Goal: Task Accomplishment & Management: Manage account settings

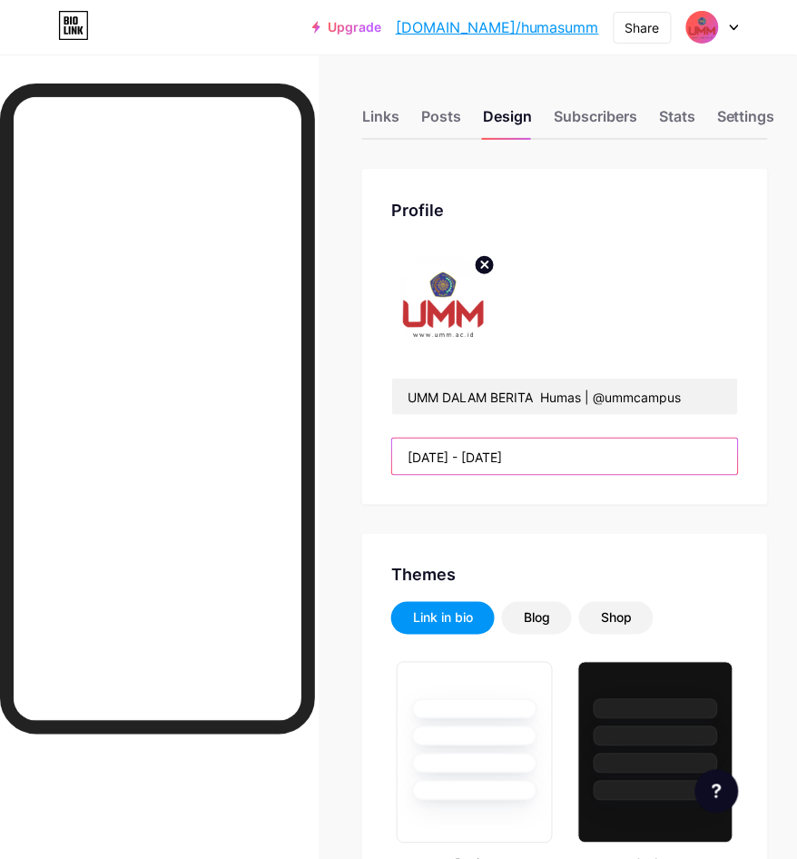
click at [572, 459] on input "[DATE] - [DATE]" at bounding box center [565, 457] width 346 height 36
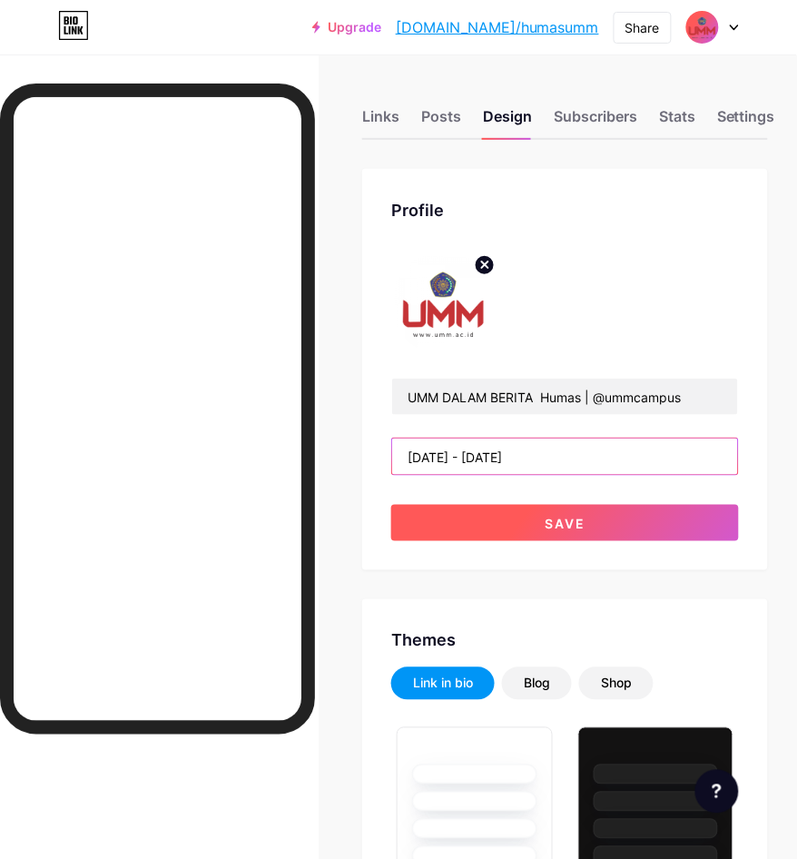
type input "[DATE] - [DATE]"
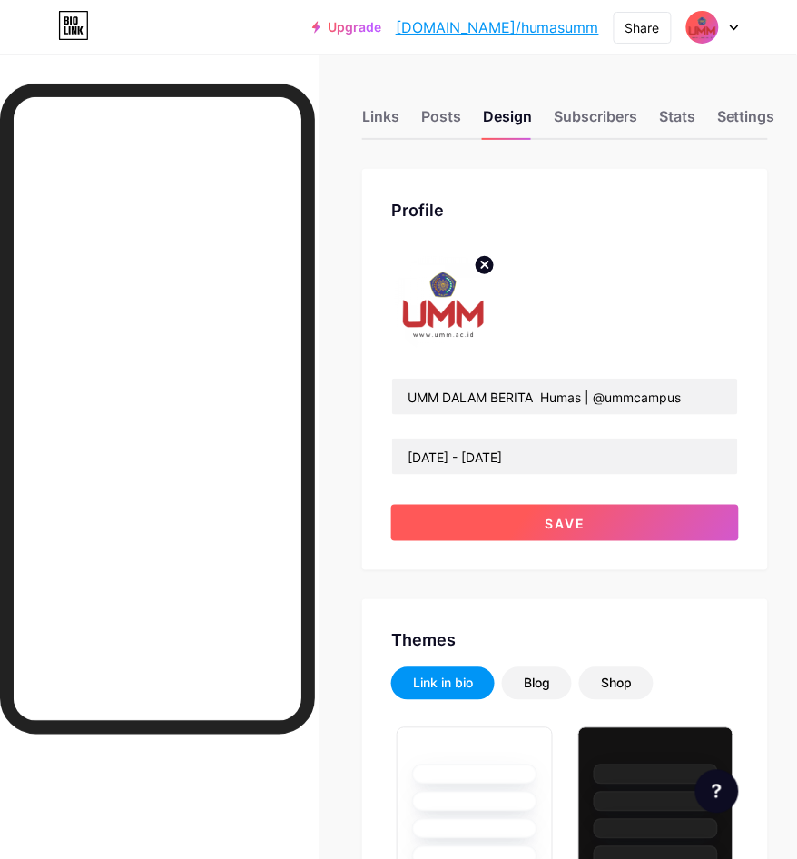
click at [618, 532] on button "Save" at bounding box center [565, 523] width 348 height 36
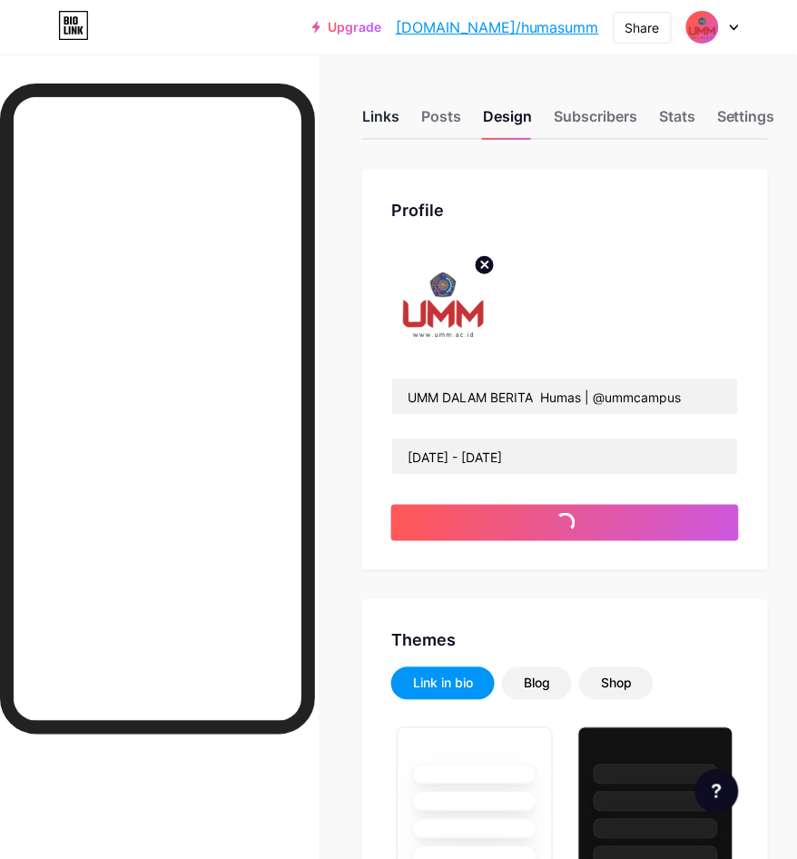
click at [396, 134] on div "Links" at bounding box center [380, 121] width 37 height 33
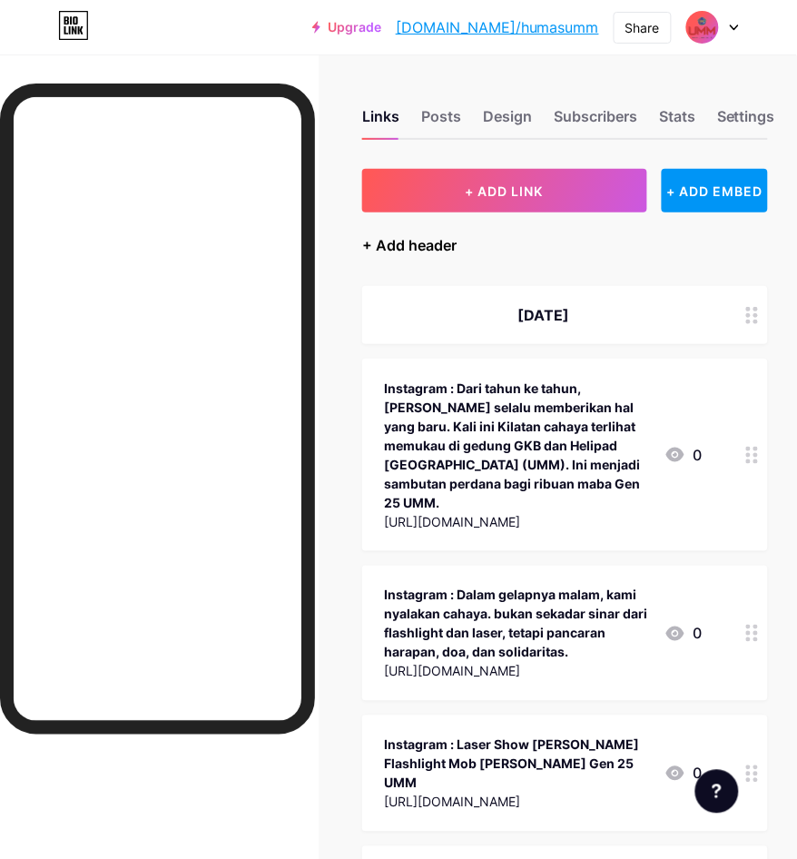
click at [425, 236] on div "+ Add header" at bounding box center [409, 245] width 94 height 22
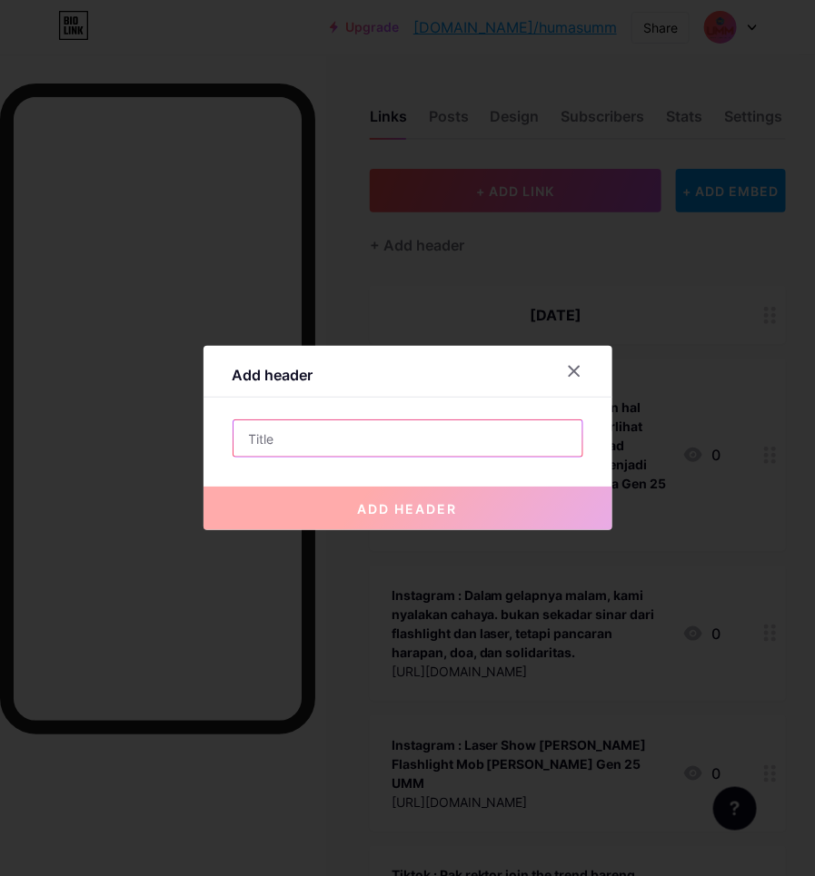
click at [479, 432] on input "text" at bounding box center [407, 438] width 349 height 36
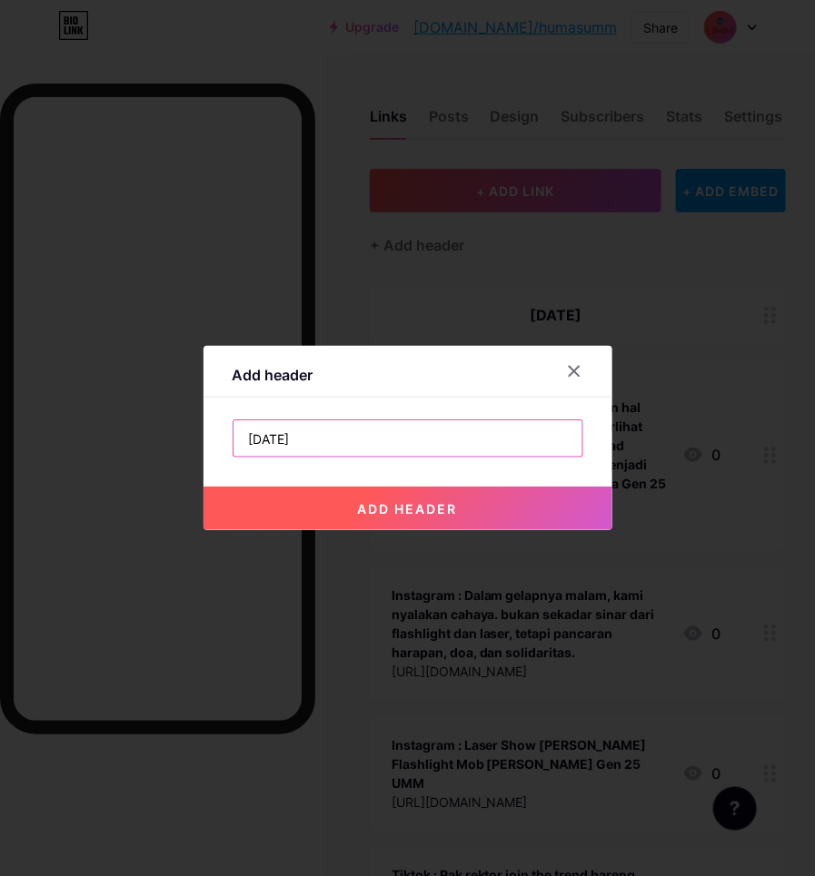
type input "[DATE]"
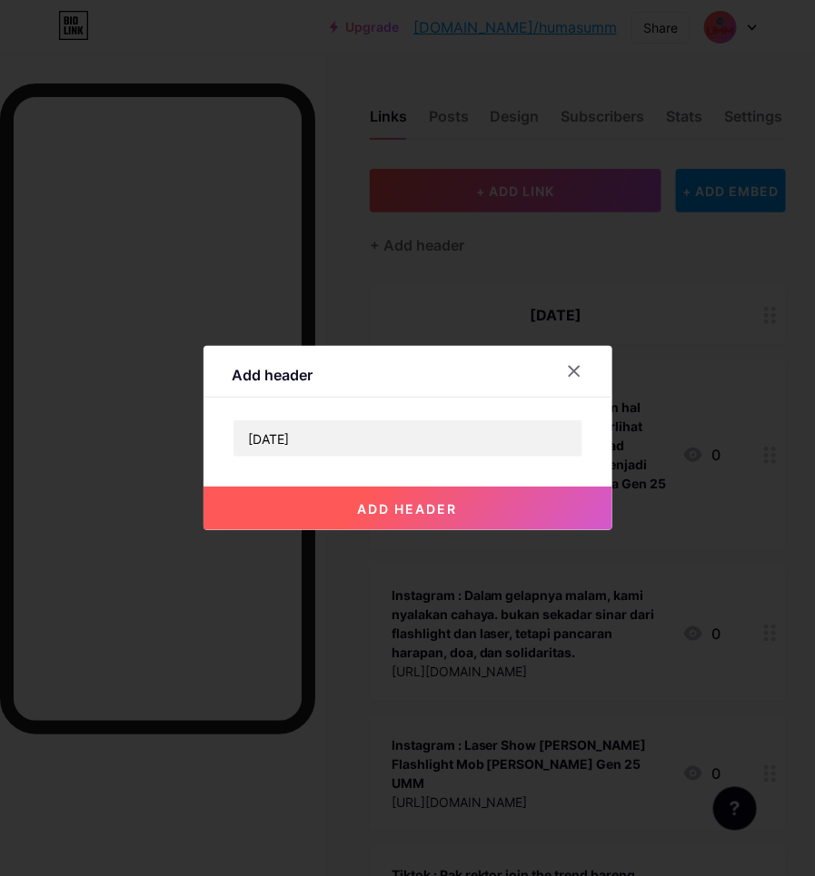
click at [559, 516] on button "add header" at bounding box center [407, 509] width 409 height 44
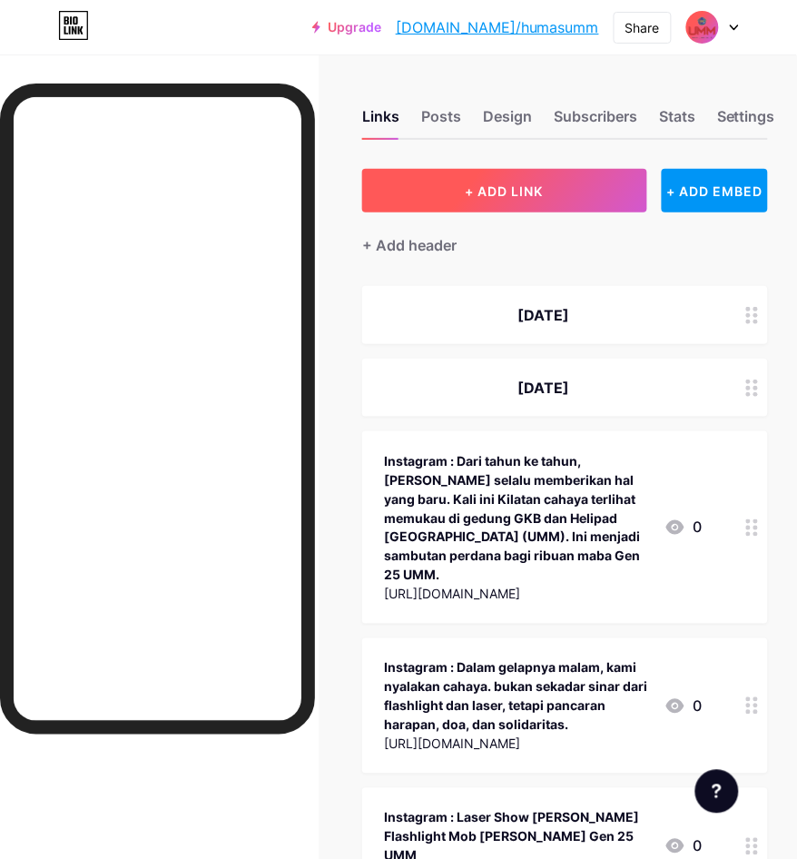
click at [564, 193] on button "+ ADD LINK" at bounding box center [504, 191] width 284 height 44
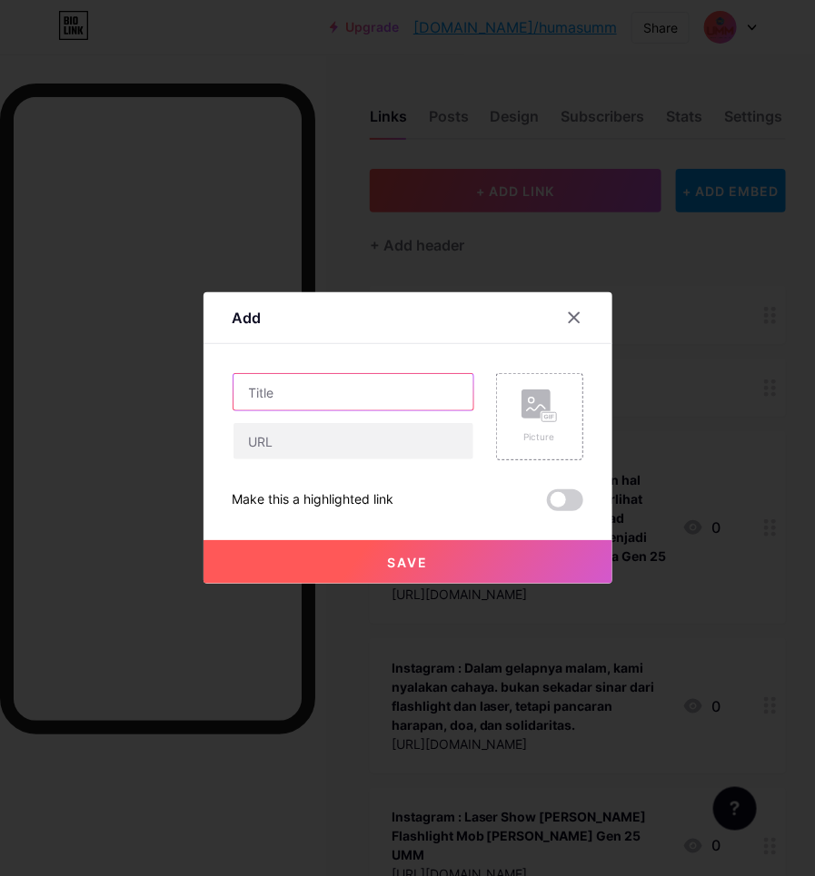
click at [392, 377] on input "text" at bounding box center [353, 392] width 240 height 36
click at [375, 393] on input "Instagram :" at bounding box center [353, 392] width 240 height 36
paste input "Pembukaan Pesmaba UMM 2025 menjadi momen bersejarah bagi seluruh mahasiswa baru…"
type input "Instagram : Pembukaan Pesmaba UMM 2025 menjadi momen bersejarah bagi seluruh ma…"
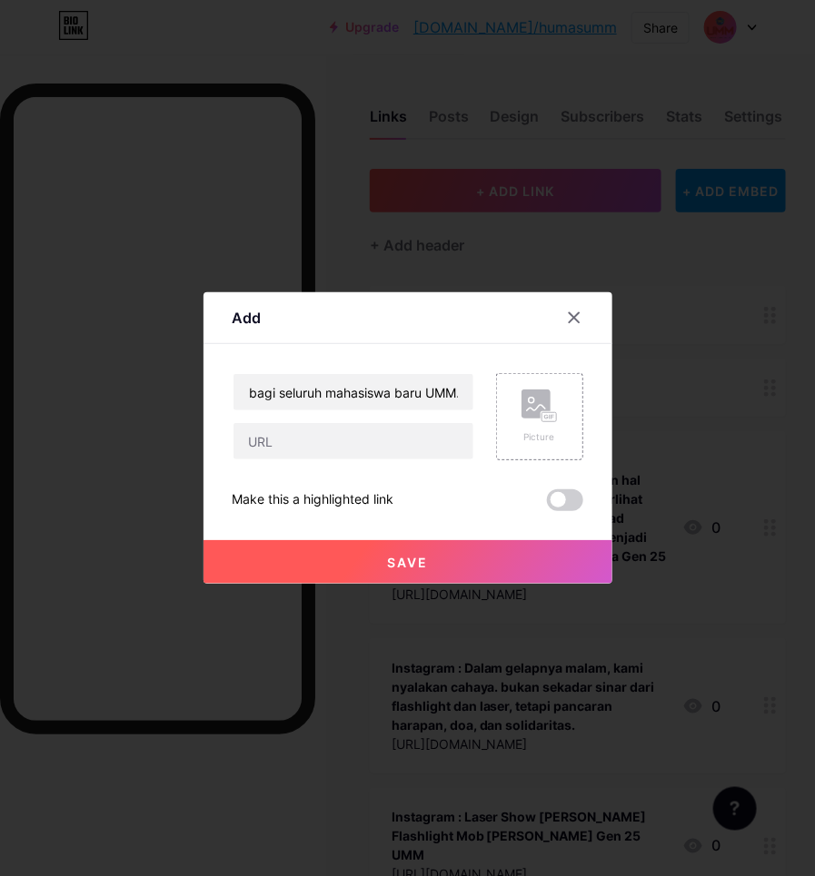
scroll to position [0, 0]
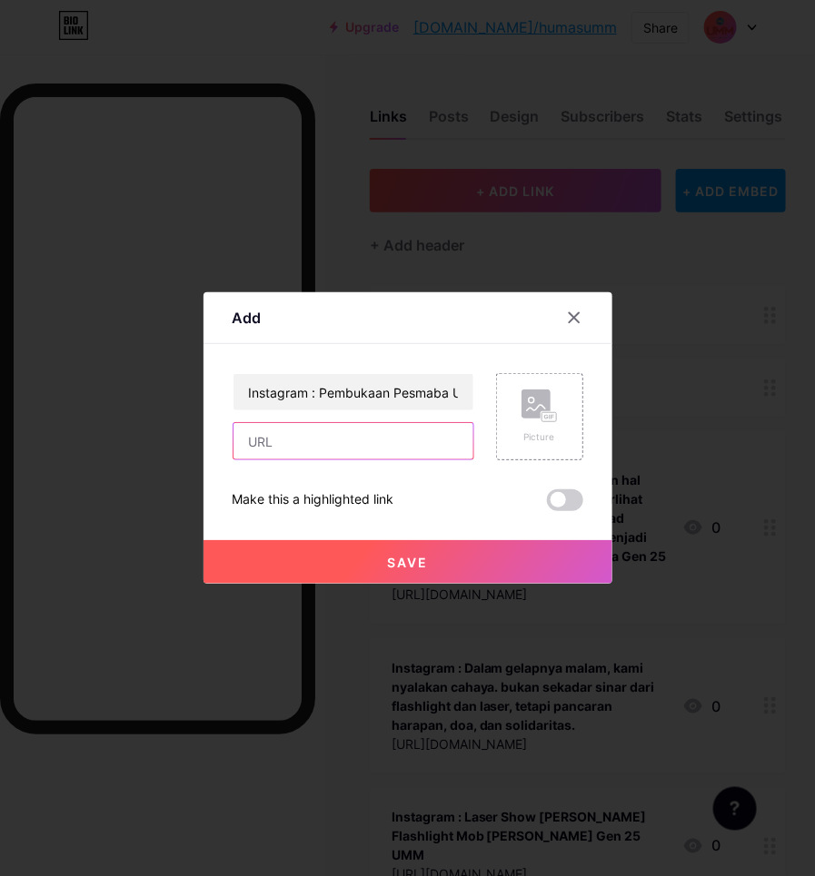
click at [279, 433] on input "text" at bounding box center [353, 441] width 240 height 36
paste input "[URL][DOMAIN_NAME]"
type input "[URL][DOMAIN_NAME]"
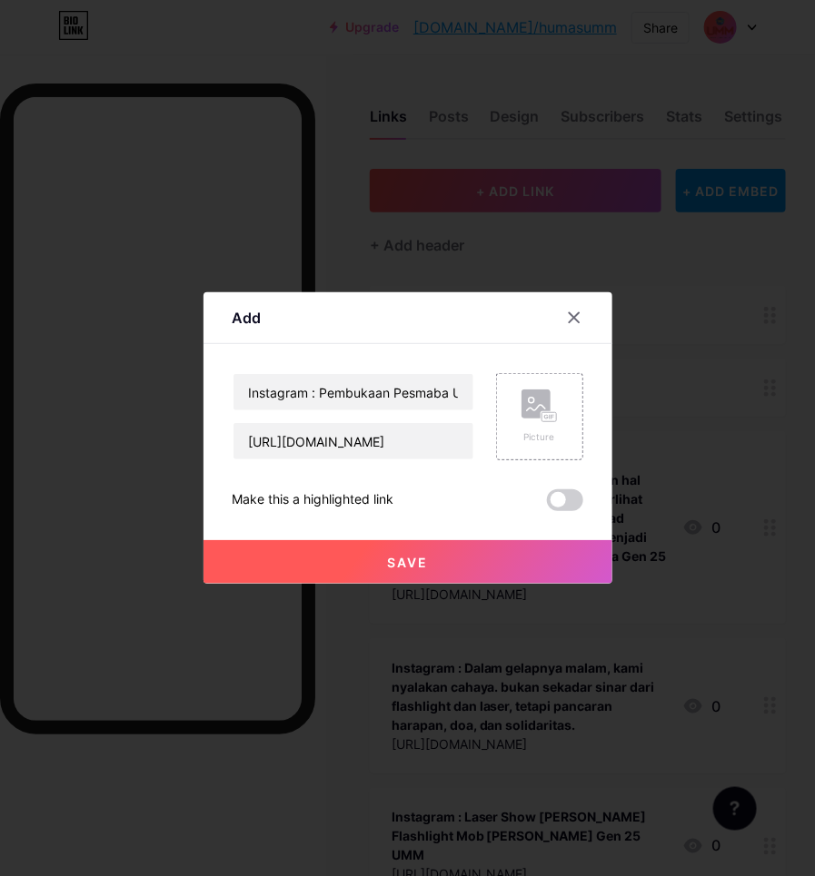
click at [369, 570] on button "Save" at bounding box center [407, 562] width 409 height 44
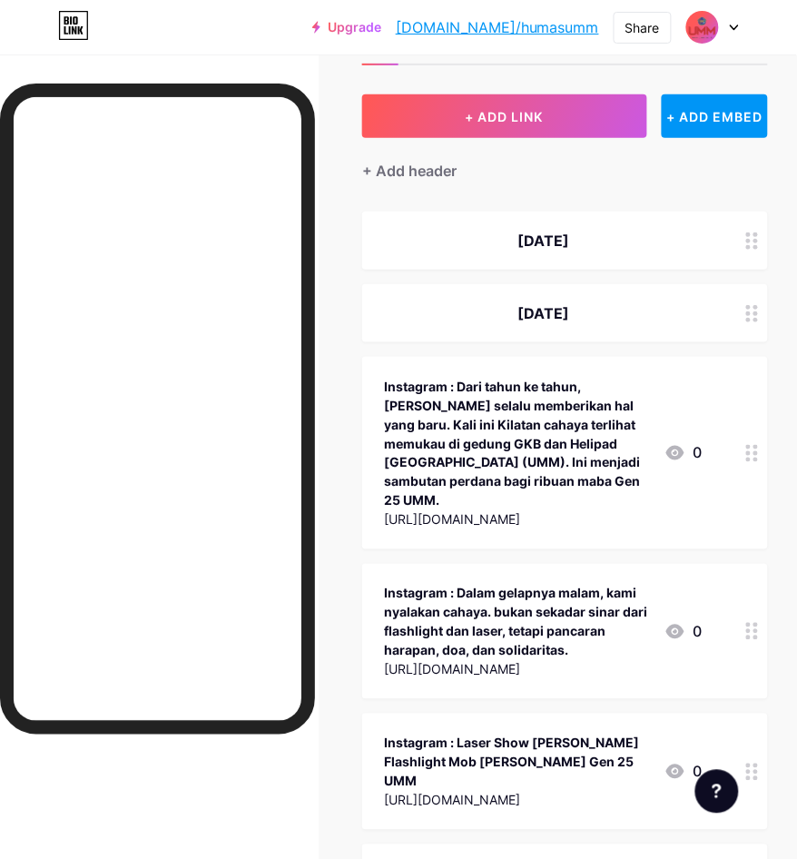
scroll to position [0, 16]
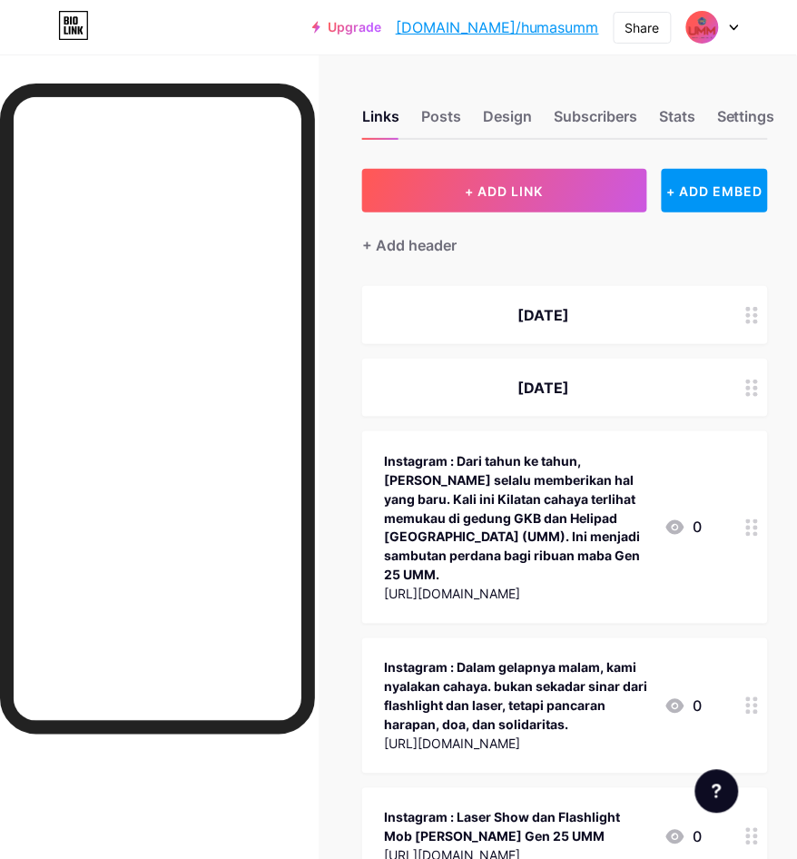
click at [479, 233] on div "+ Add header" at bounding box center [565, 234] width 406 height 44
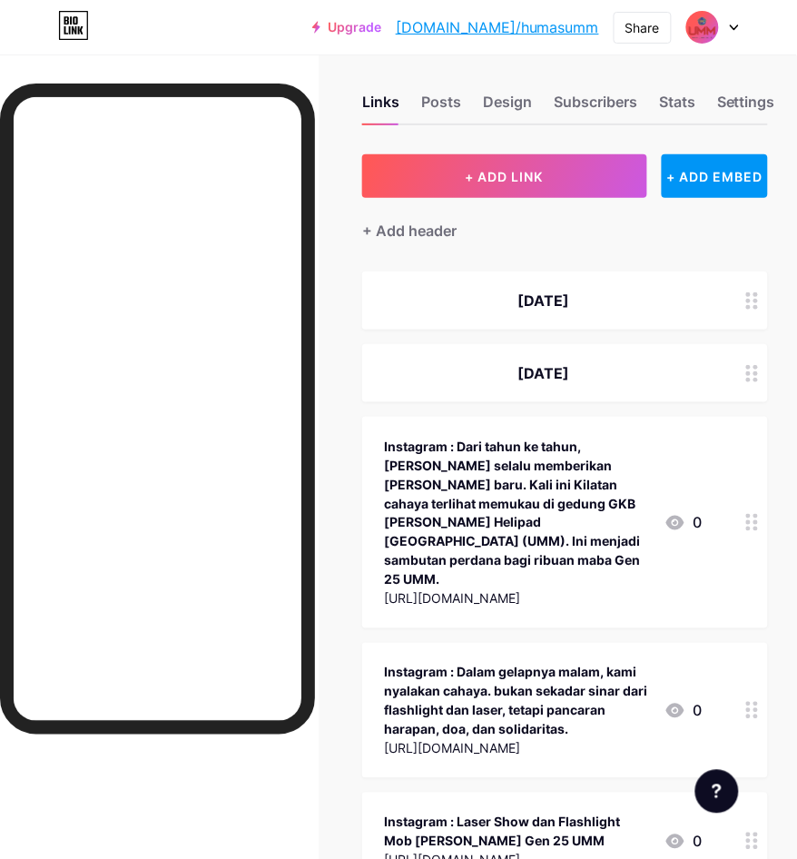
scroll to position [0, 16]
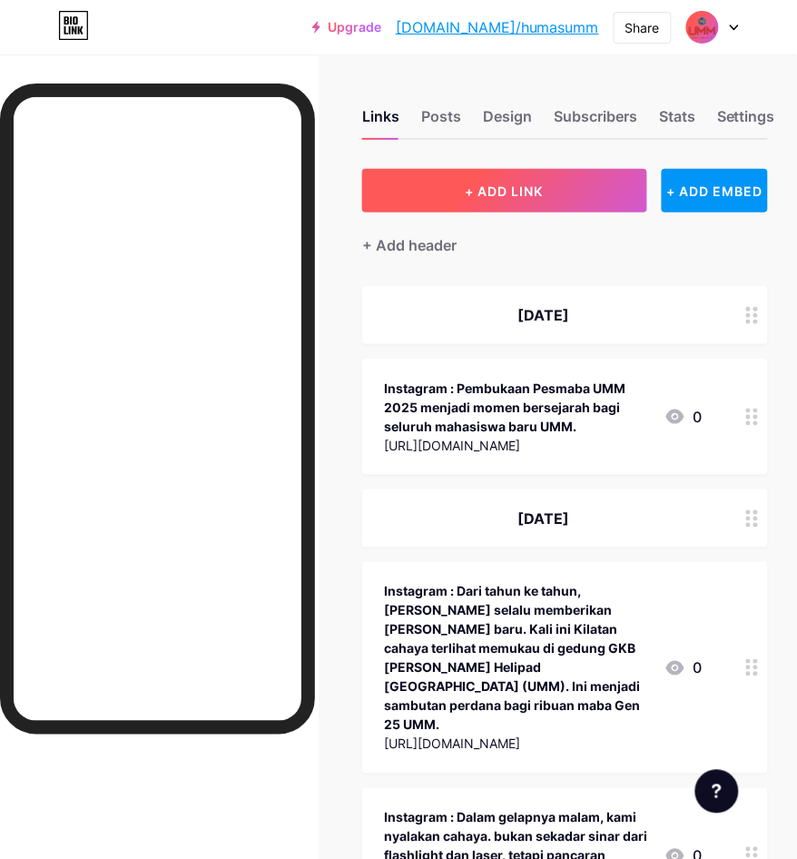
click at [470, 175] on button "+ ADD LINK" at bounding box center [504, 191] width 284 height 44
click at [454, 201] on button "+ ADD LINK" at bounding box center [504, 191] width 284 height 44
click at [502, 200] on button "+ ADD LINK" at bounding box center [504, 191] width 284 height 44
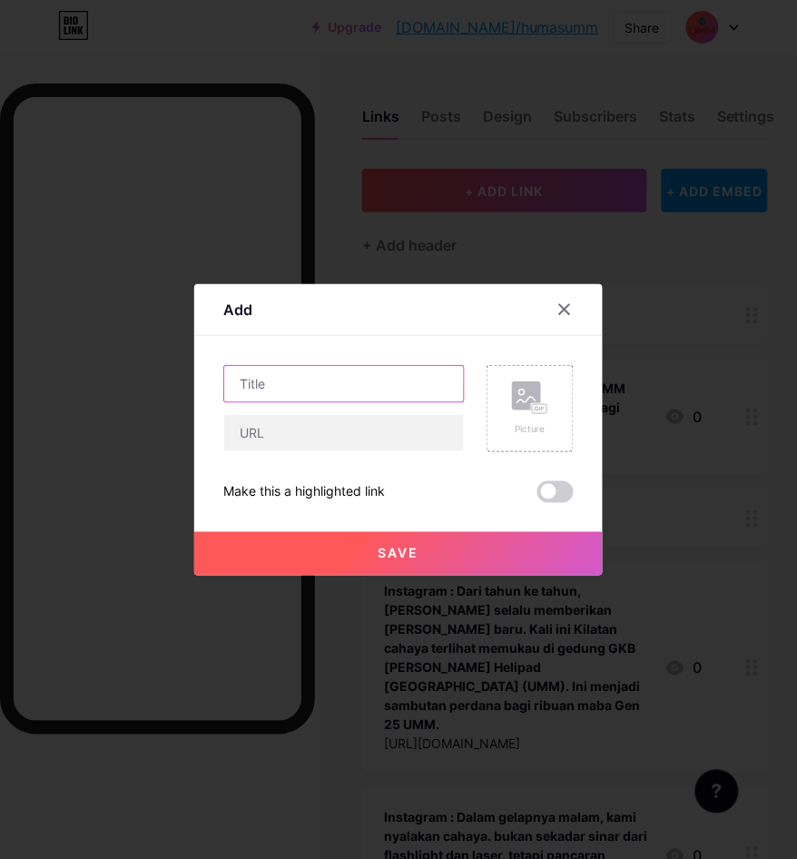
click at [302, 398] on input "text" at bounding box center [344, 384] width 240 height 36
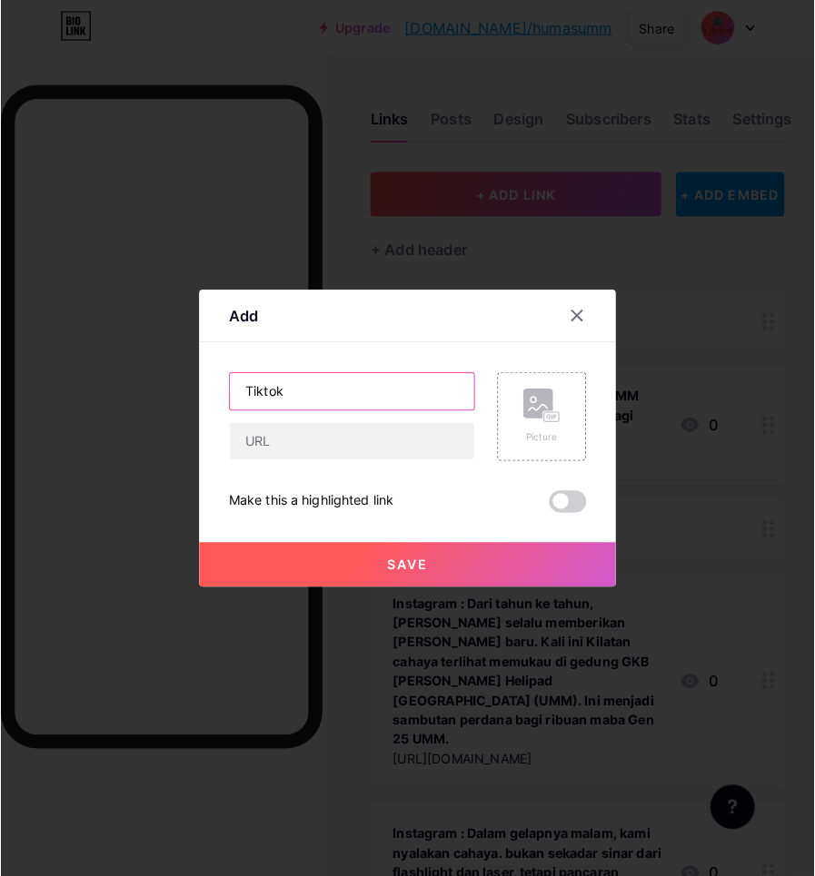
scroll to position [0, 0]
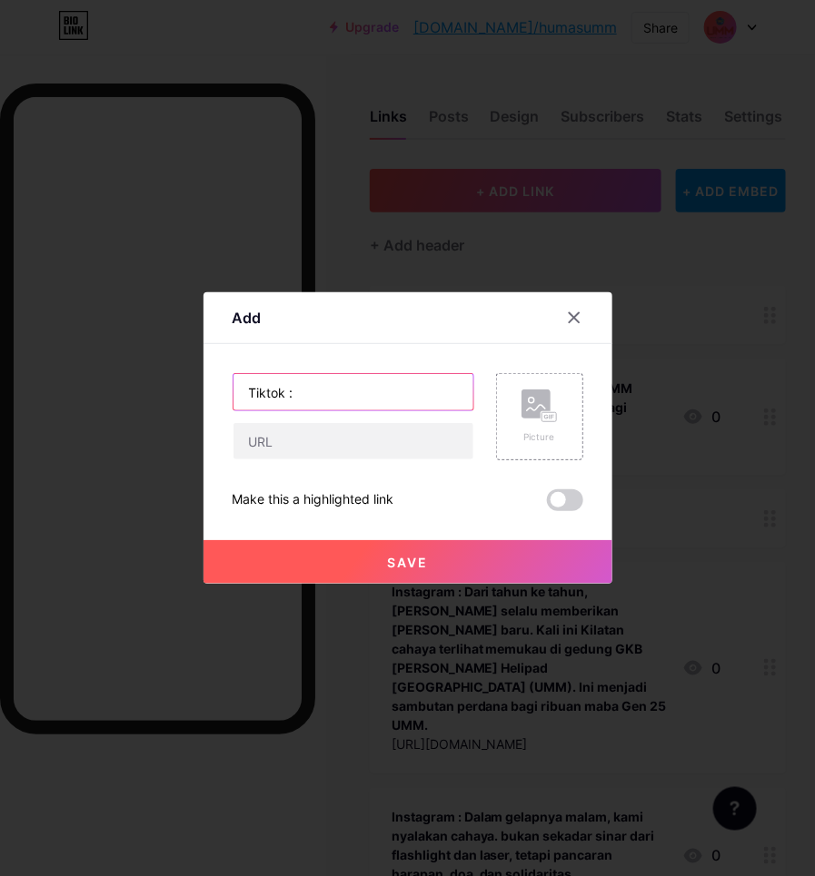
click at [345, 395] on input "Tiktok :" at bounding box center [353, 392] width 240 height 36
paste input "Swanumm akhirnya ketemu Gen 25 UMM!! 😍😍🥰"
type input "Tiktok : Swanumm akhirnya ketemu Gen 25 UMM!! 😍😍🥰"
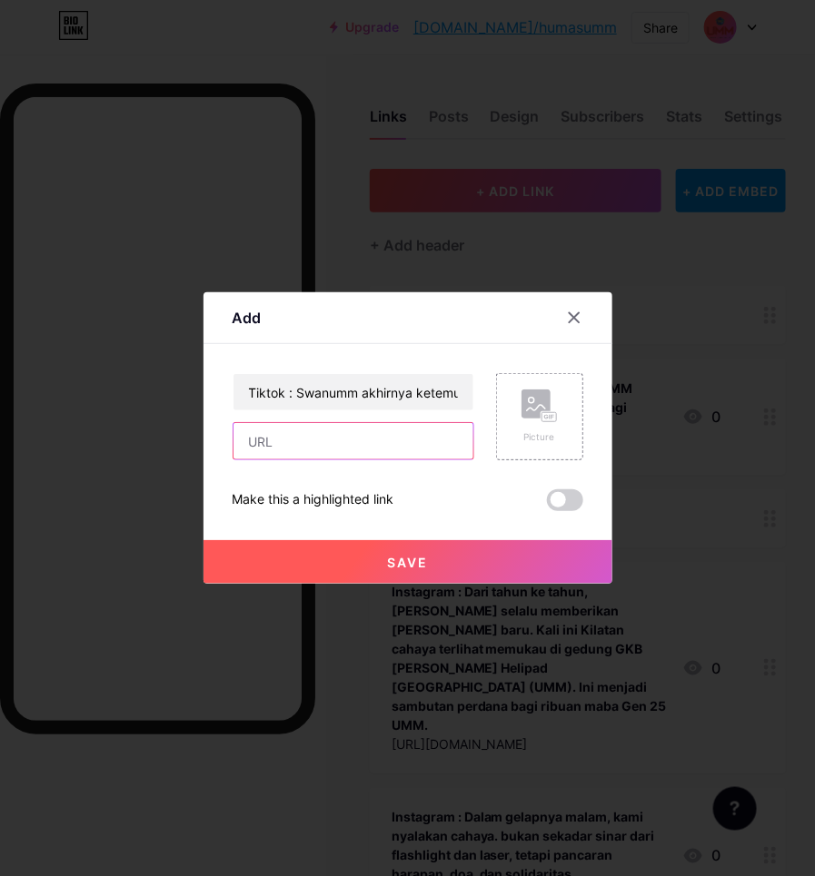
click at [272, 429] on input "text" at bounding box center [353, 441] width 240 height 36
paste input "[URL][DOMAIN_NAME]"
type input "[URL][DOMAIN_NAME]"
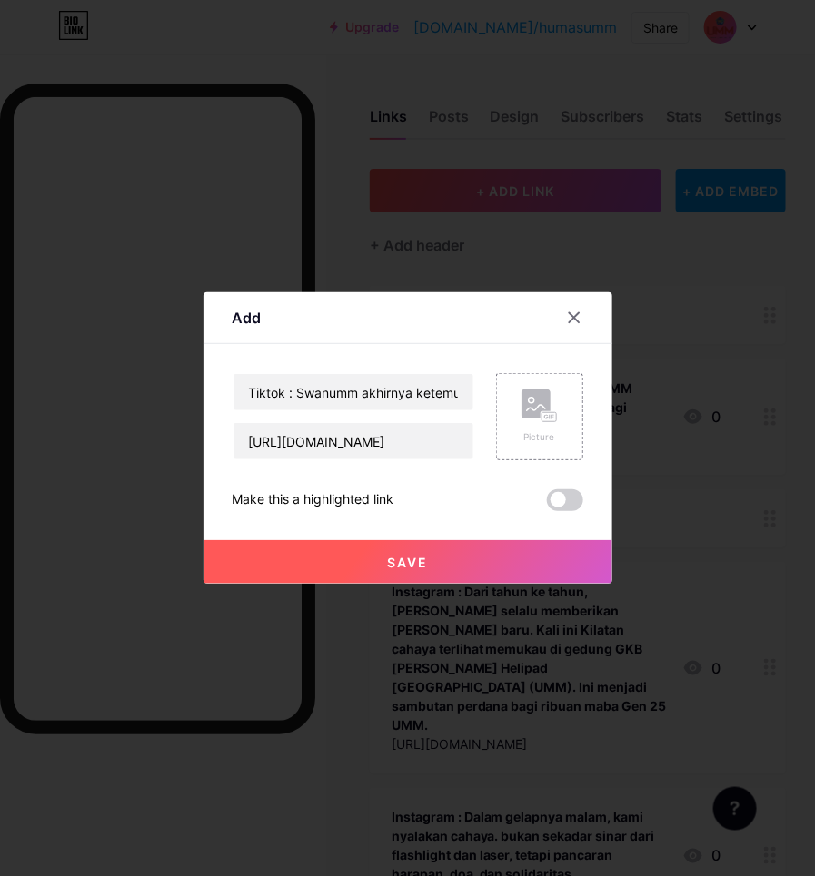
click at [337, 568] on button "Save" at bounding box center [407, 562] width 409 height 44
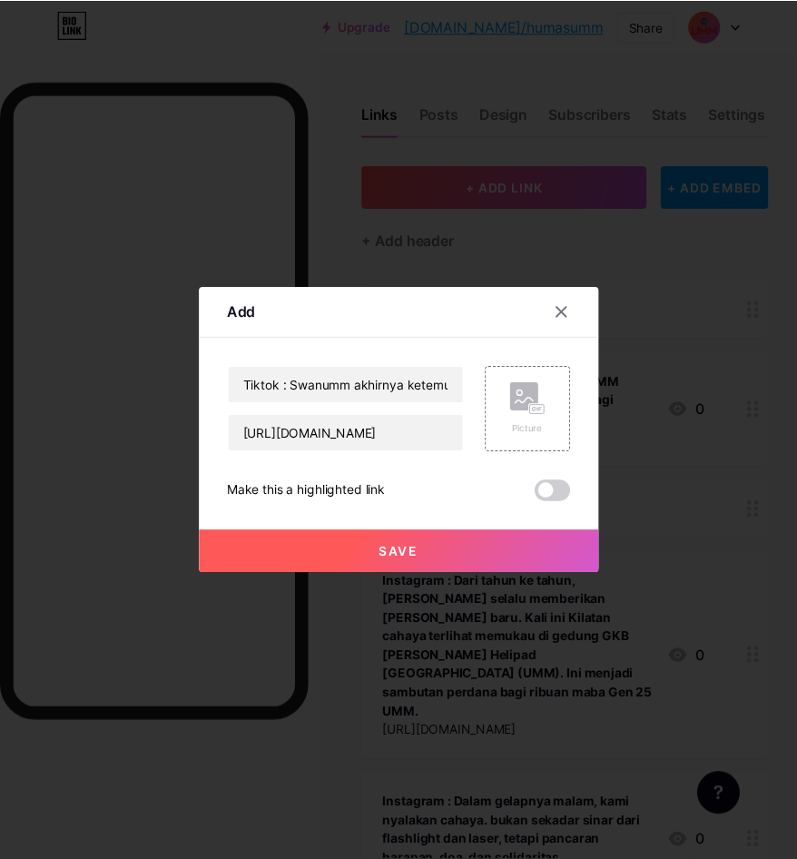
scroll to position [0, 0]
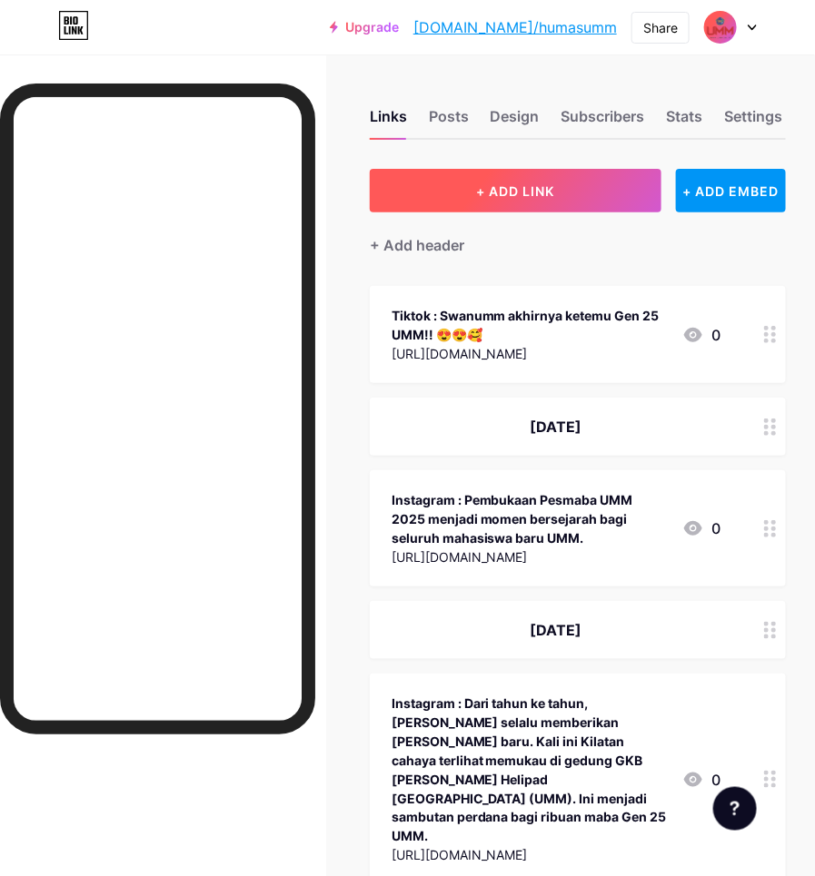
click at [514, 180] on button "+ ADD LINK" at bounding box center [516, 191] width 292 height 44
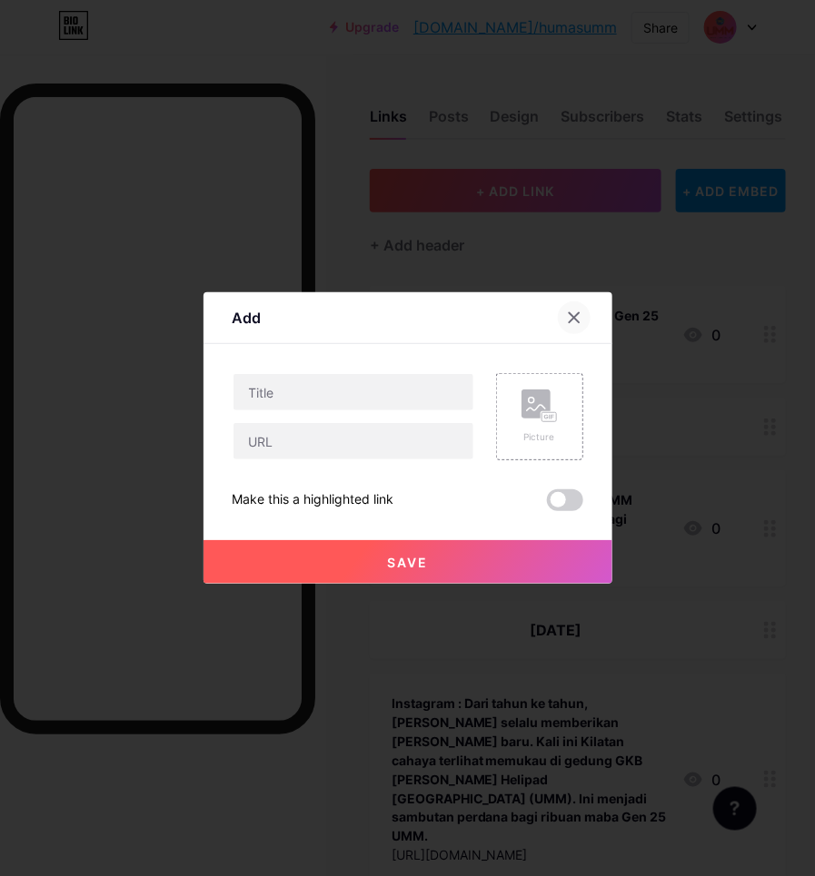
click at [573, 328] on div at bounding box center [574, 317] width 33 height 33
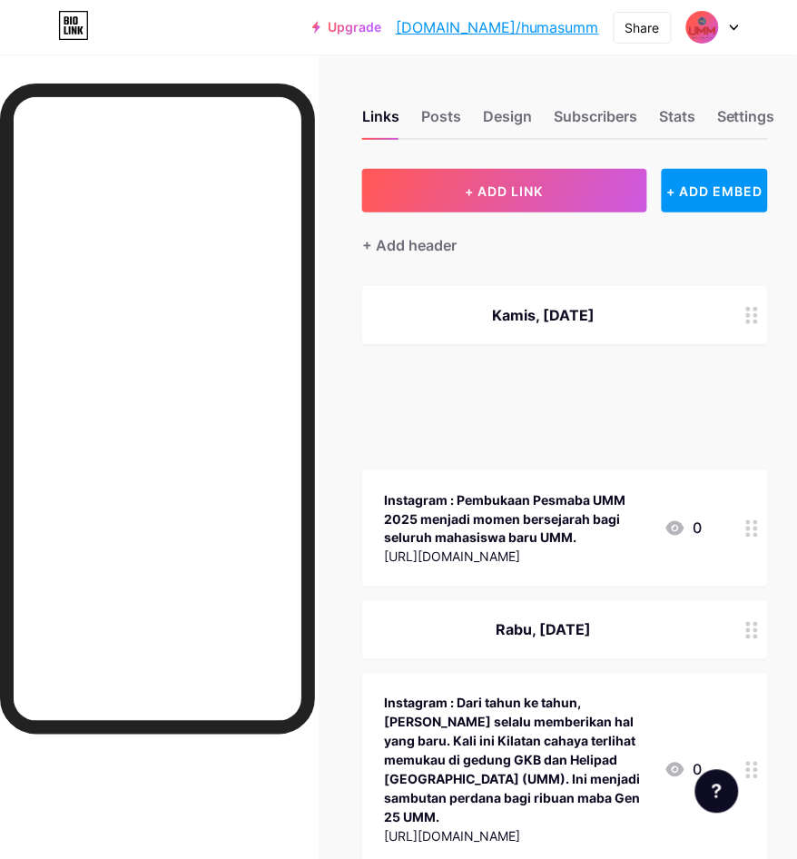
scroll to position [0, 16]
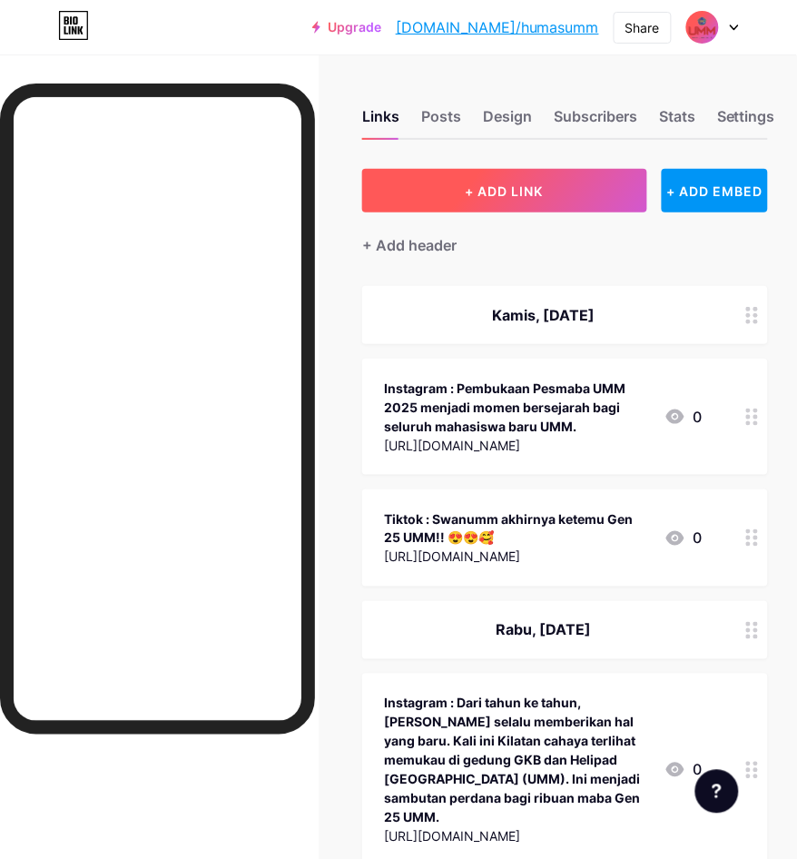
click at [509, 192] on span "+ ADD LINK" at bounding box center [505, 190] width 78 height 15
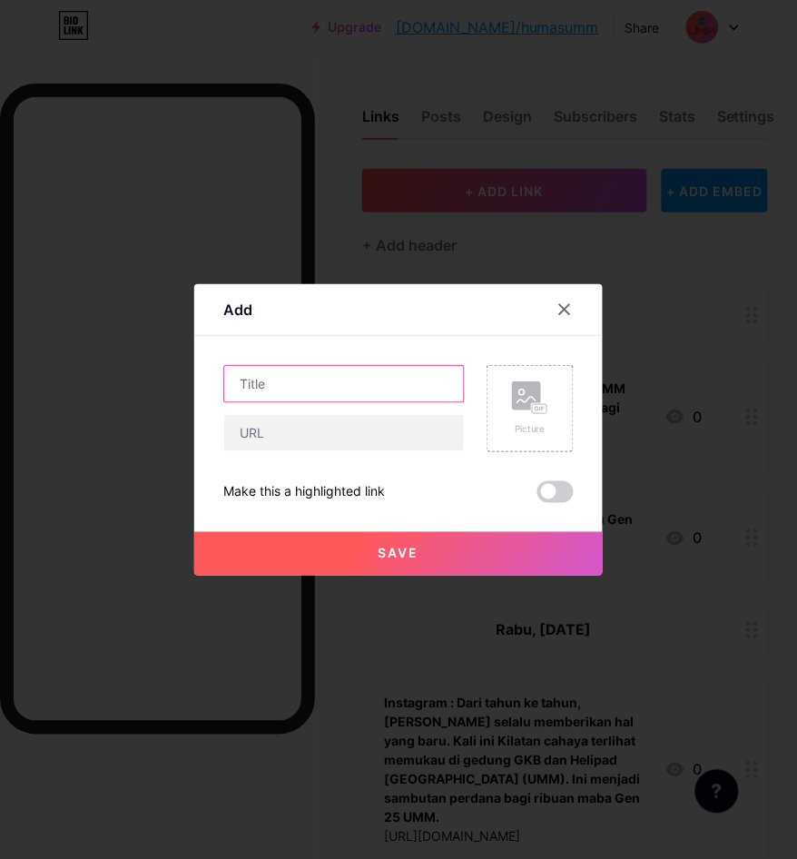
click at [339, 402] on input "text" at bounding box center [344, 384] width 240 height 36
paste input "Serunya Kemah HW SMP Muhammadiyah 1 Malang Bersama Mahasiswa PKL UMM"
click at [416, 382] on input "Serunya Kemah HW SMP Muhammadiyah 1 Malang Bersama Mahasiswa PKL" at bounding box center [344, 384] width 240 height 36
click at [418, 384] on input "Serunya Kemah HW SMP Muhammadiyah 1 Malang Bersama Mahasiswa PKL" at bounding box center [344, 384] width 240 height 36
click at [420, 384] on input "Serunya Kemah HW SMP Muhammadiyah 1 Malang Bersama Mahasiswa PKL" at bounding box center [344, 384] width 240 height 36
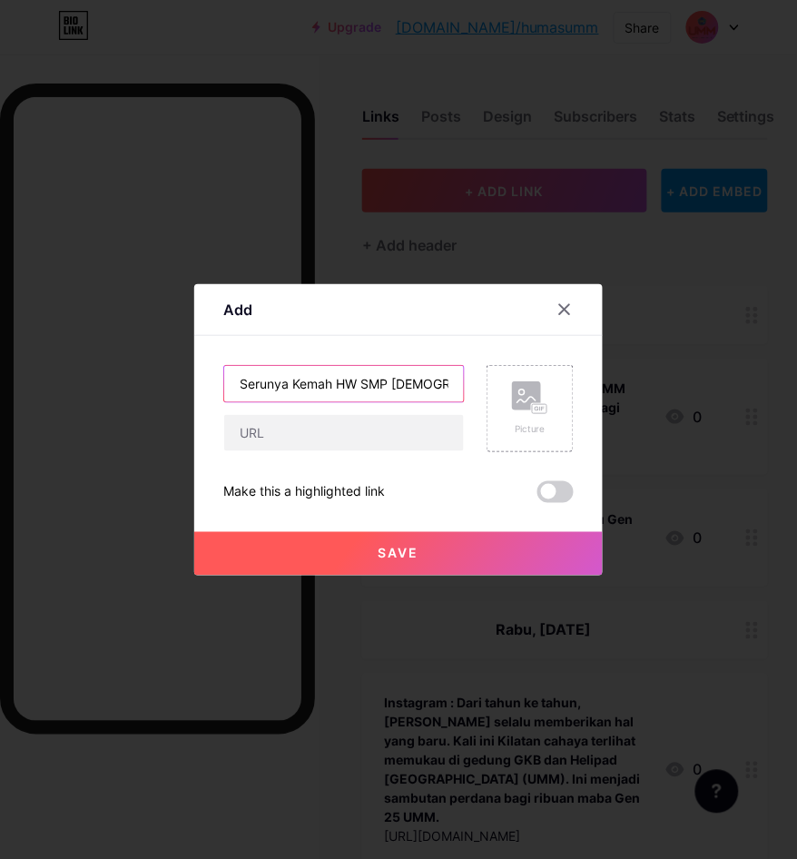
type input "Serunya Kemah HW SMP Muhammadiyah 1 Malang Bersama Mahasiswa PKL"
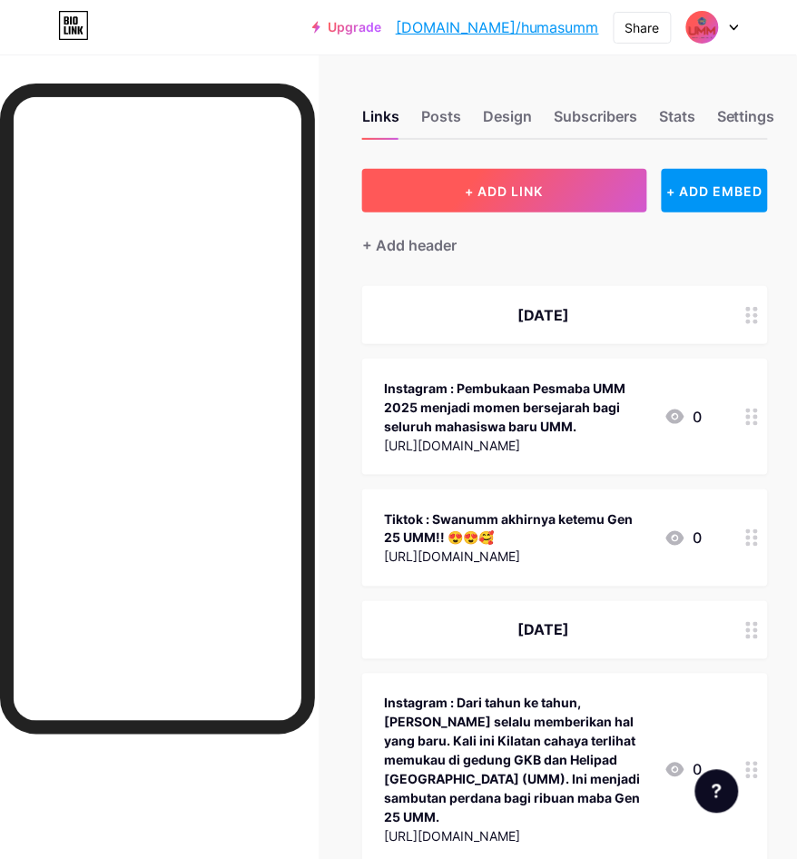
click at [499, 196] on span "+ ADD LINK" at bounding box center [505, 190] width 78 height 15
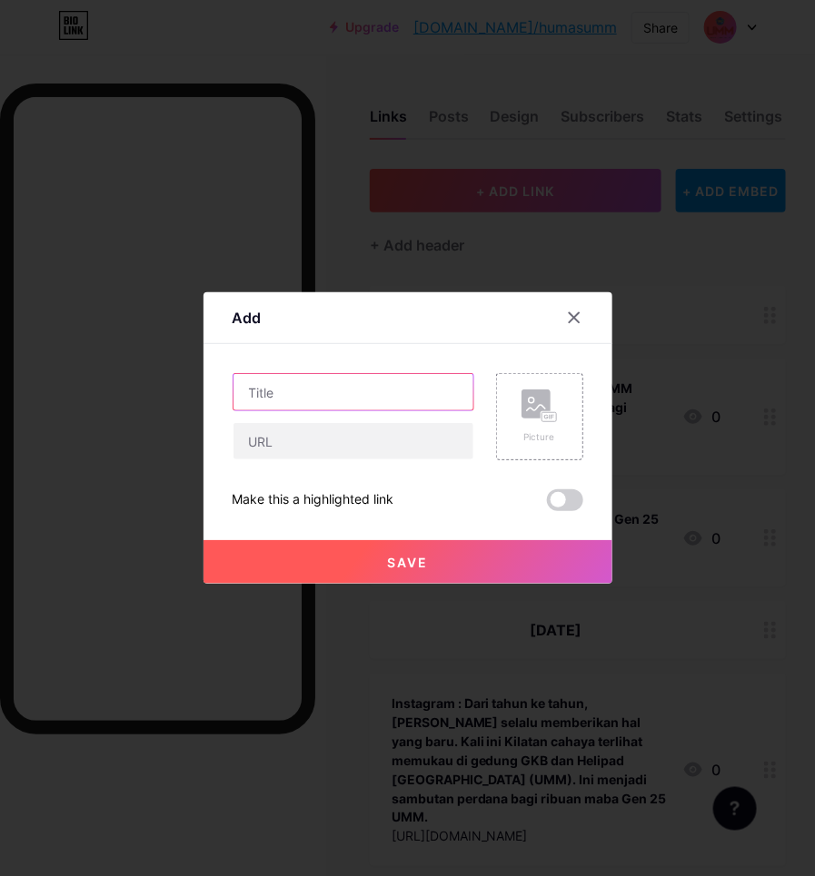
click at [405, 386] on input "text" at bounding box center [353, 392] width 240 height 36
paste input "Serunya Kemah HW SMP Muhammadiyah 1 Malang Bersama Mahasiswa PKL UMM"
type input "Serunya Kemah HW SMP Muhammadiyah 1 Malang Bersama Mahasiswa PKL UMM | PWMU |"
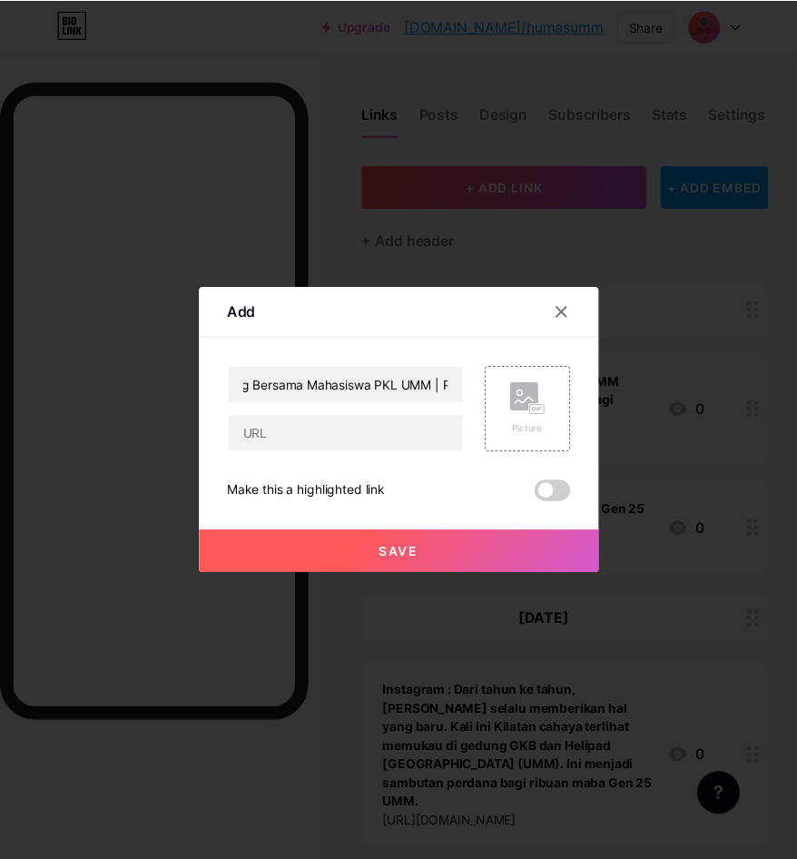
scroll to position [0, 0]
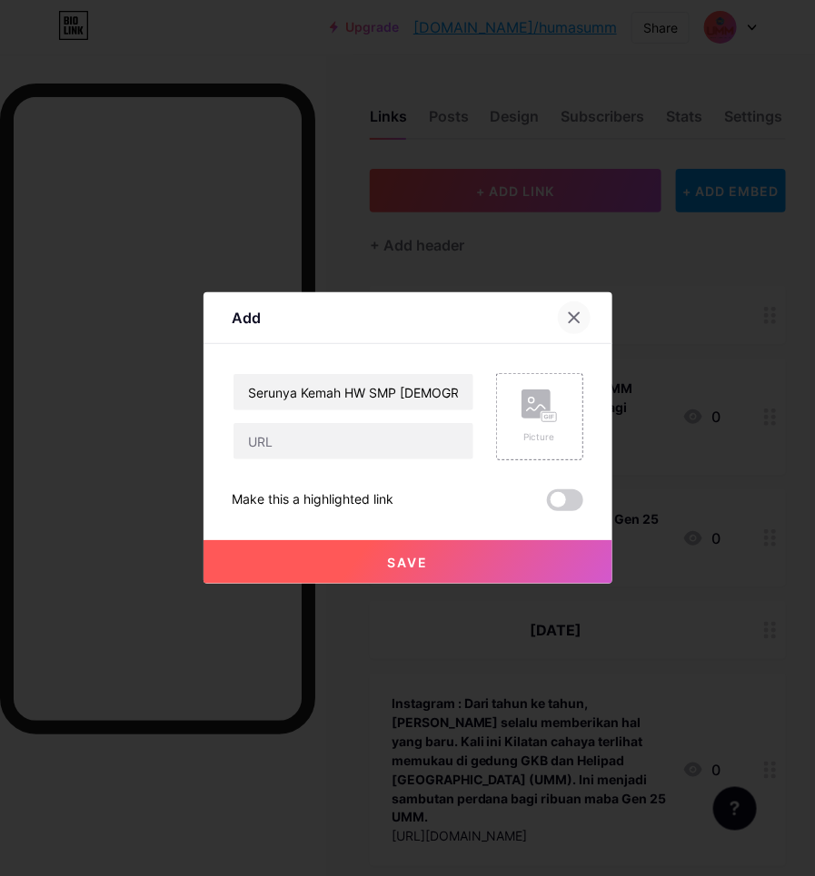
click at [578, 319] on icon at bounding box center [574, 318] width 15 height 15
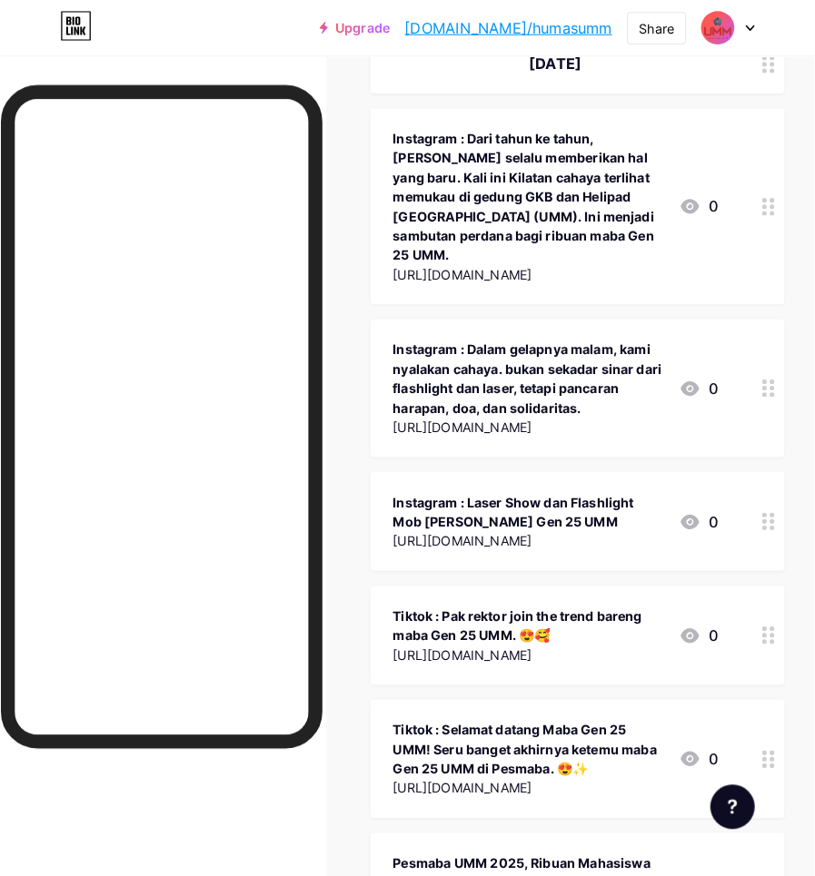
scroll to position [908, 0]
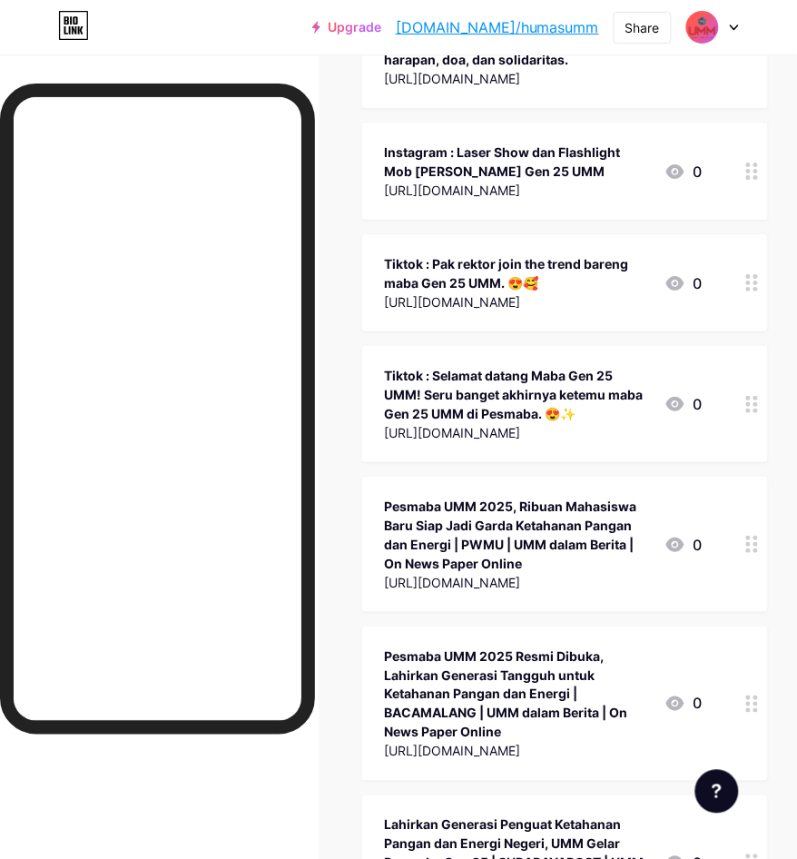
click at [751, 542] on circle at bounding box center [748, 544] width 5 height 5
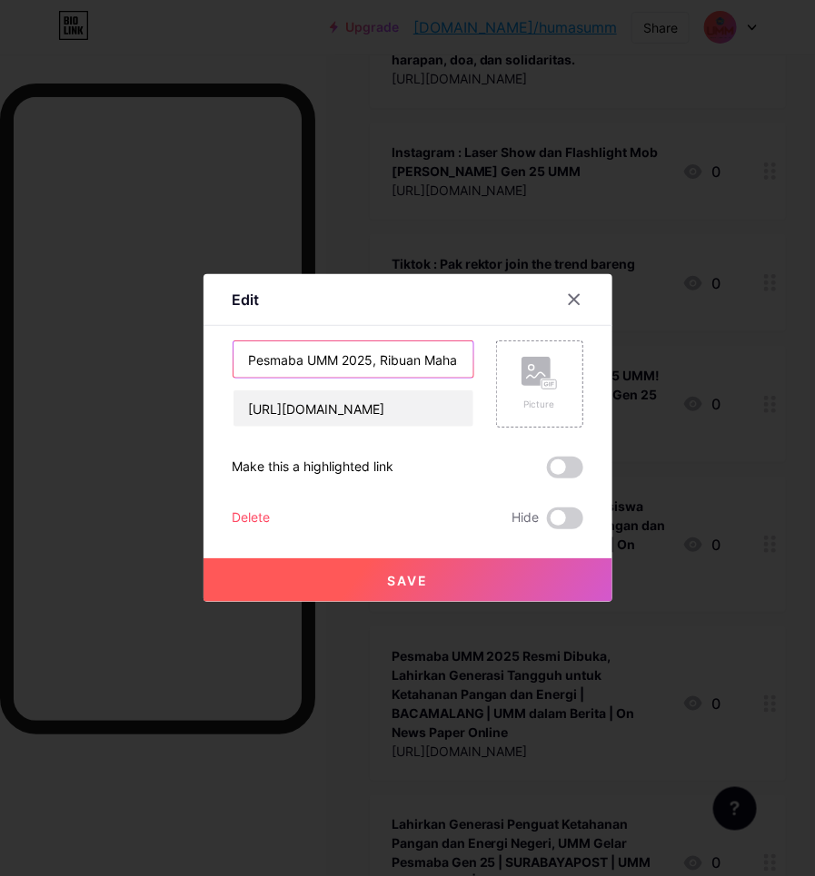
click at [416, 354] on input "Pesmaba UMM 2025, Ribuan Mahasiswa Baru Siap Jadi Garda Ketahanan Pangan dan En…" at bounding box center [353, 359] width 240 height 36
drag, startPoint x: 459, startPoint y: 357, endPoint x: 272, endPoint y: 357, distance: 187.1
click at [272, 357] on input "Pesmaba UMM 2025, Ribuan Mahasiswa Baru Siap Jadi Garda Ketahanan Pangan dan En…" at bounding box center [353, 359] width 240 height 36
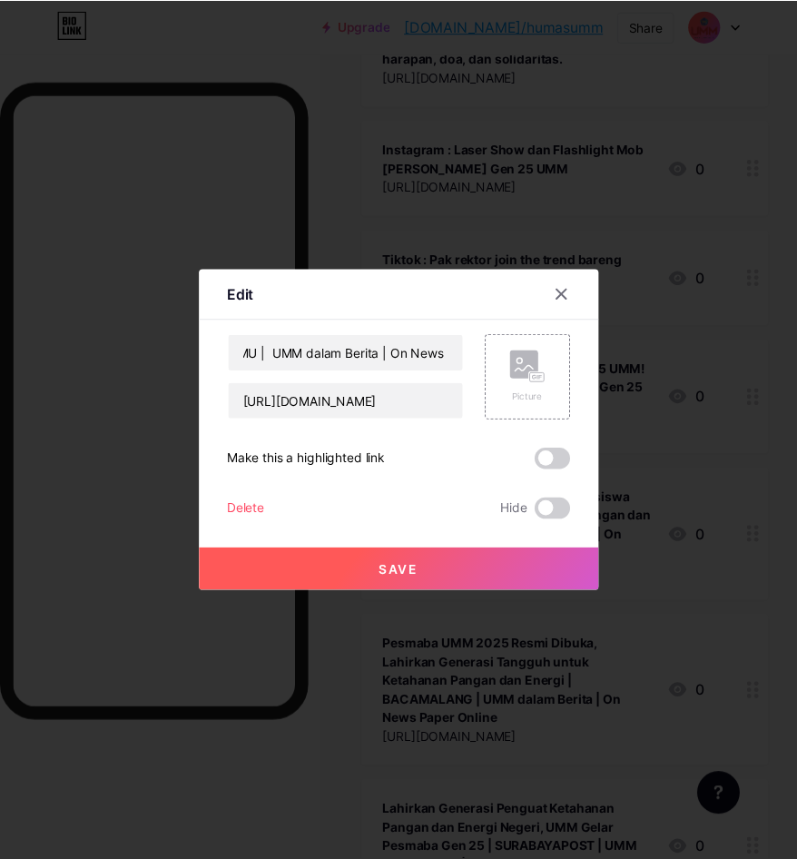
scroll to position [0, 0]
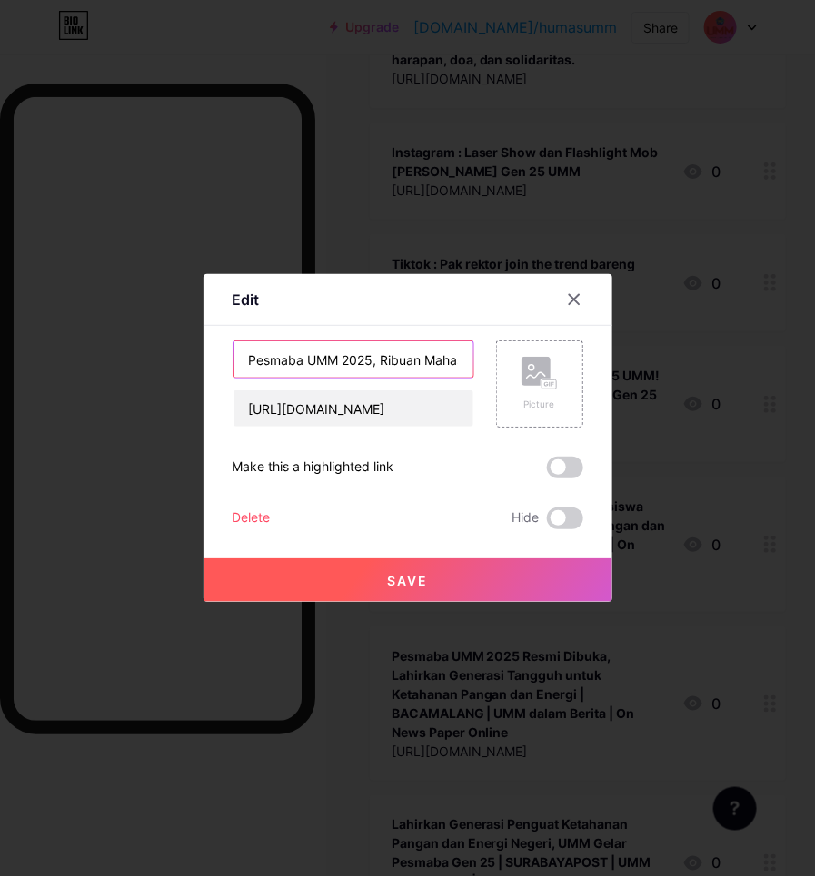
click at [359, 365] on input "Pesmaba UMM 2025, Ribuan Mahasiswa Baru Siap Jadi Garda Ketahanan Pangan dan En…" at bounding box center [353, 359] width 240 height 36
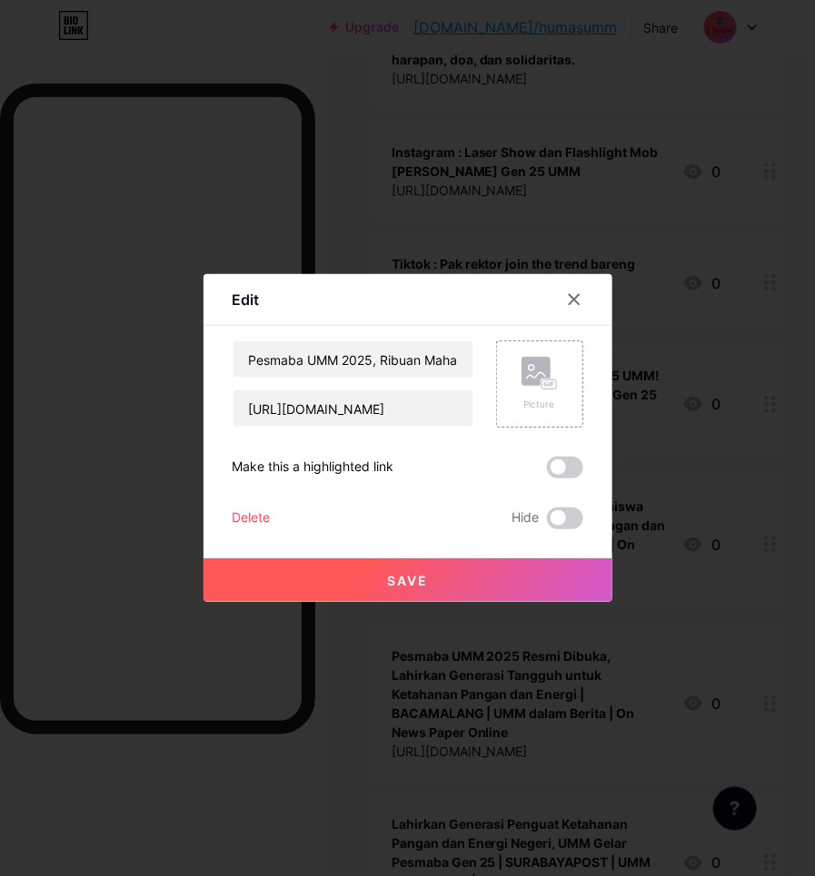
click at [493, 263] on div at bounding box center [407, 438] width 815 height 876
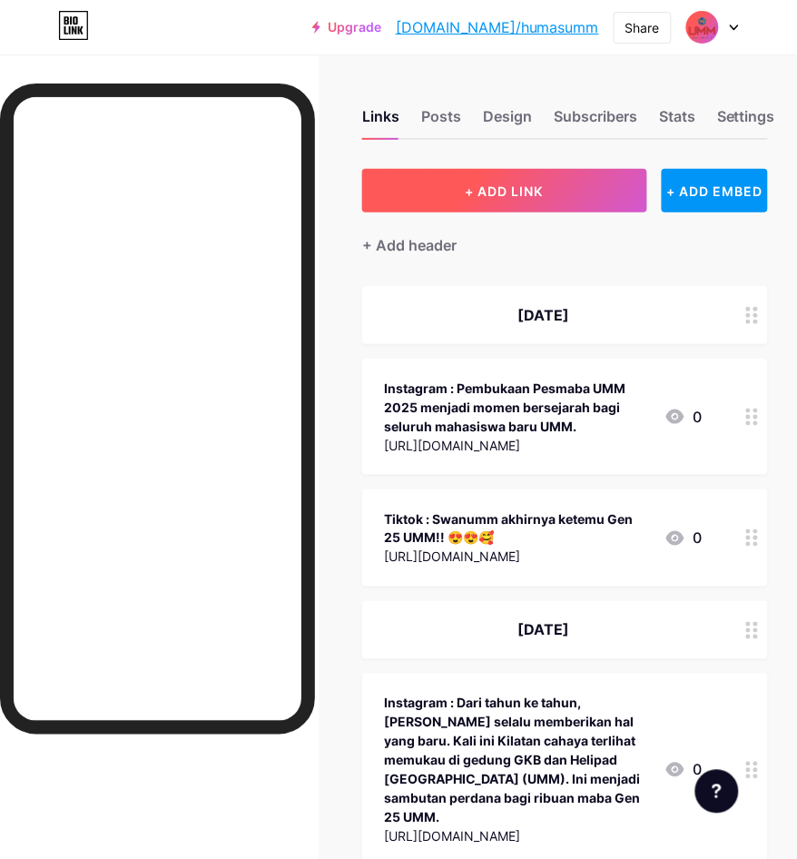
click at [498, 180] on button "+ ADD LINK" at bounding box center [504, 191] width 284 height 44
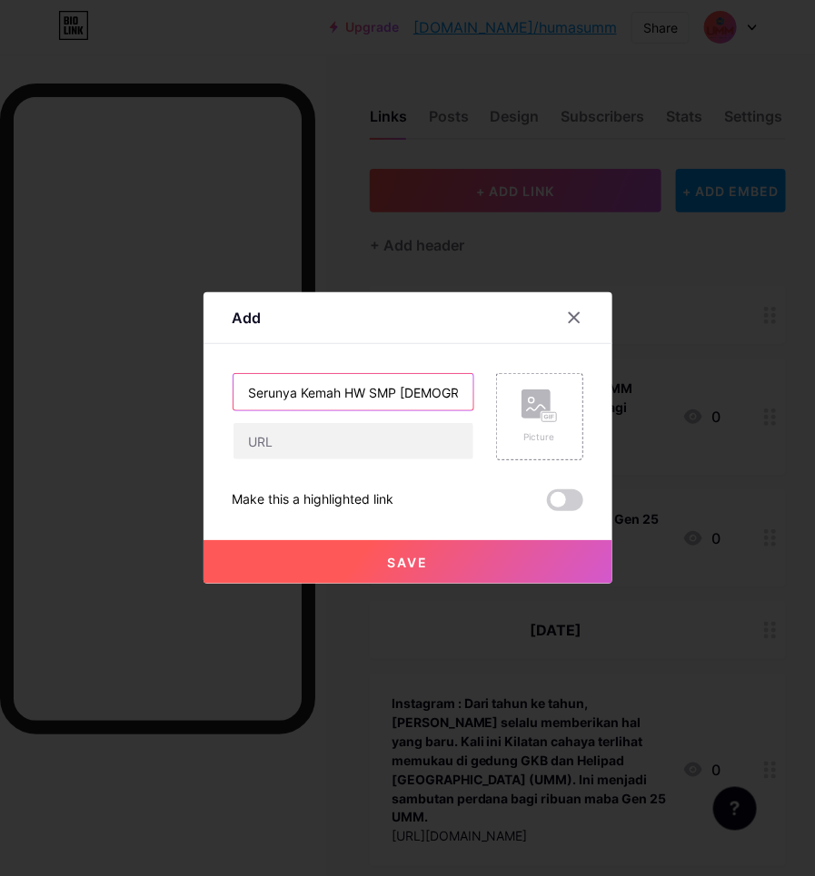
click at [284, 384] on input "Serunya Kemah HW SMP Muhammadiyah 1 Malang Bersama Mahasiswa PKL UMM" at bounding box center [353, 392] width 240 height 36
click at [252, 387] on input "Serunya Kemah HW SMP Muhammadiyah 1 Malang Bersama Mahasiswa PKL UMM | PWMU |" at bounding box center [353, 392] width 240 height 36
paste input "UMM dalam Berita | On News Paper Online"
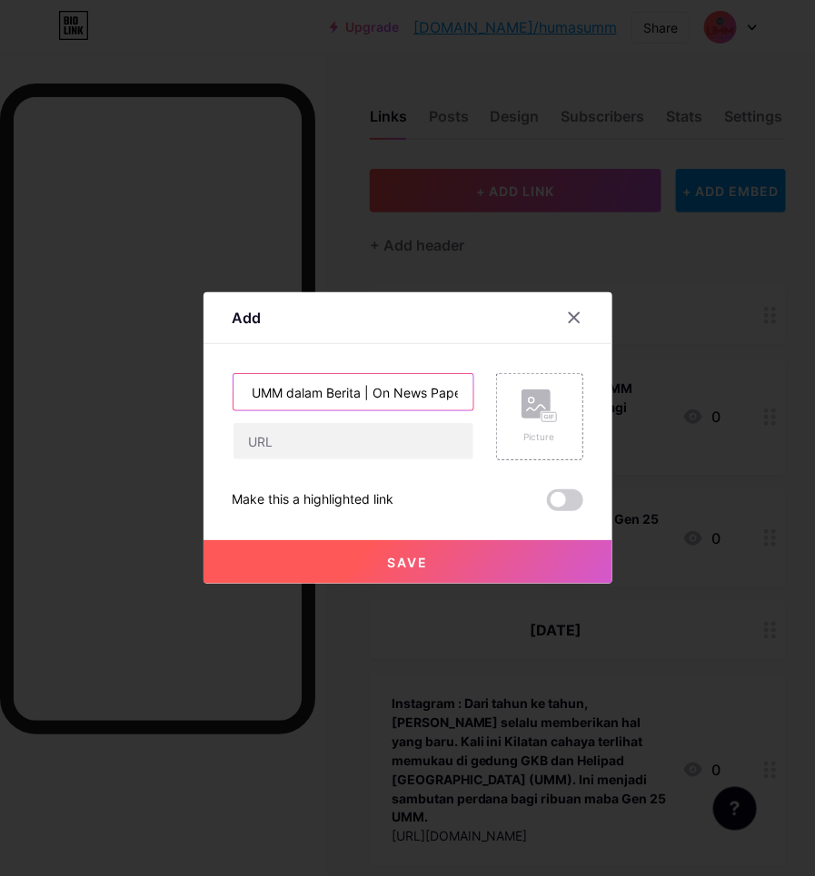
type input "Serunya Kemah HW SMP [DEMOGRAPHIC_DATA] 1 Malang Bersama Mahasiswa PKL UMM | PW…"
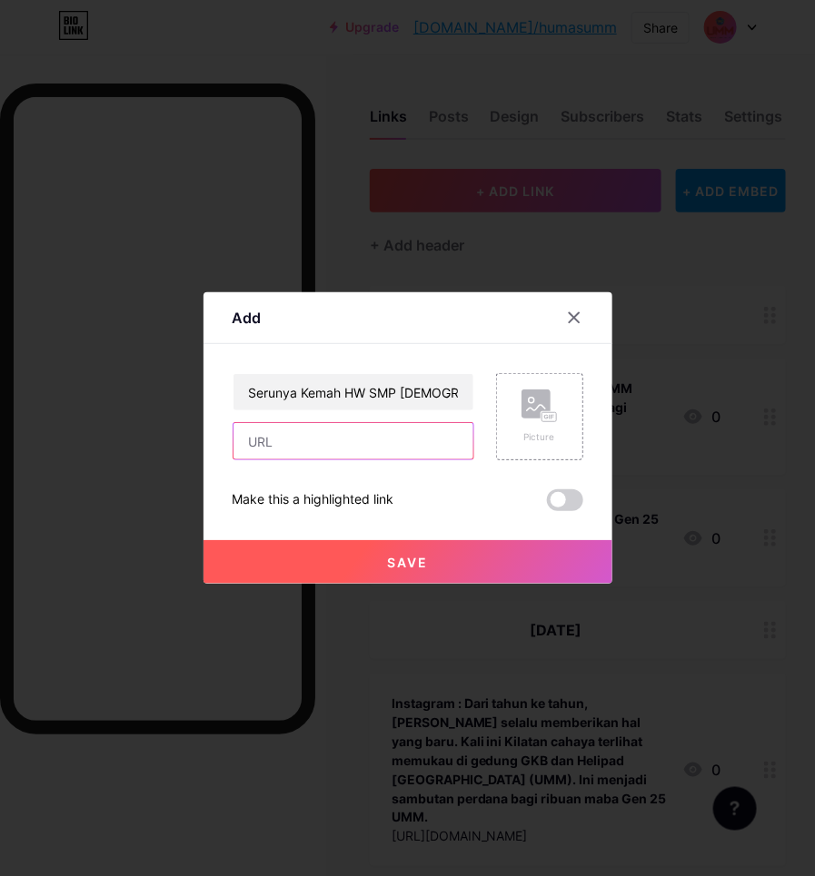
click at [341, 423] on input "text" at bounding box center [353, 441] width 240 height 36
paste input "[URL][DOMAIN_NAME][GEOGRAPHIC_DATA][GEOGRAPHIC_DATA]"
type input "[URL][DOMAIN_NAME][GEOGRAPHIC_DATA][GEOGRAPHIC_DATA]"
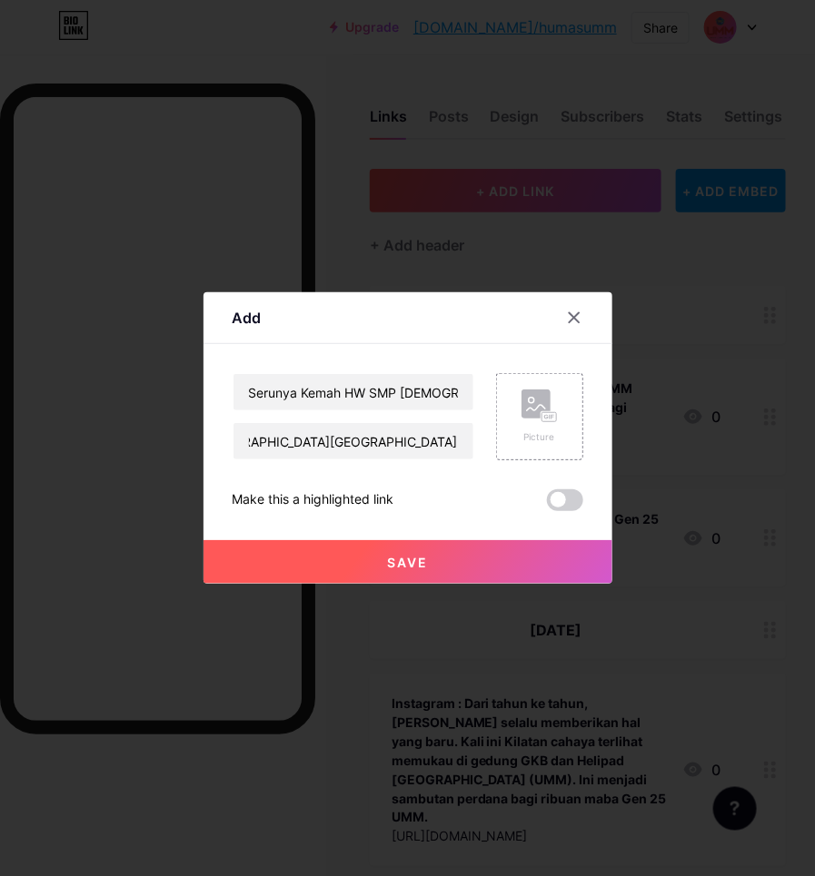
click at [411, 559] on span "Save" at bounding box center [407, 562] width 41 height 15
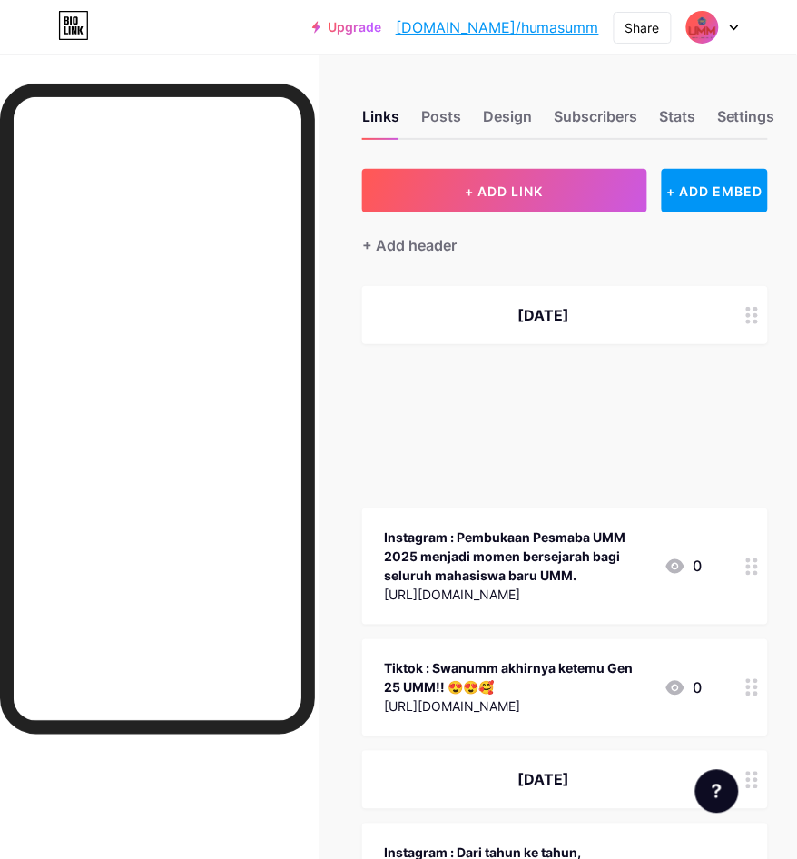
scroll to position [0, 16]
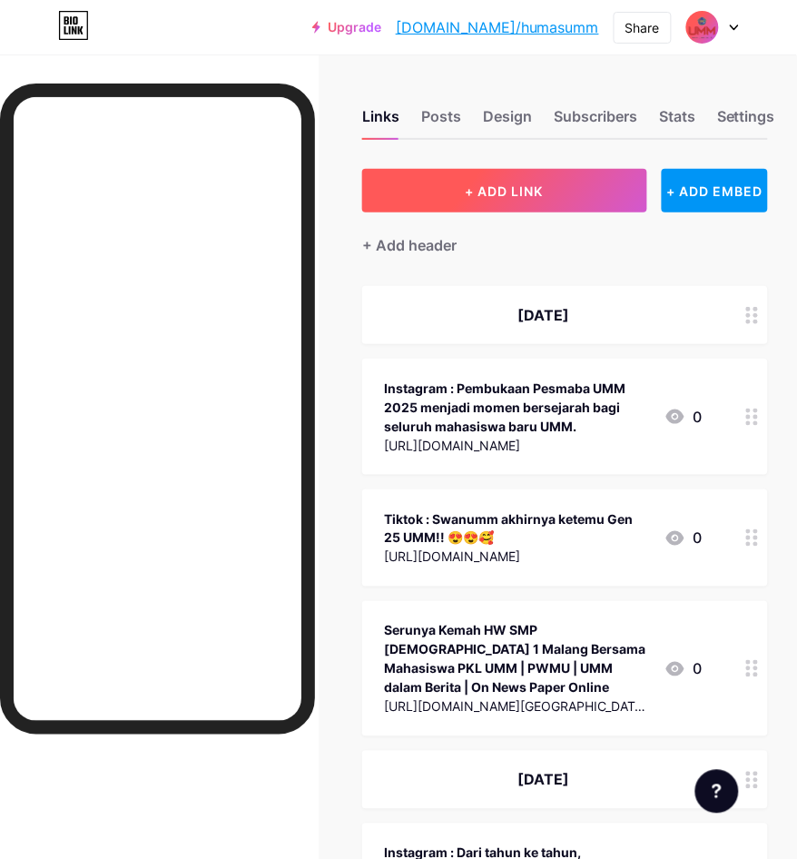
click at [463, 191] on button "+ ADD LINK" at bounding box center [504, 191] width 284 height 44
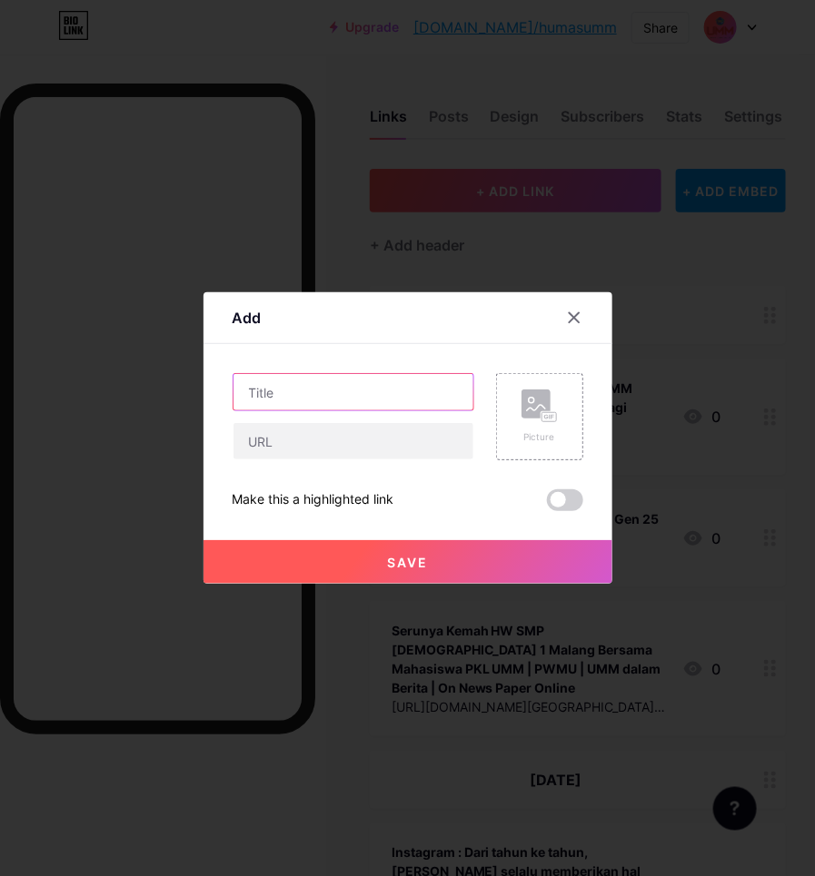
click at [342, 383] on input "text" at bounding box center [353, 392] width 240 height 36
drag, startPoint x: 306, startPoint y: 390, endPoint x: 355, endPoint y: 389, distance: 49.1
click at [309, 390] on input "Pesmaba UMM Resmi Dibuka, Lahirkan Generasi Ketahanan Pangan dan Energi" at bounding box center [353, 392] width 240 height 36
click at [406, 365] on div "Content YouTube Play YouTube video without leaving your page. ADD Vimeo Play Vi…" at bounding box center [407, 427] width 351 height 167
click at [406, 381] on input "Pesmaba UMM Resmi Dibuka, Lahirkan Generasi Ketahanan Pangan dan Energi" at bounding box center [353, 392] width 240 height 36
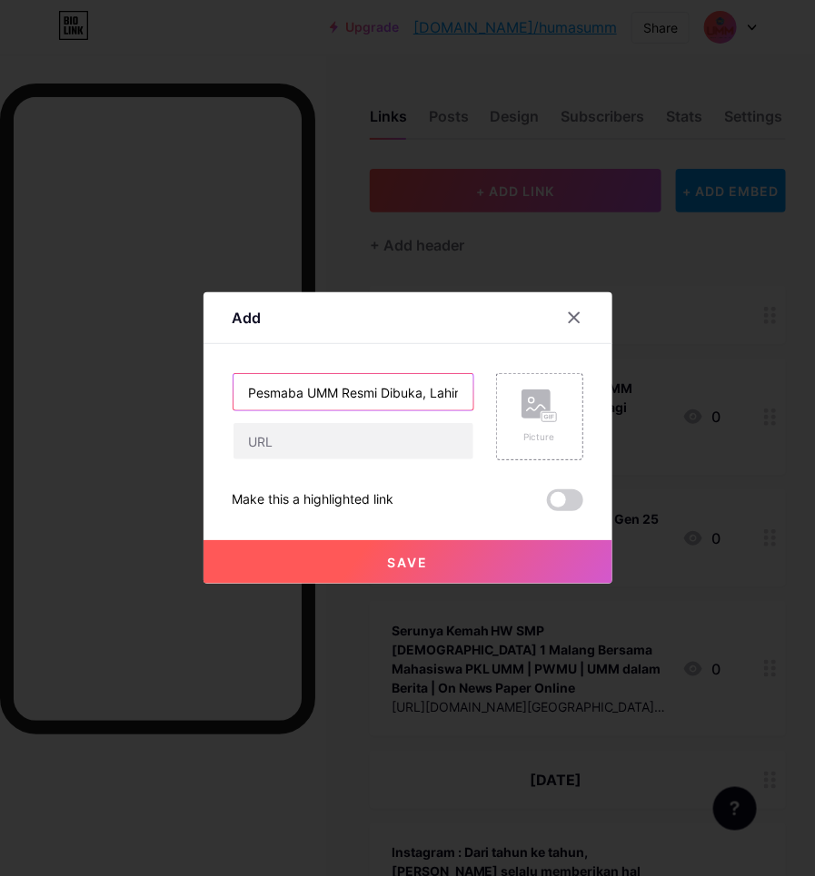
click at [389, 388] on input "Pesmaba UMM Resmi Dibuka, Lahirkan Generasi Ketahanan Pangan dan Energi | SUARA…" at bounding box center [353, 392] width 240 height 36
paste input "UMM dalam Berita | On News Paper Online"
type input "Pesmaba UMM Resmi Dibuka, Lahirkan Generasi Ketahanan Pangan dan Energi | SUARA…"
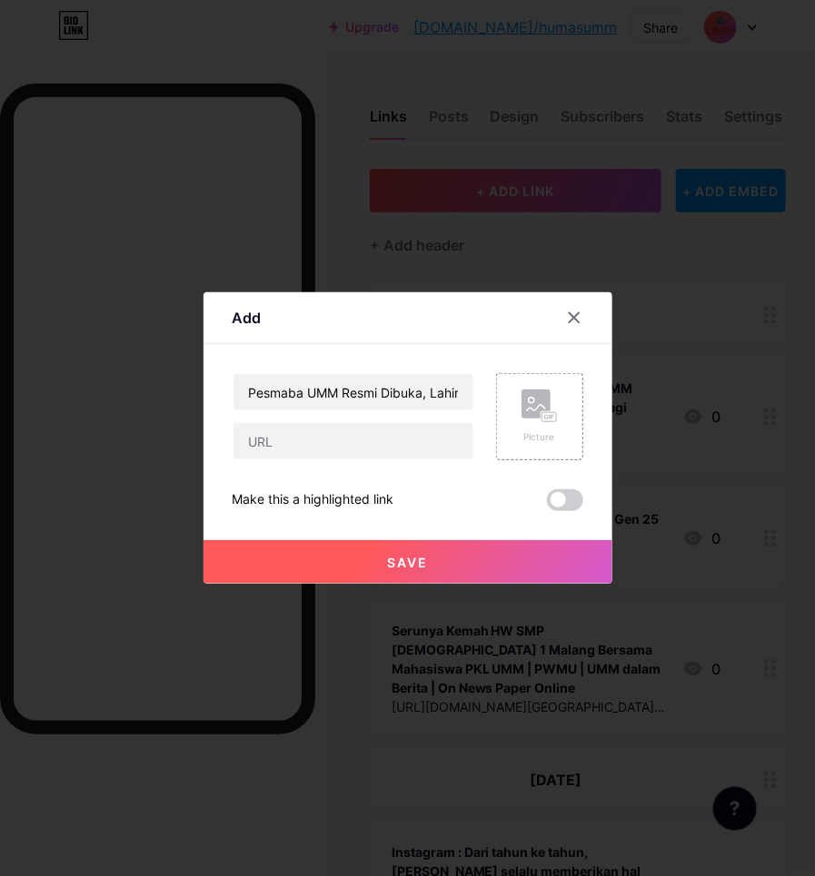
click at [396, 414] on div "Pesmaba UMM Resmi Dibuka, Lahirkan Generasi Ketahanan Pangan dan Energi | SUARA…" at bounding box center [353, 416] width 242 height 87
click at [410, 461] on div "Pesmaba UMM Resmi Dibuka, Lahirkan Generasi Ketahanan Pangan dan Energi | SUARA…" at bounding box center [407, 442] width 351 height 138
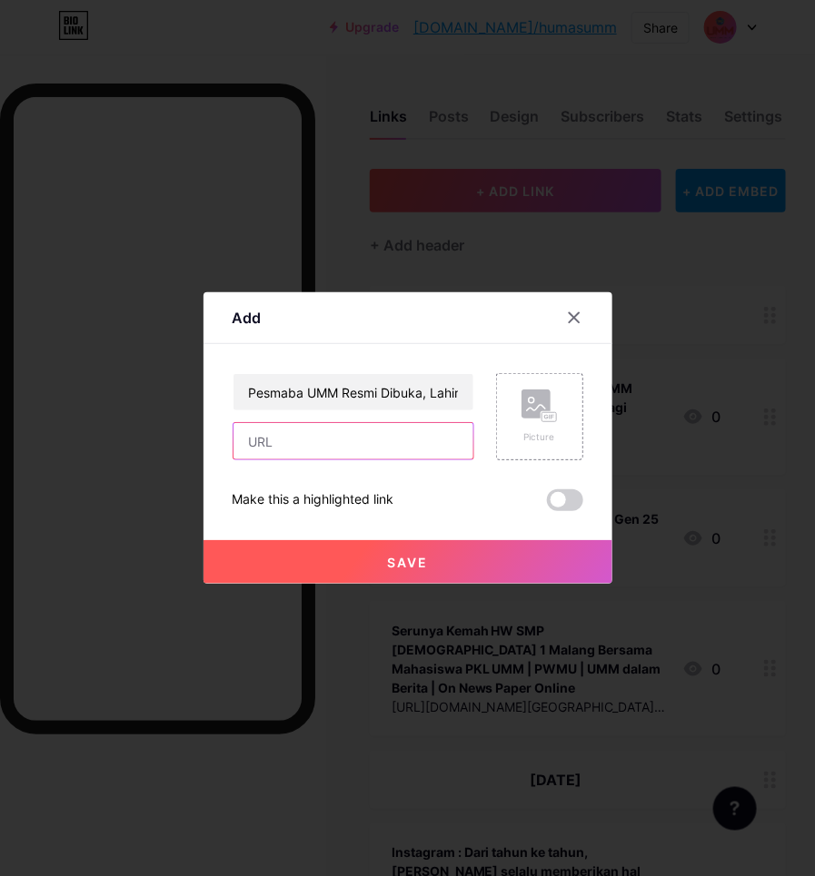
click at [410, 442] on input "text" at bounding box center [353, 441] width 240 height 36
paste input "[URL][DOMAIN_NAME]"
type input "[URL][DOMAIN_NAME]"
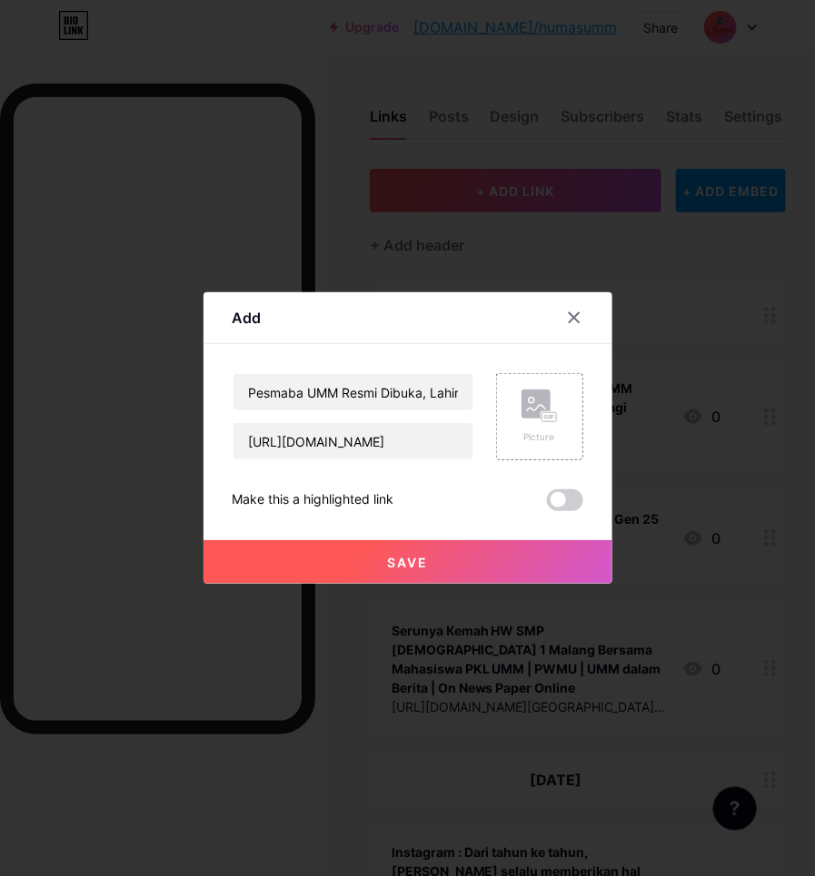
click at [419, 596] on div at bounding box center [407, 438] width 815 height 876
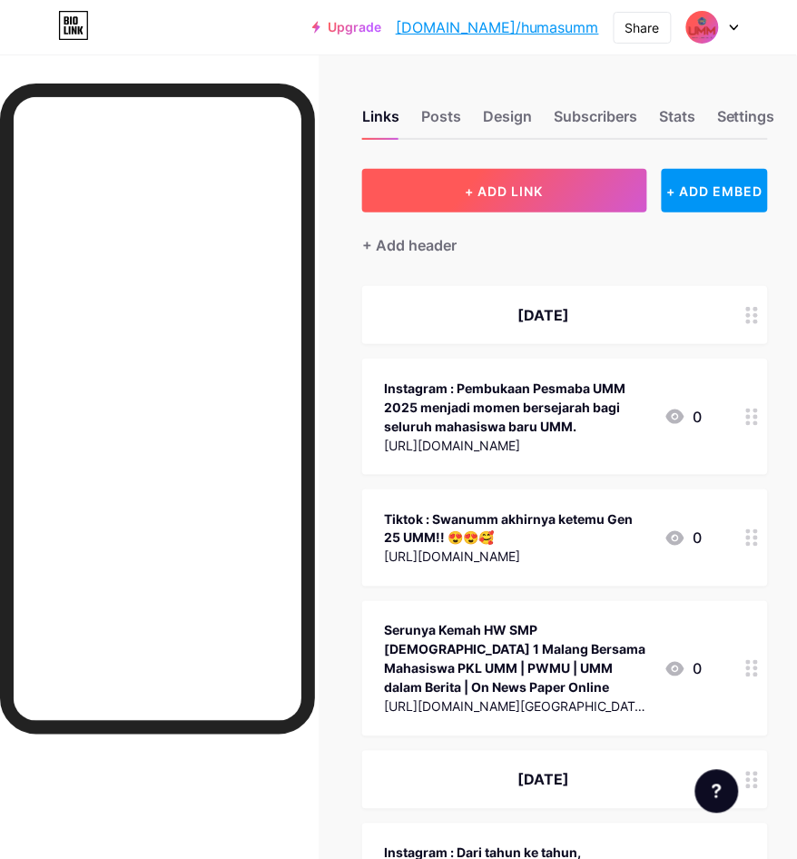
click at [479, 197] on span "+ ADD LINK" at bounding box center [505, 190] width 78 height 15
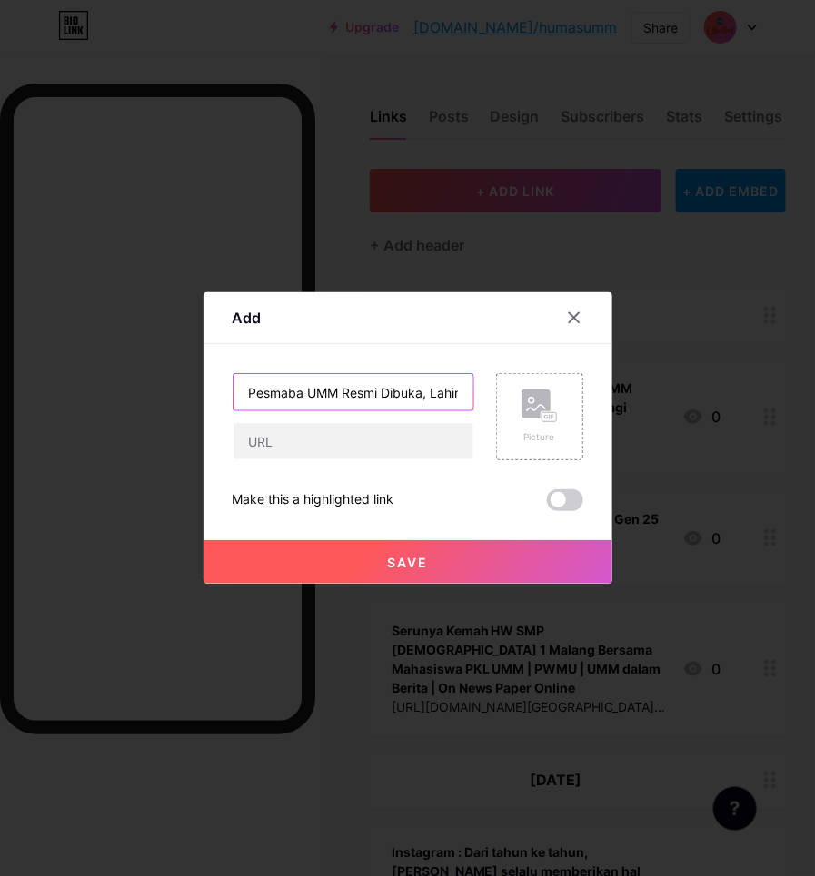
click at [341, 377] on input "Pesmaba UMM Resmi Dibuka, Lahirkan Generasi Ketahanan Pangan dan Energi" at bounding box center [353, 392] width 240 height 36
click at [409, 396] on input "Pesmaba UMM Resmi Dibuka, Lahirkan Generasi Ketahanan Pangan dan Energi | SUARA…" at bounding box center [353, 392] width 240 height 36
paste input "UMM dalam Berita | On News Paper Online"
type input "Pesmaba UMM Resmi Dibuka, Lahirkan Generasi Ketahanan Pangan dan Energi | SUARA…"
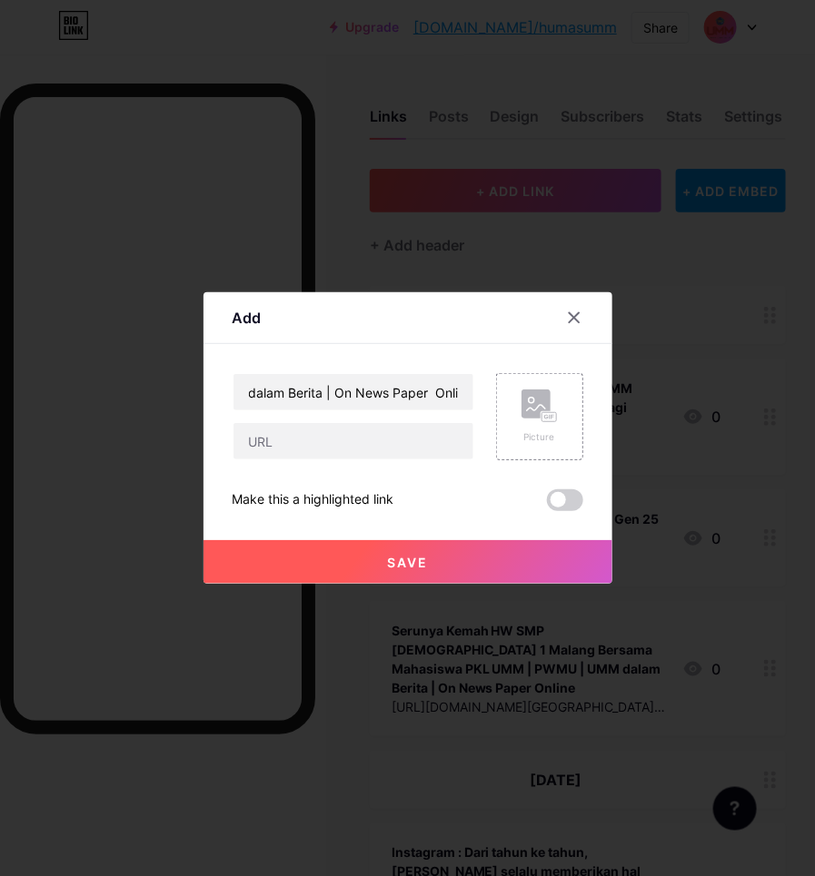
scroll to position [0, 0]
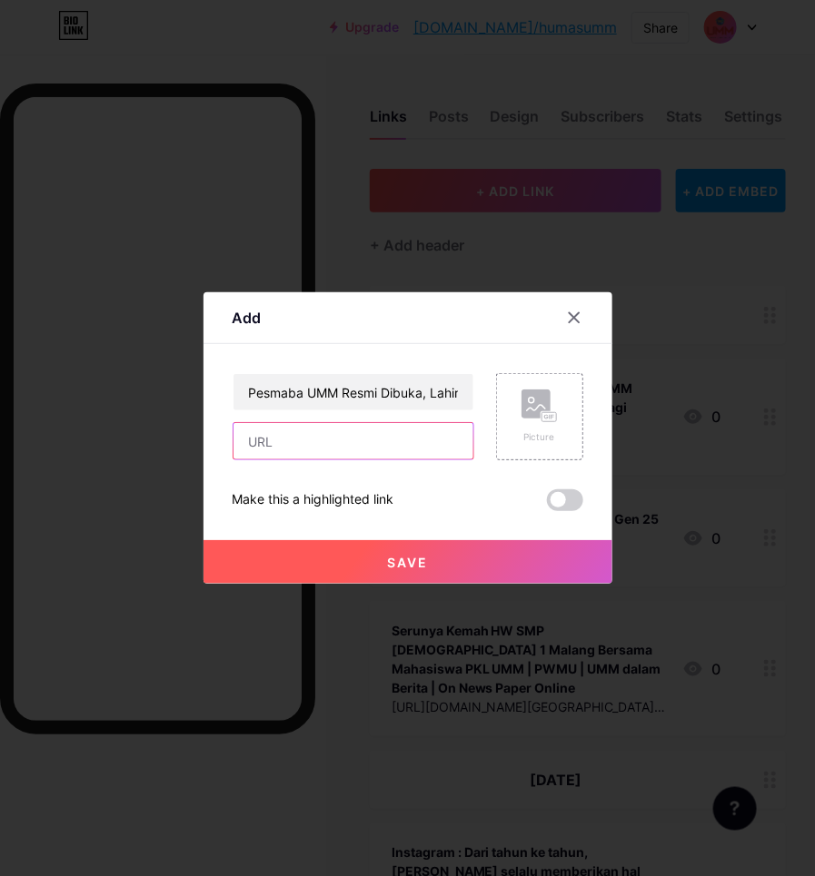
click at [318, 443] on input "text" at bounding box center [353, 441] width 240 height 36
paste input "[URL][DOMAIN_NAME]"
type input "[URL][DOMAIN_NAME]"
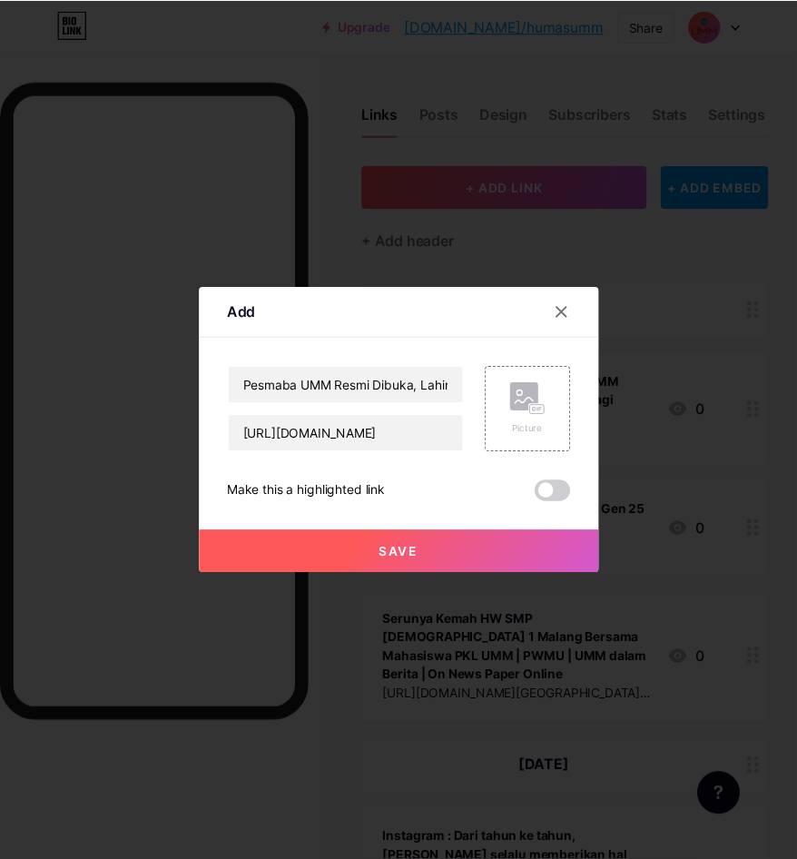
scroll to position [0, 0]
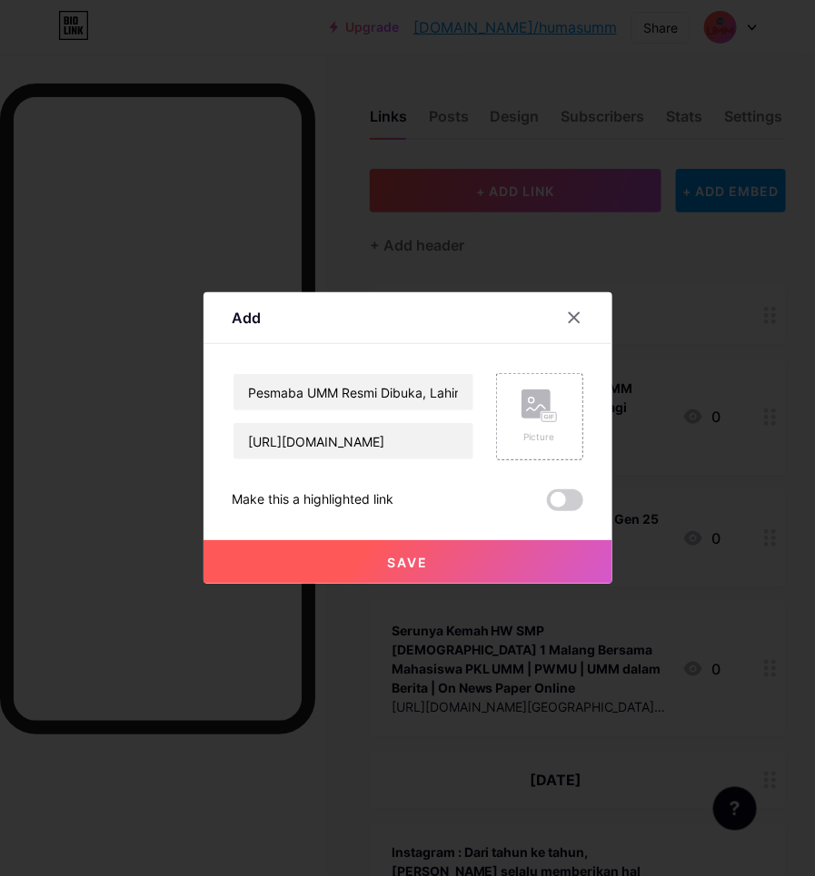
click at [409, 555] on span "Save" at bounding box center [407, 562] width 41 height 15
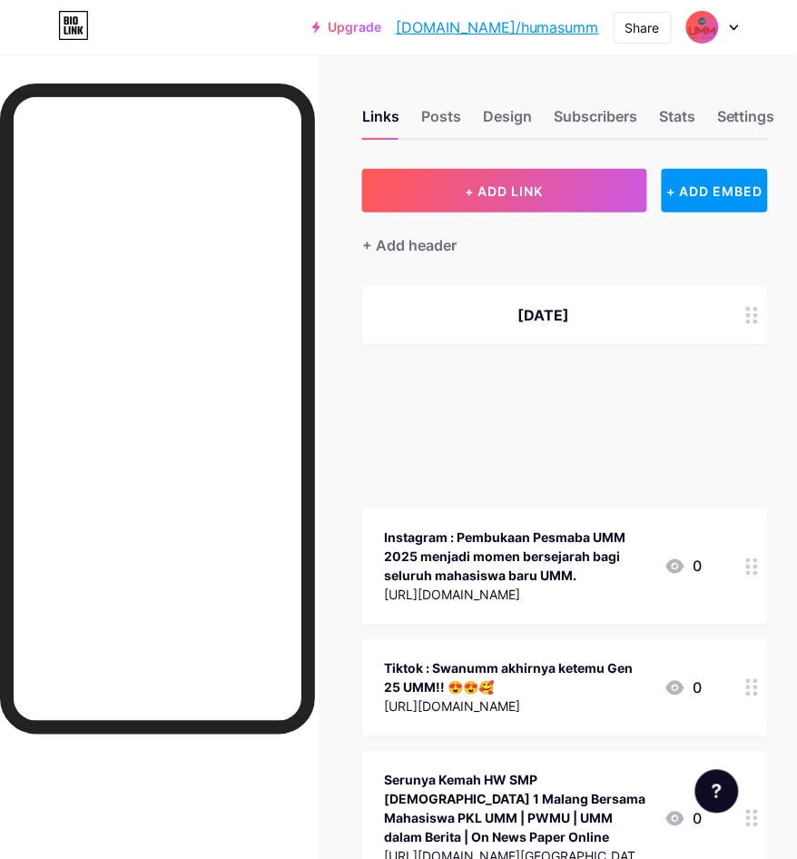
scroll to position [0, 16]
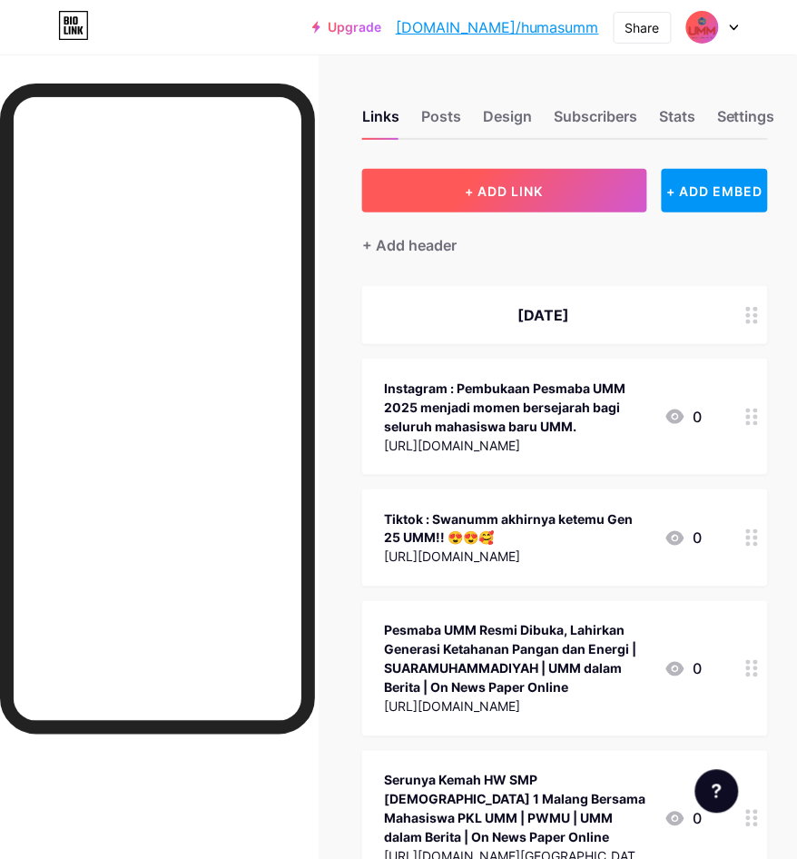
click at [478, 183] on span "+ ADD LINK" at bounding box center [505, 190] width 78 height 15
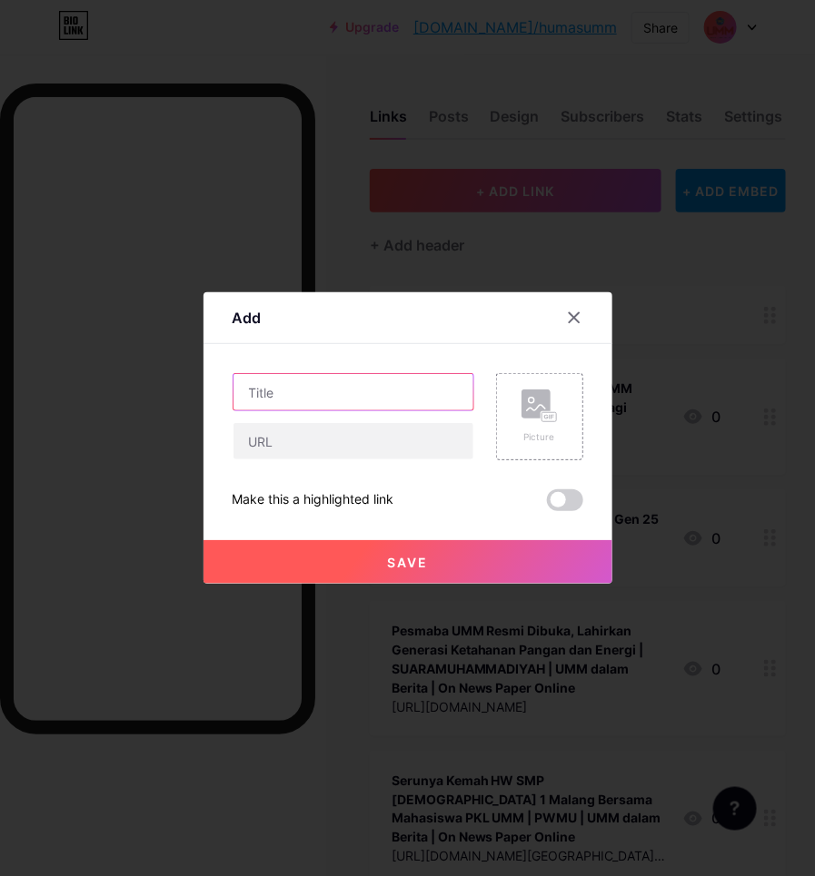
click at [415, 401] on input "text" at bounding box center [353, 392] width 240 height 36
paste input "Bawa Pulang Juara, Mahasiswa Hukum UMM Bersinar di Debat Nasional"
click at [390, 384] on input "Bawa Pulang Juara, Mahasiswa Hukum UMM Bersinar di Debat Nasional | PWMU |" at bounding box center [353, 392] width 240 height 36
paste input "UMM dalam Berita | On News Paper Online"
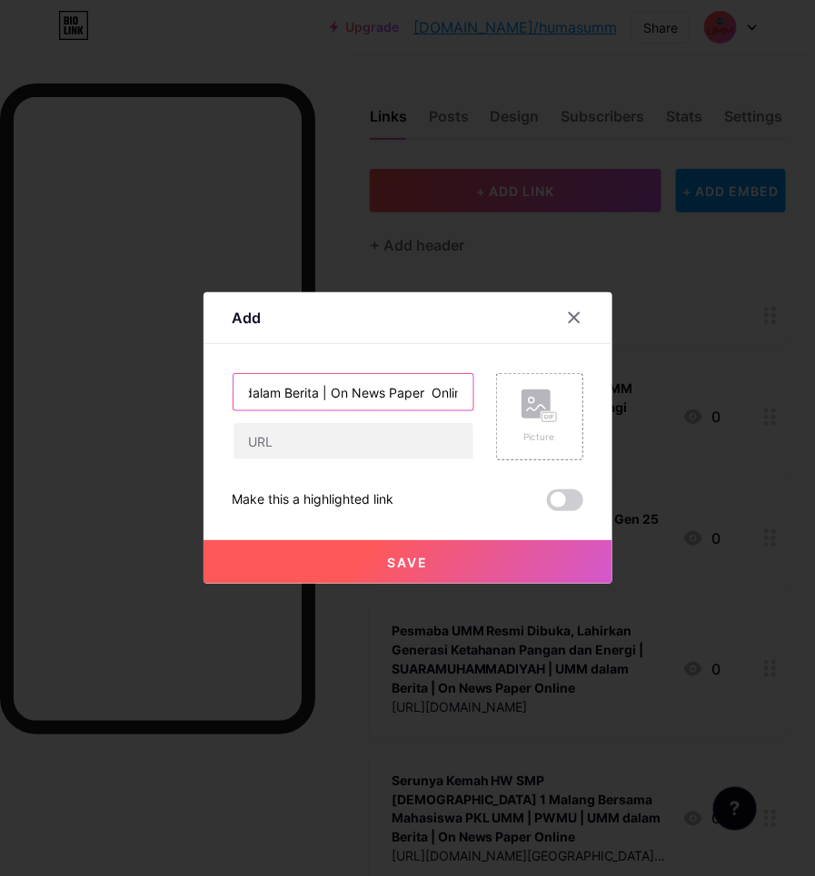
type input "Bawa Pulang Juara, Mahasiswa Hukum UMM Bersinar di Debat Nasional | PWMU | UMM …"
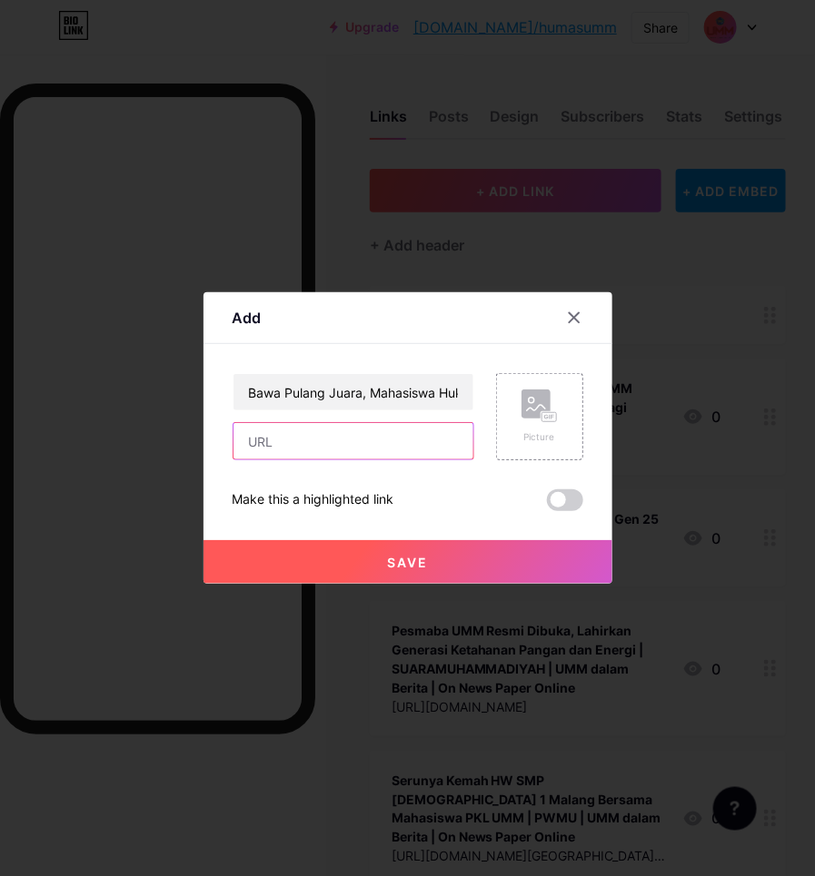
click at [414, 452] on input "text" at bounding box center [353, 441] width 240 height 36
paste input "[URL][DOMAIN_NAME]"
type input "[URL][DOMAIN_NAME]"
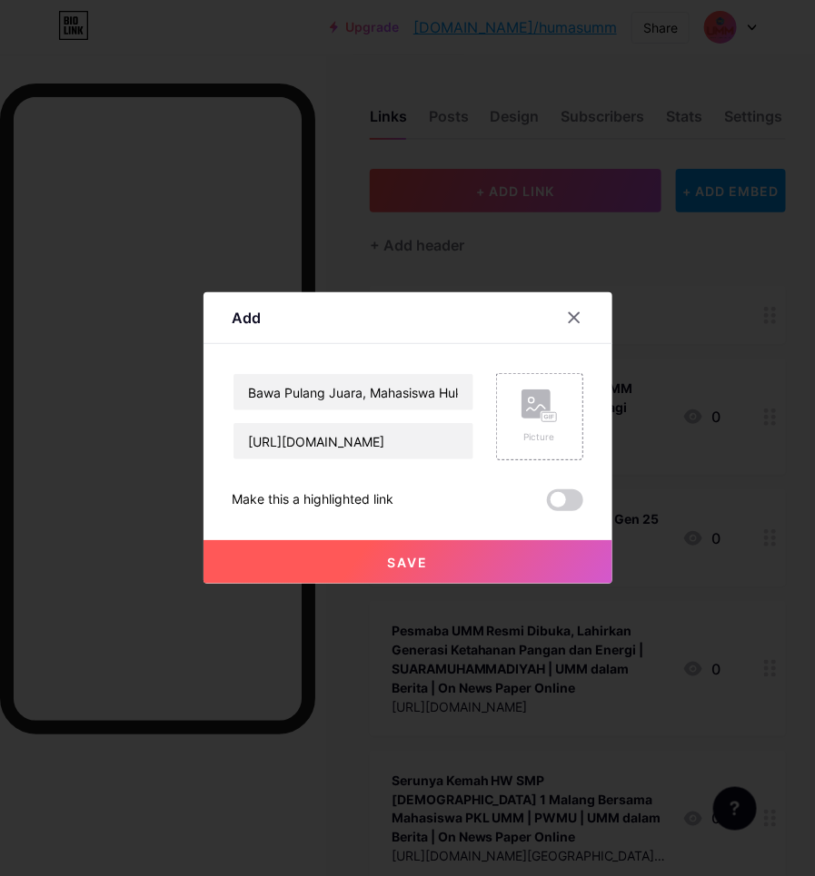
scroll to position [0, 0]
click at [410, 541] on button "Save" at bounding box center [407, 562] width 409 height 44
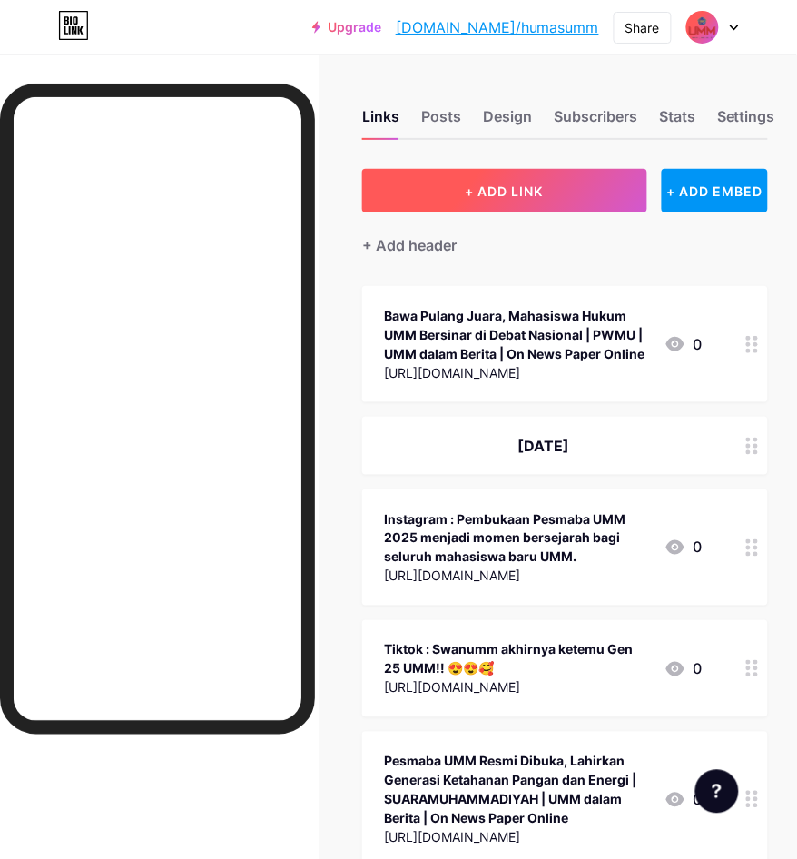
click at [531, 178] on button "+ ADD LINK" at bounding box center [504, 191] width 284 height 44
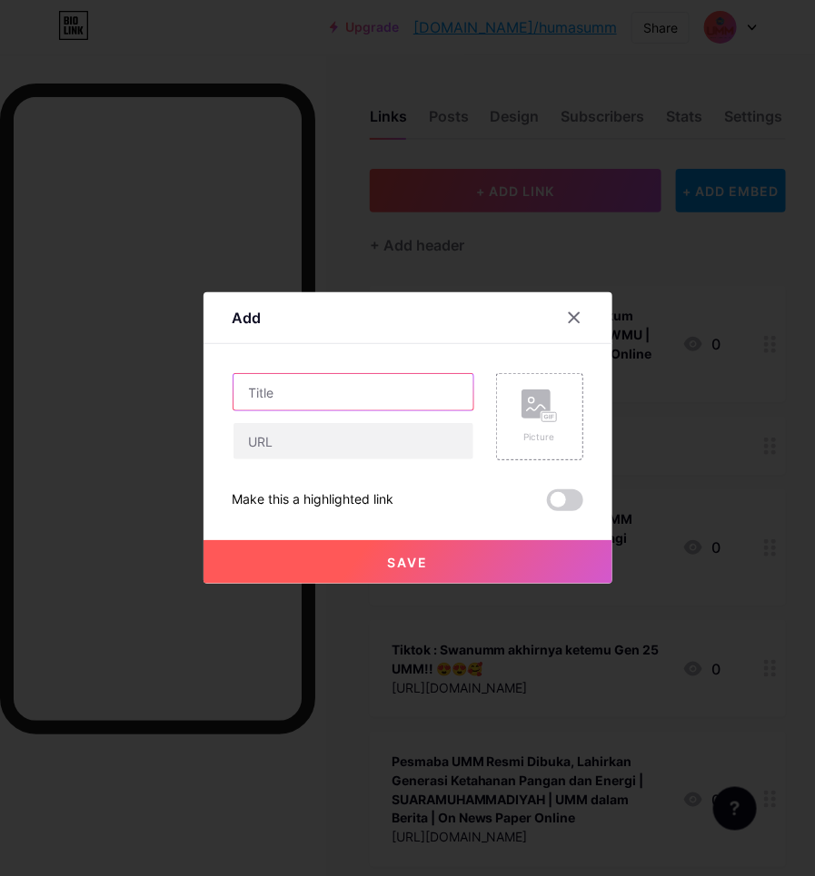
click at [337, 397] on input "text" at bounding box center [353, 392] width 240 height 36
paste input "PESMABA Fikes UMM Hadirkan [PERSON_NAME], Paparkan Mobility Program Keperawatan…"
click at [395, 391] on input "PESMABA Fikes UMM Hadirkan [PERSON_NAME], Paparkan Mobility Program Keperawatan…" at bounding box center [353, 392] width 240 height 36
paste input "UMM dalam Berita | On News Paper Online"
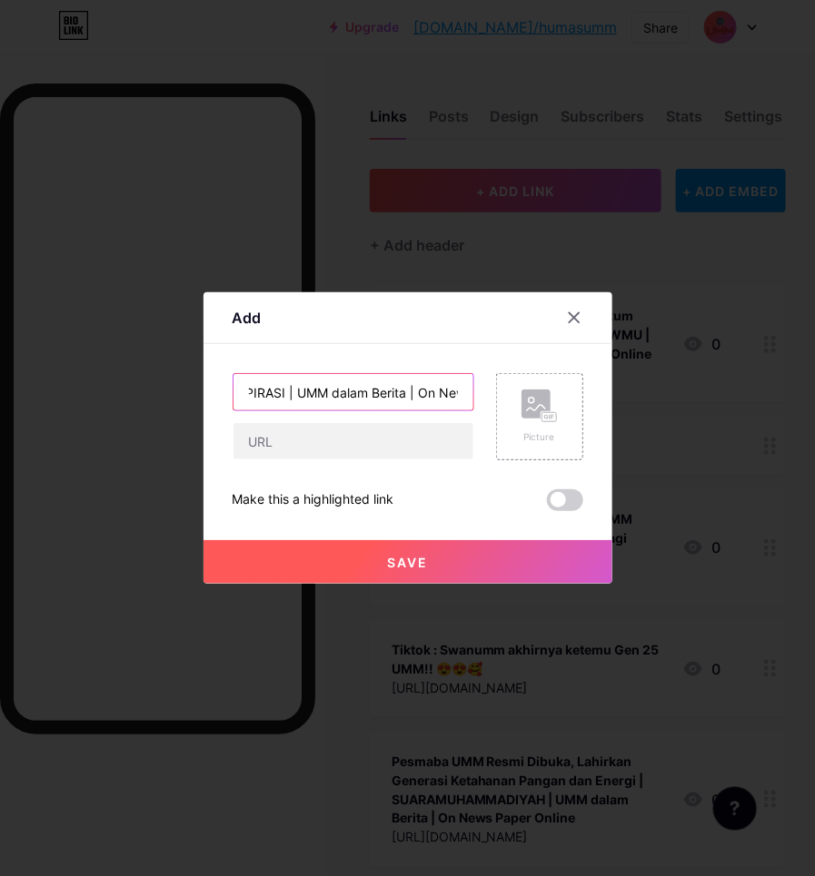
type input "PESMABA Fikes UMM Hadirkan [PERSON_NAME], Paparkan Mobility Program Keperawatan…"
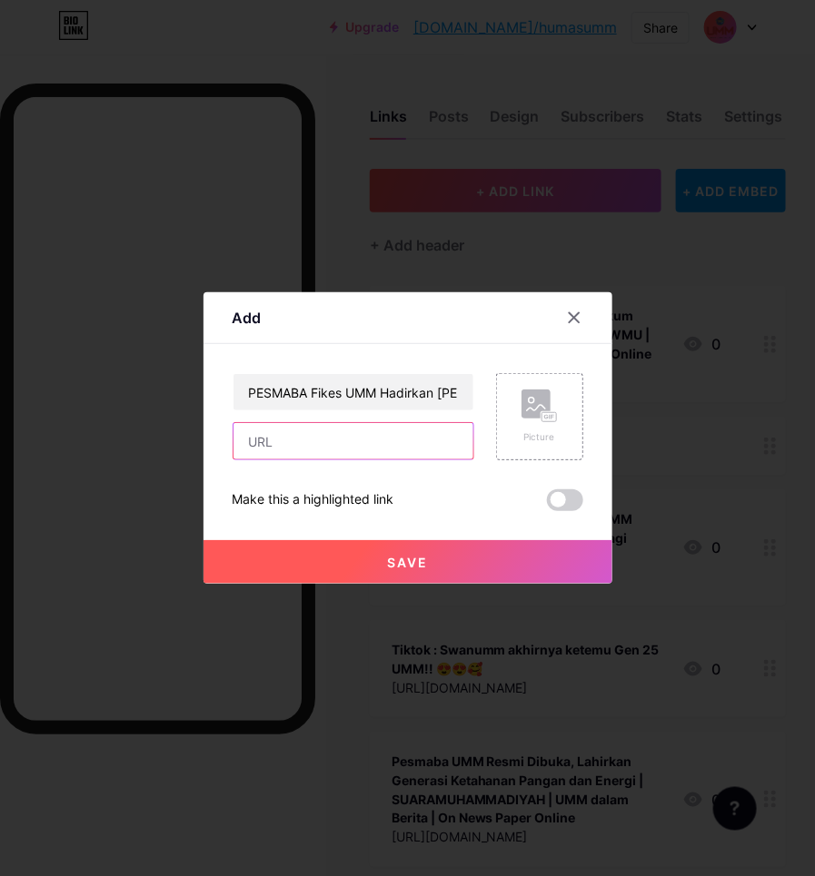
click at [301, 433] on input "text" at bounding box center [353, 441] width 240 height 36
paste input "[URL][DOMAIN_NAME][PERSON_NAME][GEOGRAPHIC_DATA]"
type input "[URL][DOMAIN_NAME][PERSON_NAME][GEOGRAPHIC_DATA]"
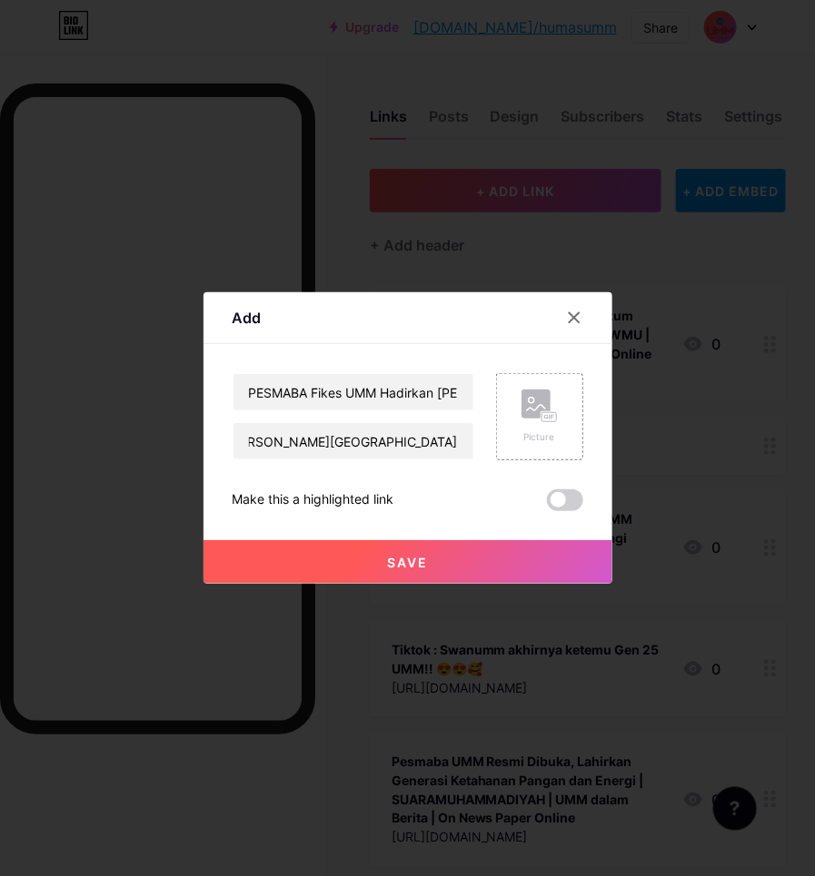
scroll to position [0, 0]
click at [356, 556] on button "Save" at bounding box center [407, 562] width 409 height 44
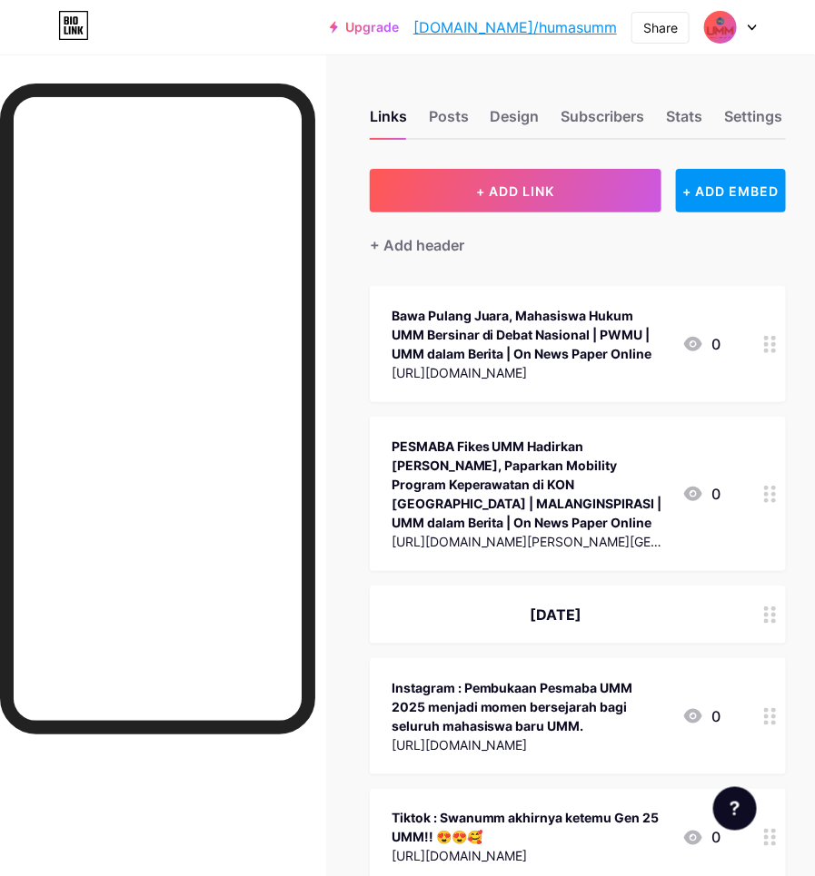
drag, startPoint x: 345, startPoint y: 216, endPoint x: 416, endPoint y: 148, distance: 98.3
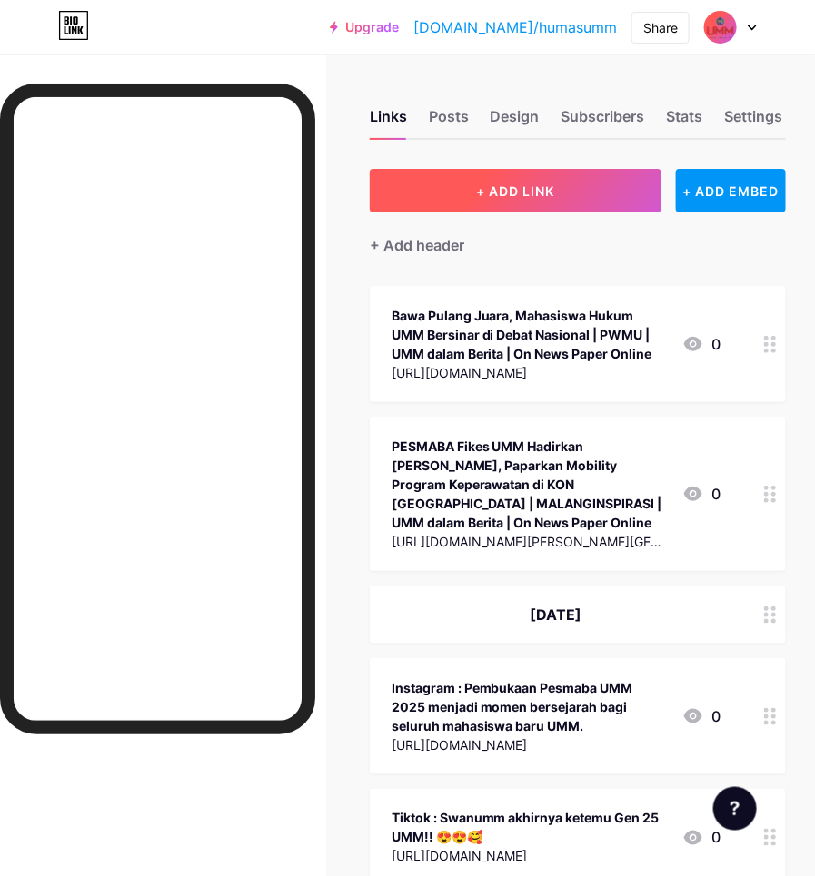
click at [461, 175] on button "+ ADD LINK" at bounding box center [516, 191] width 292 height 44
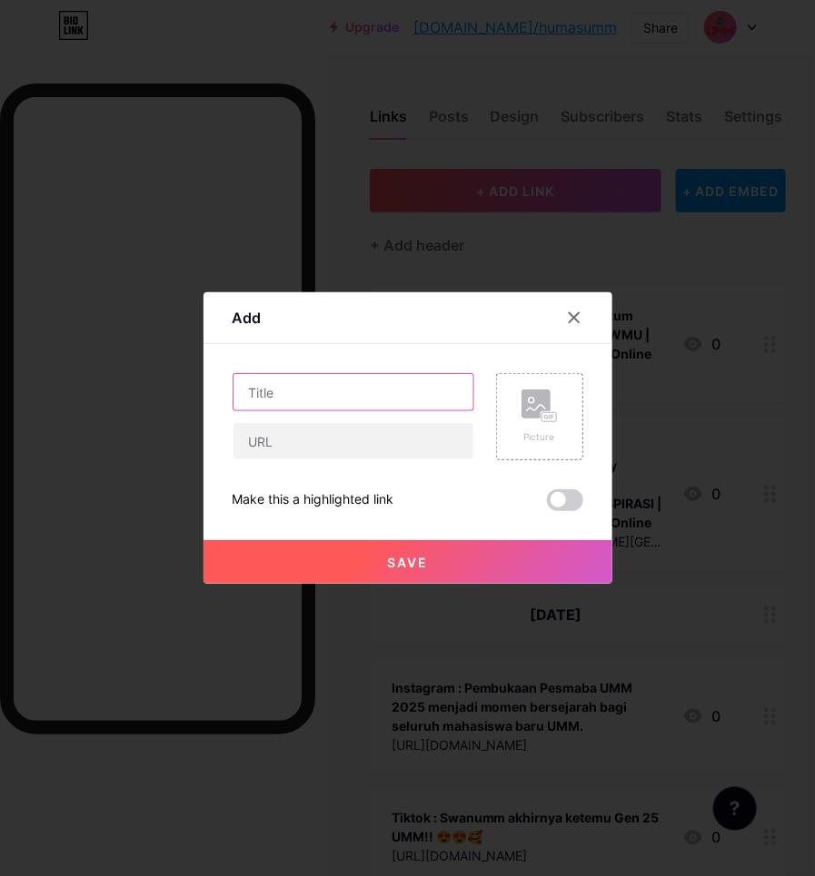
drag, startPoint x: 311, startPoint y: 400, endPoint x: 283, endPoint y: 395, distance: 28.5
click at [311, 400] on input "text" at bounding box center [353, 392] width 240 height 36
click at [433, 401] on input "Akademisi dan Masyarakat Salat Gerhana Bulan di Masjid AR. Fachruddin UMM" at bounding box center [353, 392] width 240 height 36
click at [345, 406] on input "Akademisi dan Masyarakat Salat Gerhana Bulan di Masjid AR. Fachruddin UMM | MAL…" at bounding box center [353, 392] width 240 height 36
paste input "UMM dalam Berita | On News Paper Online"
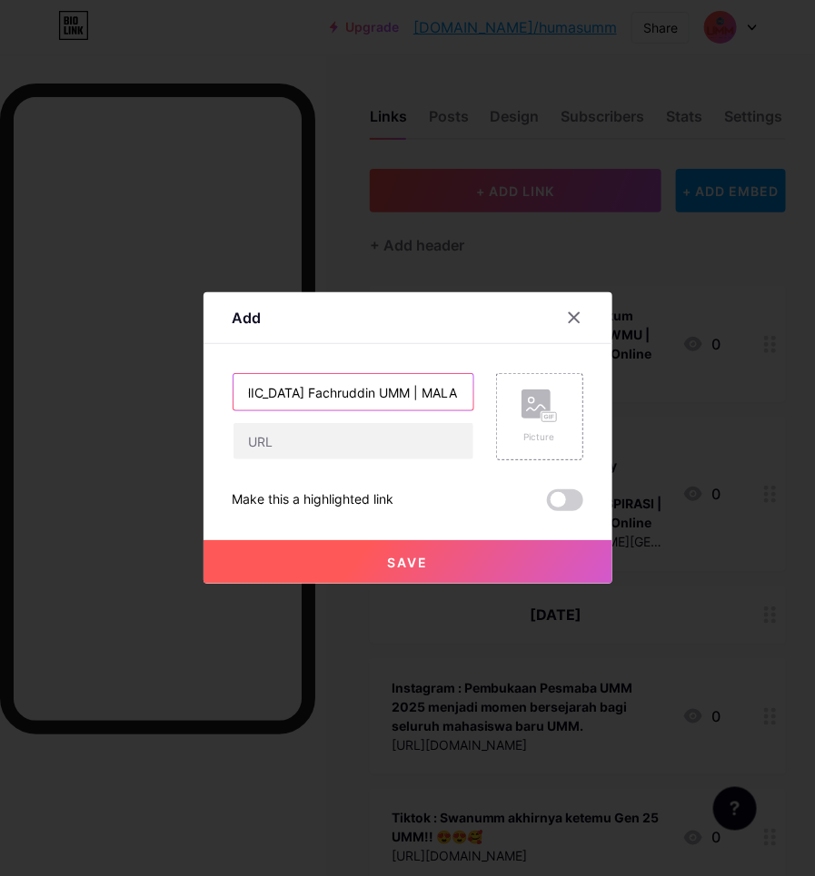
scroll to position [0, 627]
type input "Akademisi [PERSON_NAME] Masyarakat Salat Gerhana Bulan di [GEOGRAPHIC_DATA]. Fa…"
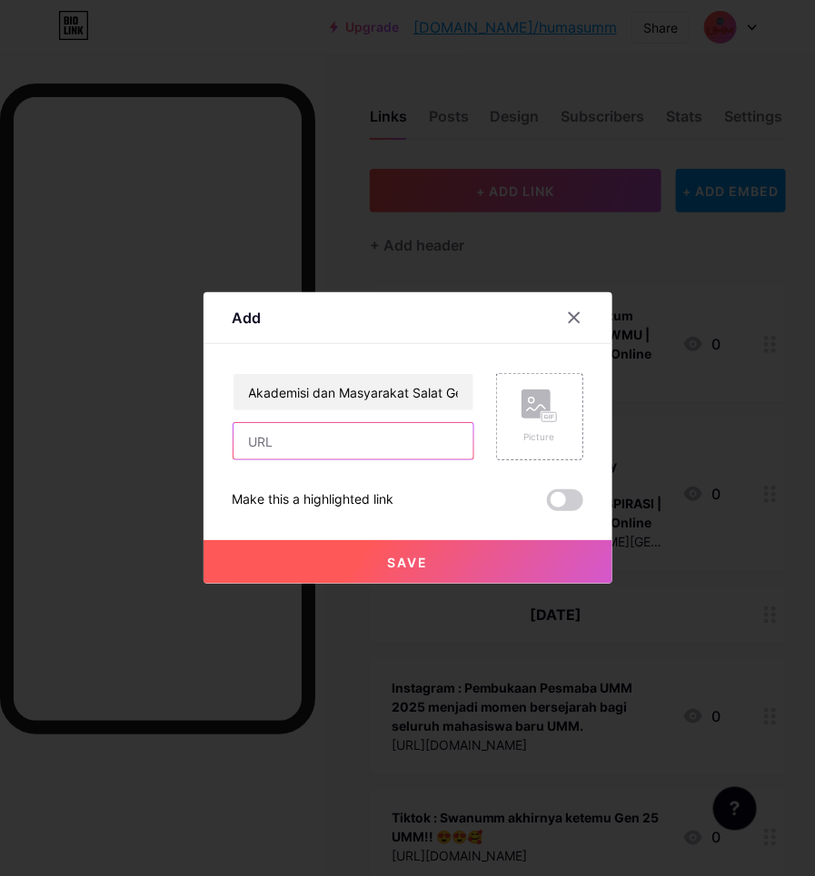
click at [370, 455] on input "text" at bounding box center [353, 441] width 240 height 36
paste input "[URL][DOMAIN_NAME][GEOGRAPHIC_DATA]"
type input "[URL][DOMAIN_NAME][GEOGRAPHIC_DATA]"
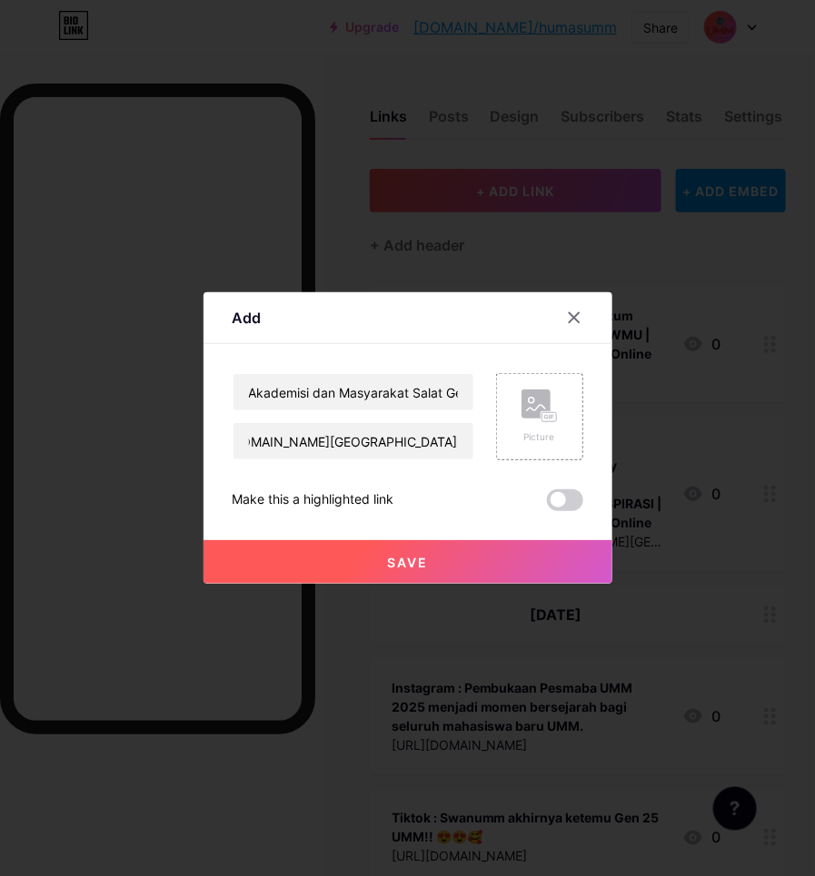
scroll to position [0, 0]
click at [341, 557] on button "Save" at bounding box center [407, 562] width 409 height 44
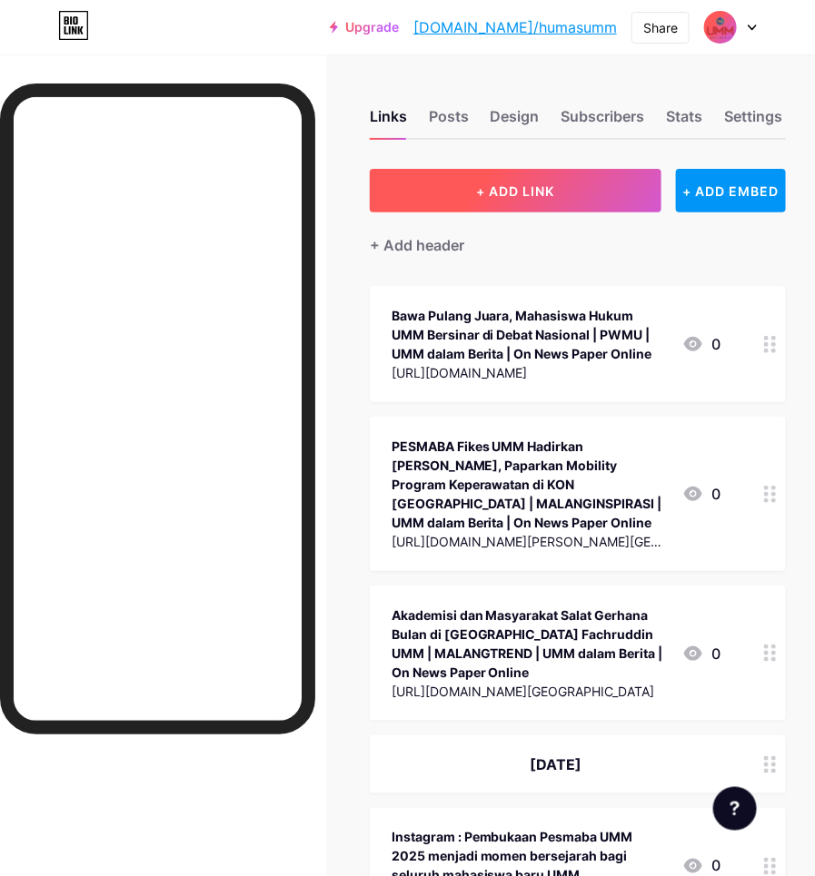
click at [524, 198] on button "+ ADD LINK" at bounding box center [516, 191] width 292 height 44
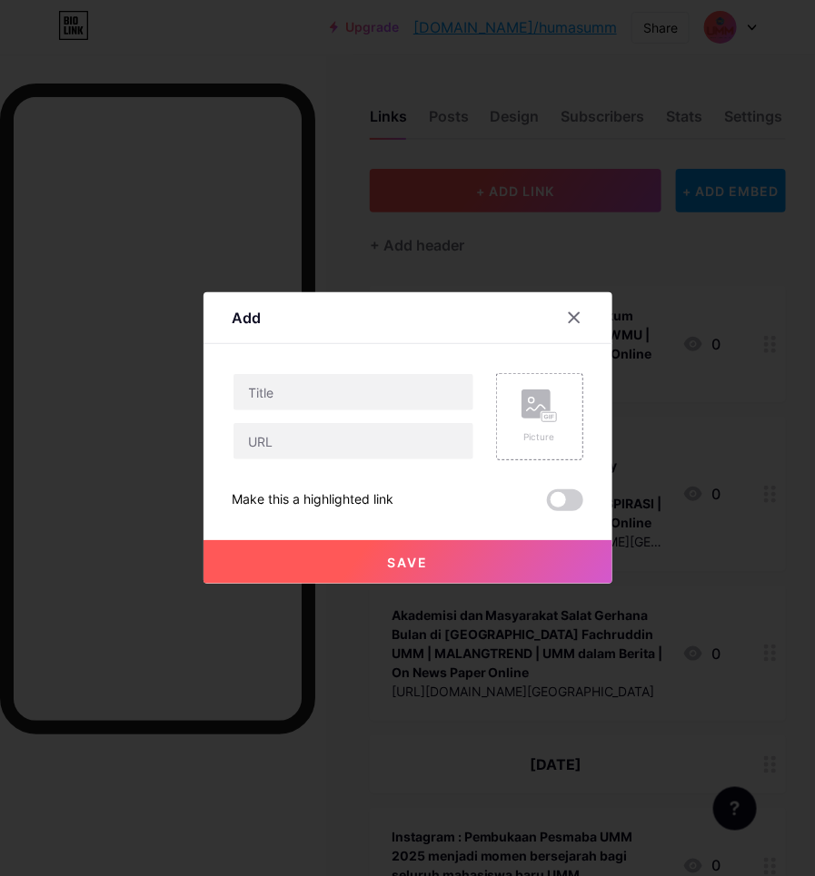
click at [389, 402] on input "text" at bounding box center [353, 392] width 240 height 36
drag, startPoint x: 364, startPoint y: 400, endPoint x: 461, endPoint y: 414, distance: 98.1
click at [364, 400] on input "UMM Buka Pesmaba Gen25, Angkat Tema Ketahanan Pangan dan Energi | KANAL24 |" at bounding box center [353, 392] width 240 height 36
paste input "UMM dalam Berita | On News Paper Online"
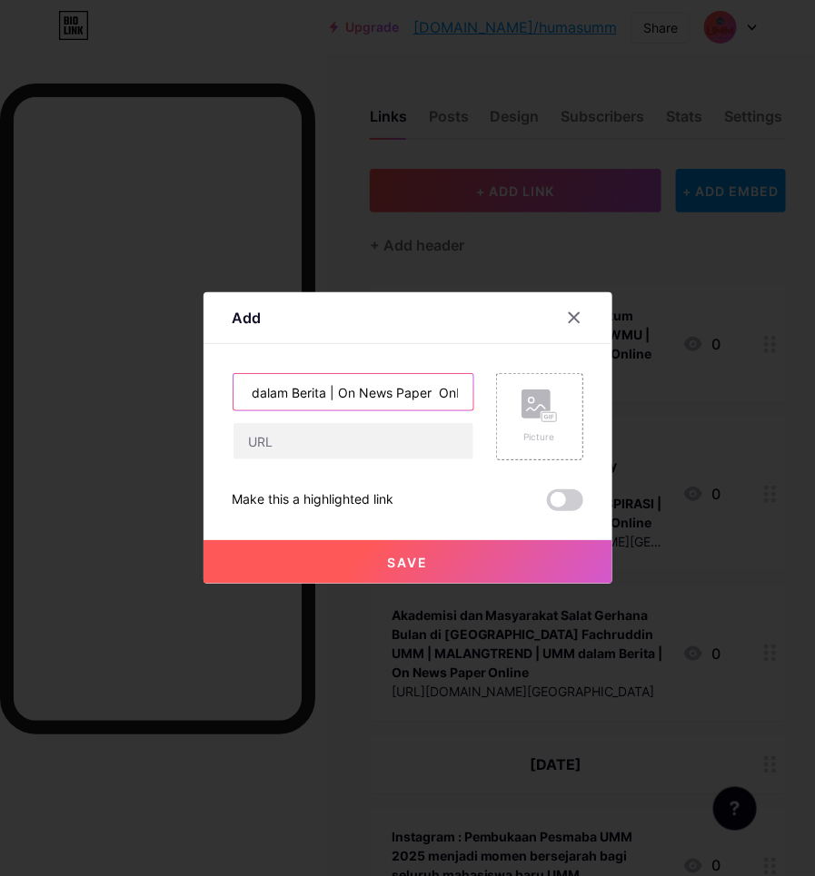
type input "UMM Buka Pesmaba Gen25, Angkat Tema Ketahanan Pangan dan Energi | KANAL24 | UMM…"
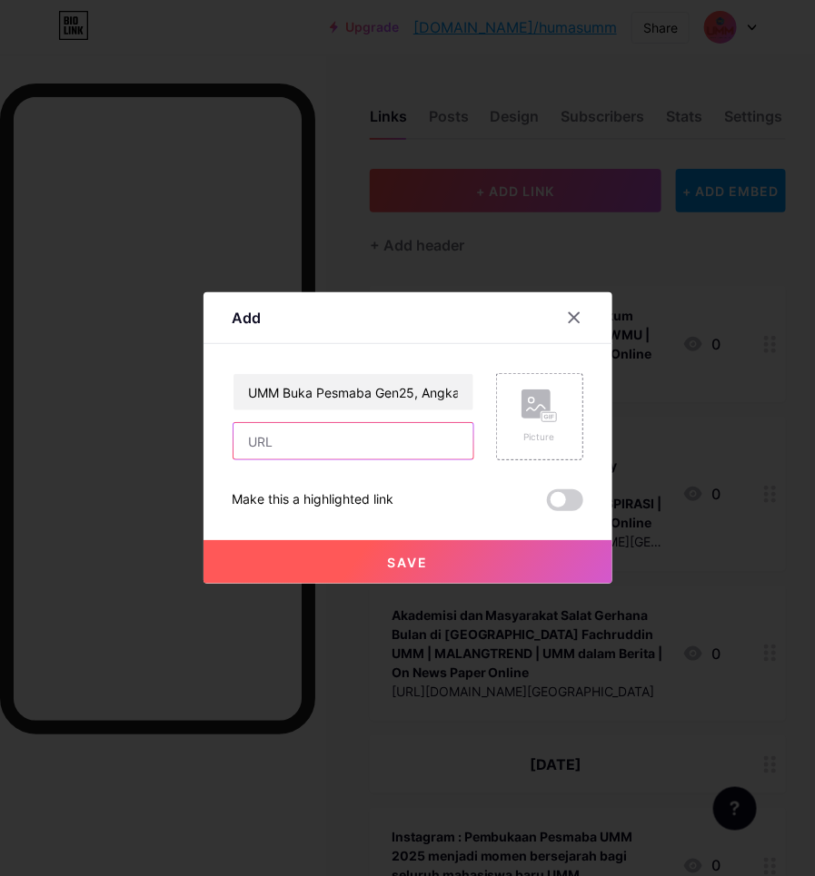
click at [383, 438] on input "text" at bounding box center [353, 441] width 240 height 36
paste input "[URL][DOMAIN_NAME]"
type input "[URL][DOMAIN_NAME]"
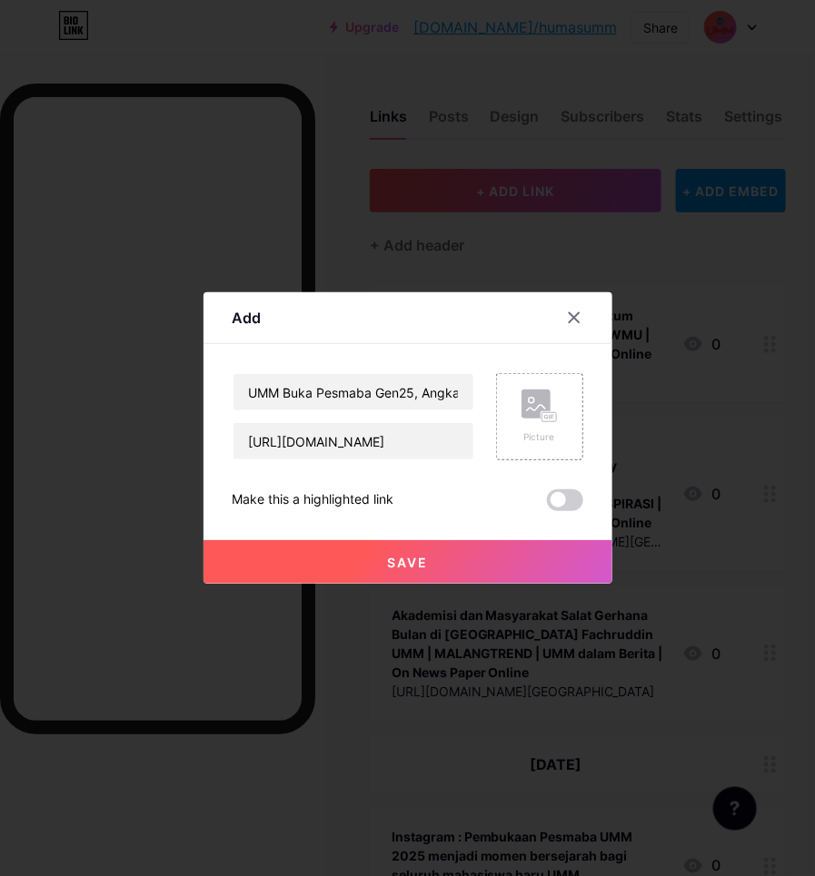
click at [396, 555] on span "Save" at bounding box center [407, 562] width 41 height 15
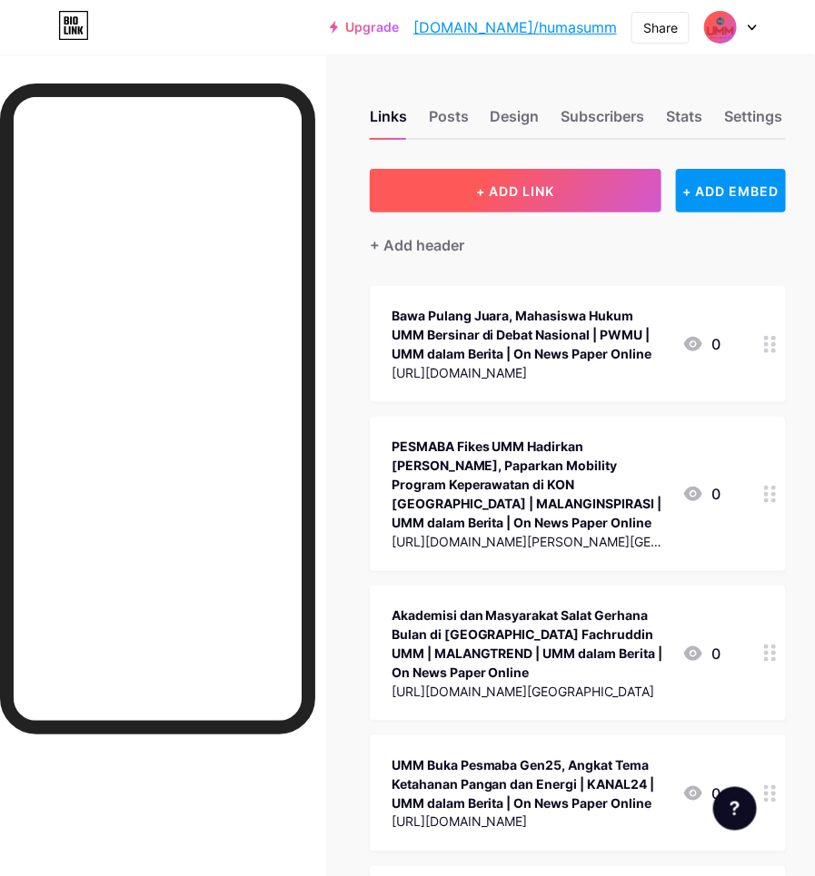
click at [447, 191] on button "+ ADD LINK" at bounding box center [516, 191] width 292 height 44
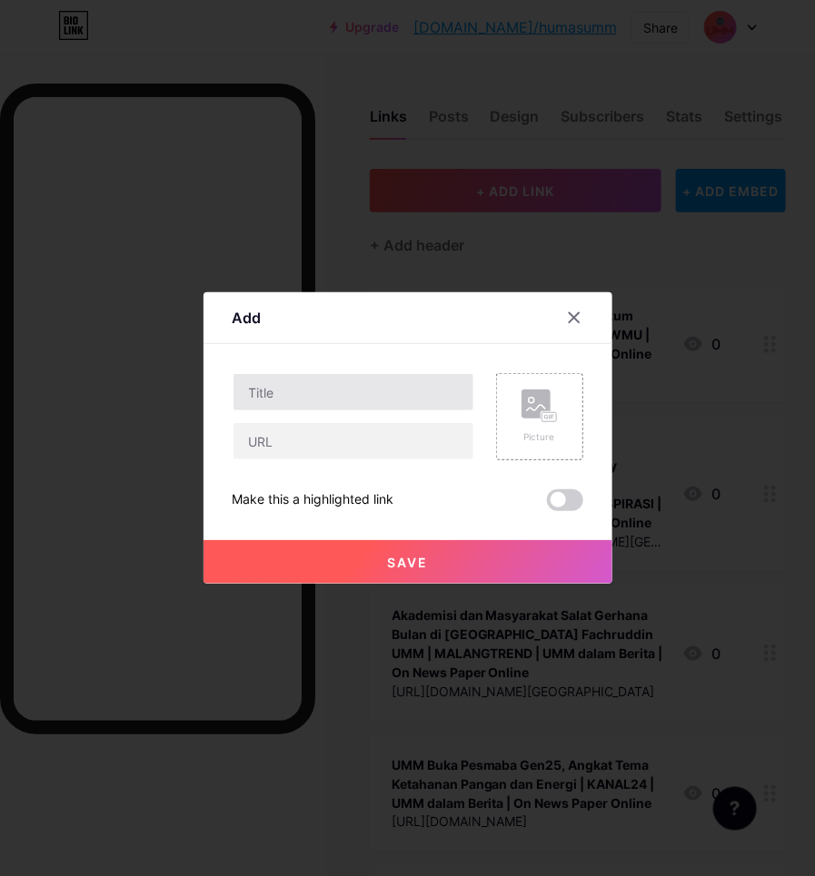
click at [341, 393] on input "text" at bounding box center [353, 392] width 240 height 36
drag, startPoint x: 459, startPoint y: 389, endPoint x: 372, endPoint y: 549, distance: 182.9
click at [372, 511] on div "Pesmaba UMM Resmi Dibuka, Lahirkan Generasi Ketahanan Pangan dan Energi Artikel…" at bounding box center [407, 442] width 351 height 138
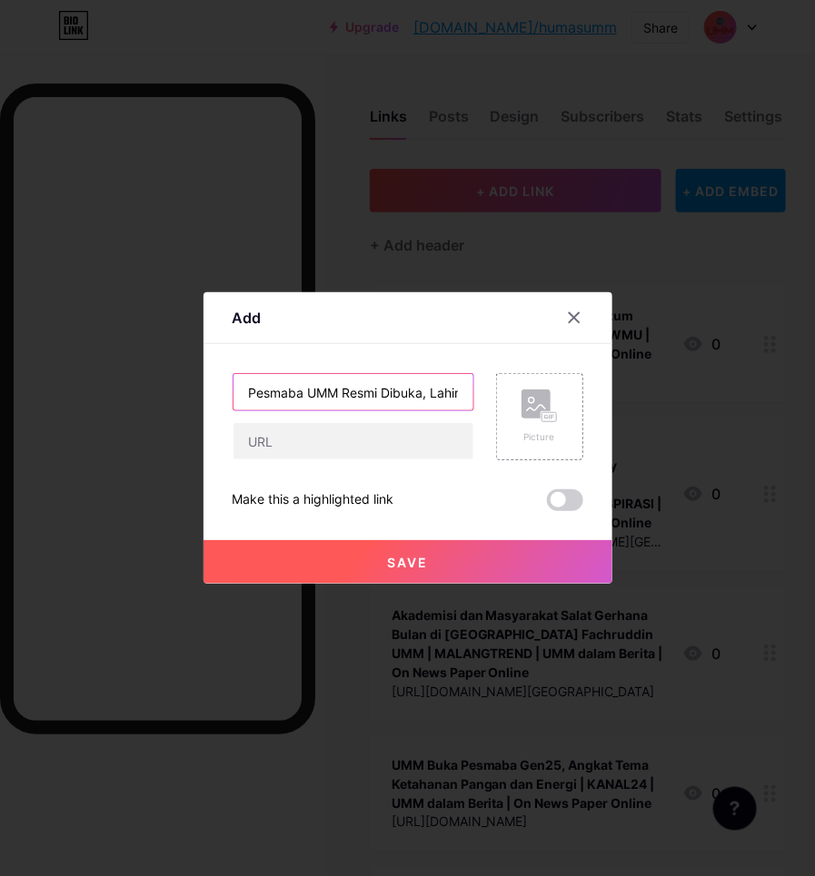
click at [414, 407] on input "Pesmaba UMM Resmi Dibuka, Lahirkan Generasi Ketahanan Pangan dan Energi Artikel…" at bounding box center [353, 392] width 240 height 36
paste input "UMM dalam Berita | On News Paper Online"
type input "Pesmaba UMM Resmi Dibuka, Lahirkan Generasi Ketahanan Pangan dan Energi Artikel…"
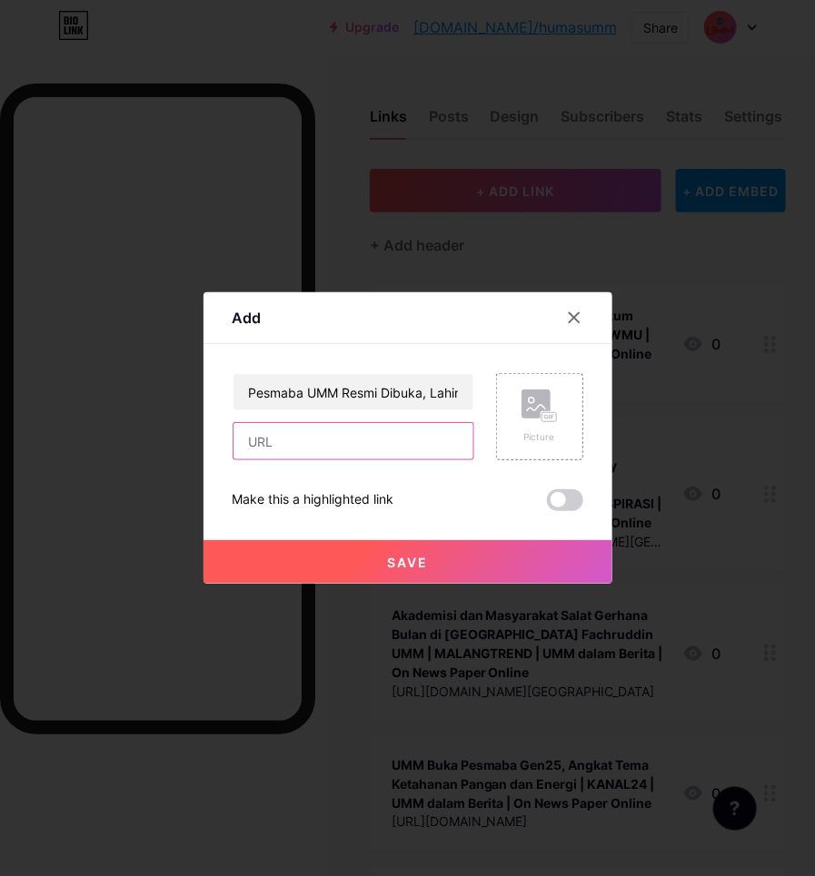
click at [310, 439] on input "text" at bounding box center [353, 441] width 240 height 36
paste input "[URL][DOMAIN_NAME][PERSON_NAME][PERSON_NAME]"
type input "[URL][DOMAIN_NAME][PERSON_NAME][PERSON_NAME]"
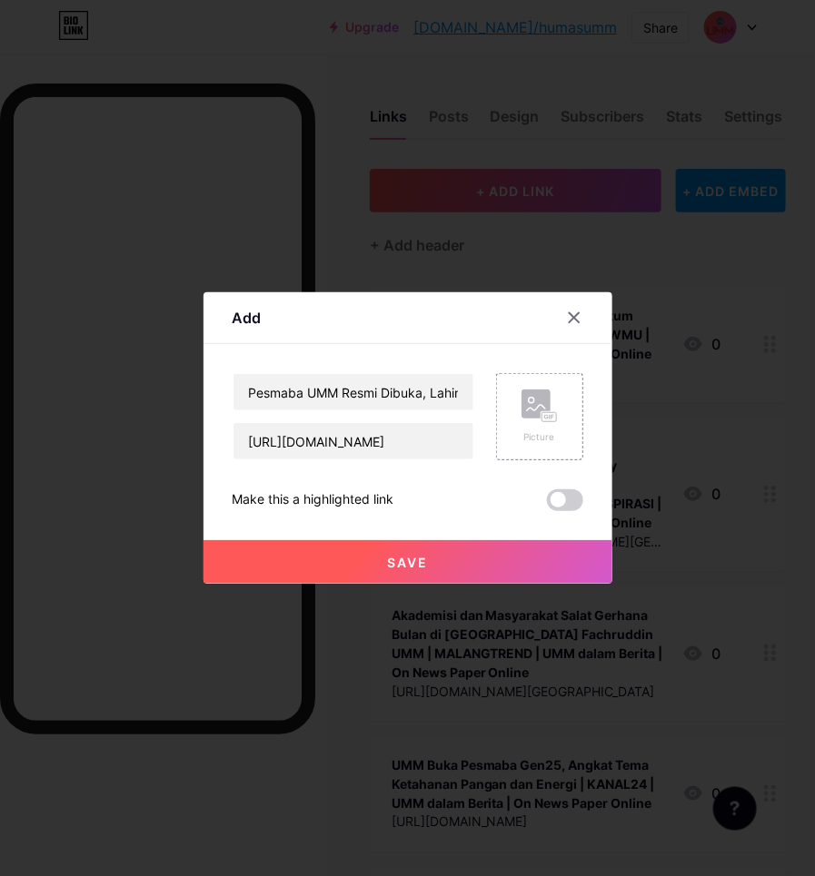
click at [410, 566] on span "Save" at bounding box center [407, 562] width 41 height 15
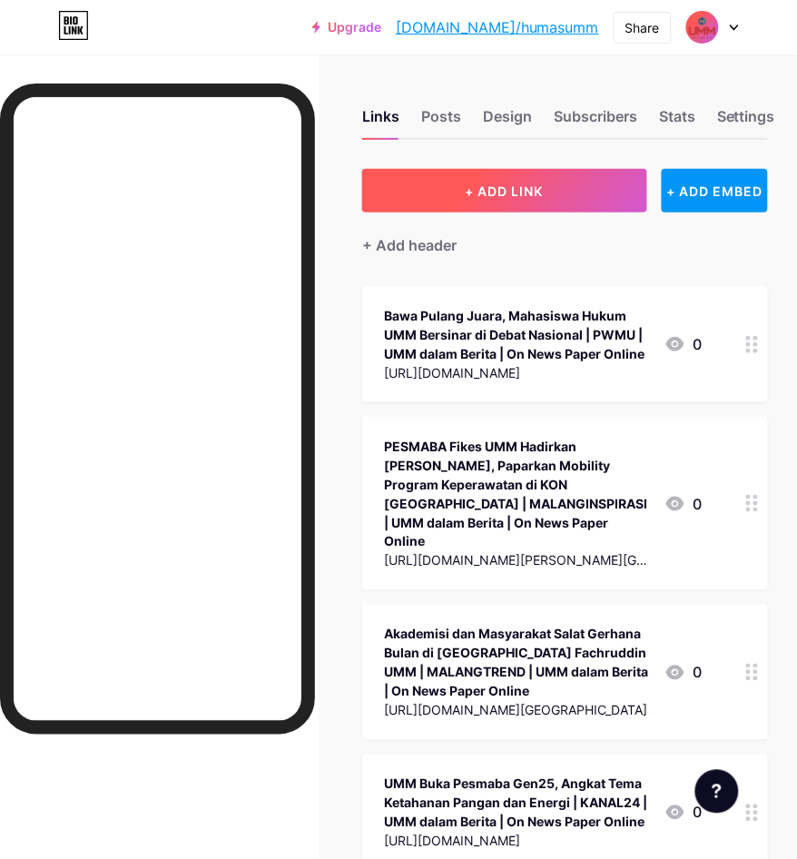
click at [472, 196] on button "+ ADD LINK" at bounding box center [504, 191] width 284 height 44
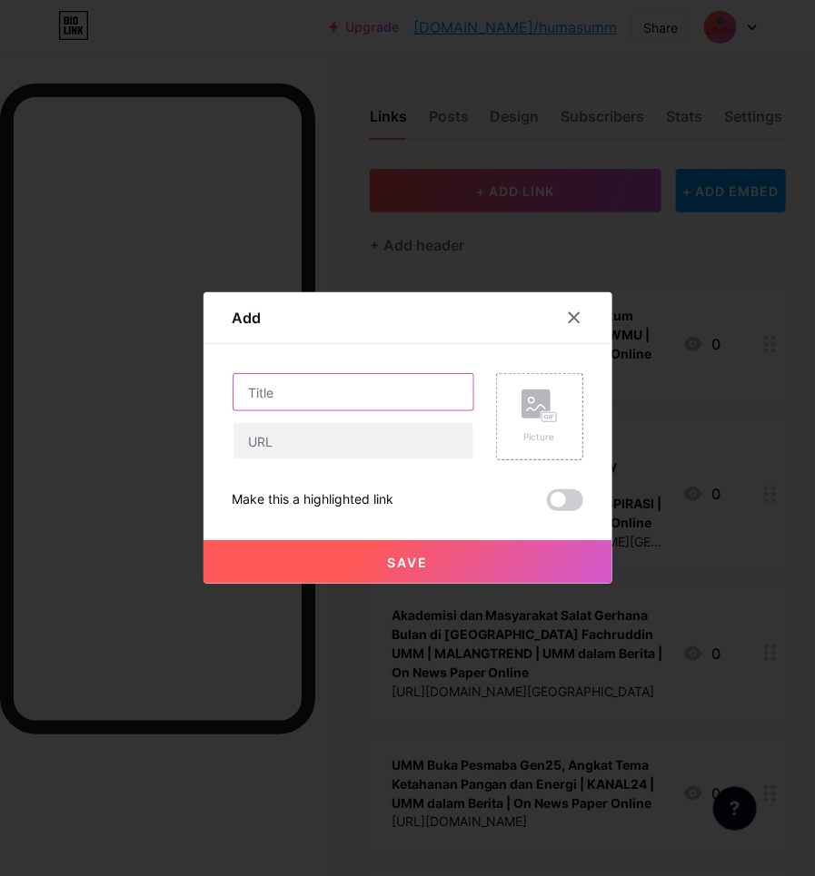
click at [316, 374] on input "text" at bounding box center [353, 392] width 240 height 36
paste input "Mahasiswa Hukum UMM Juara 2 Debat Nasional Usai Kaji UU TNI"
click at [371, 402] on input "Mahasiswa Hukum UMM Juara 2 Debat Nasional Usai Kaji UU TNI | BHIRAWAONLINE |" at bounding box center [353, 392] width 240 height 36
paste input "UMM dalam Berita | On News Paper Online"
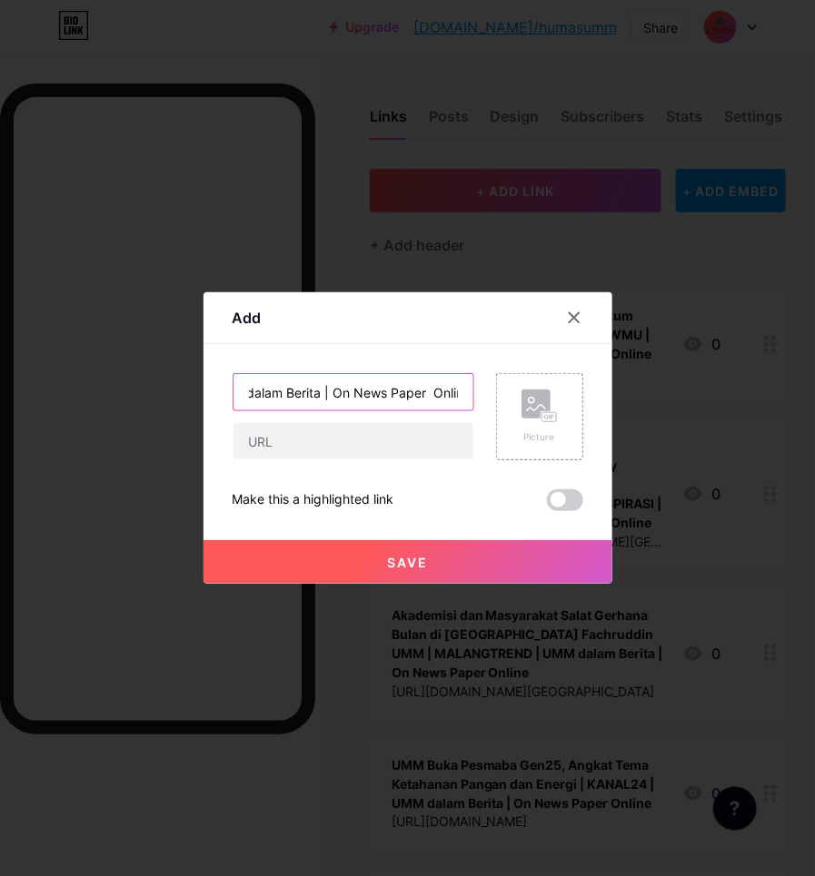
type input "Mahasiswa Hukum UMM Juara 2 Debat Nasional Usai Kaji UU TNI | BHIRAWAONLINE | U…"
click at [316, 460] on div "Mahasiswa Hukum UMM Juara 2 Debat Nasional Usai Kaji UU TNI | BHIRAWAONLINE | U…" at bounding box center [407, 442] width 351 height 138
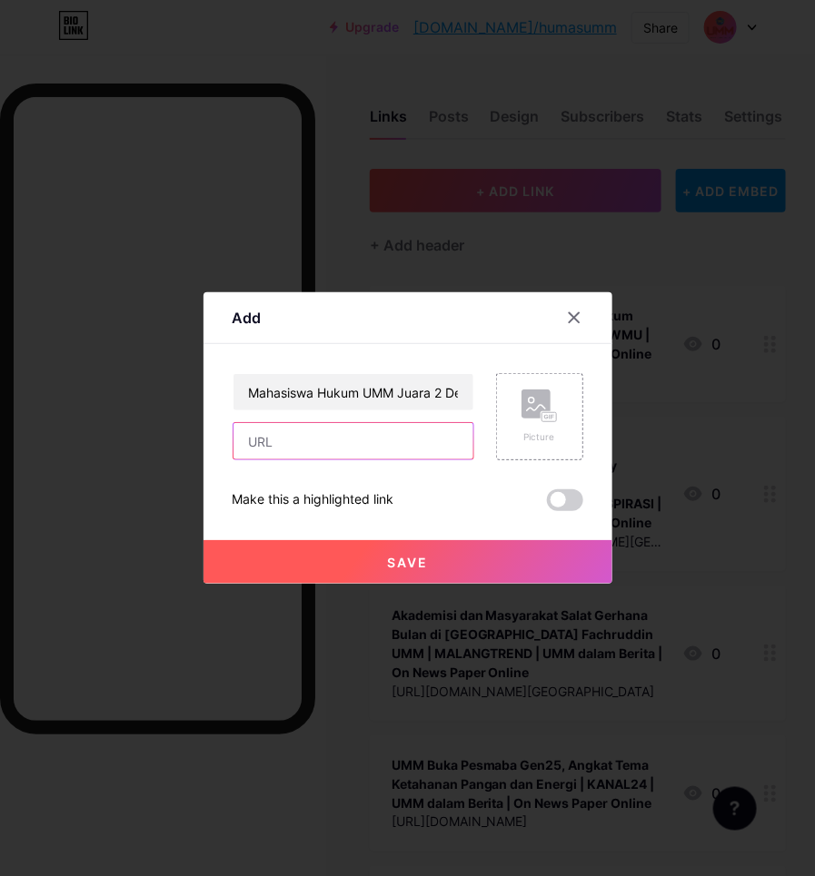
click at [320, 436] on input "text" at bounding box center [353, 441] width 240 height 36
paste input "[URL][DOMAIN_NAME]"
type input "[URL][DOMAIN_NAME]"
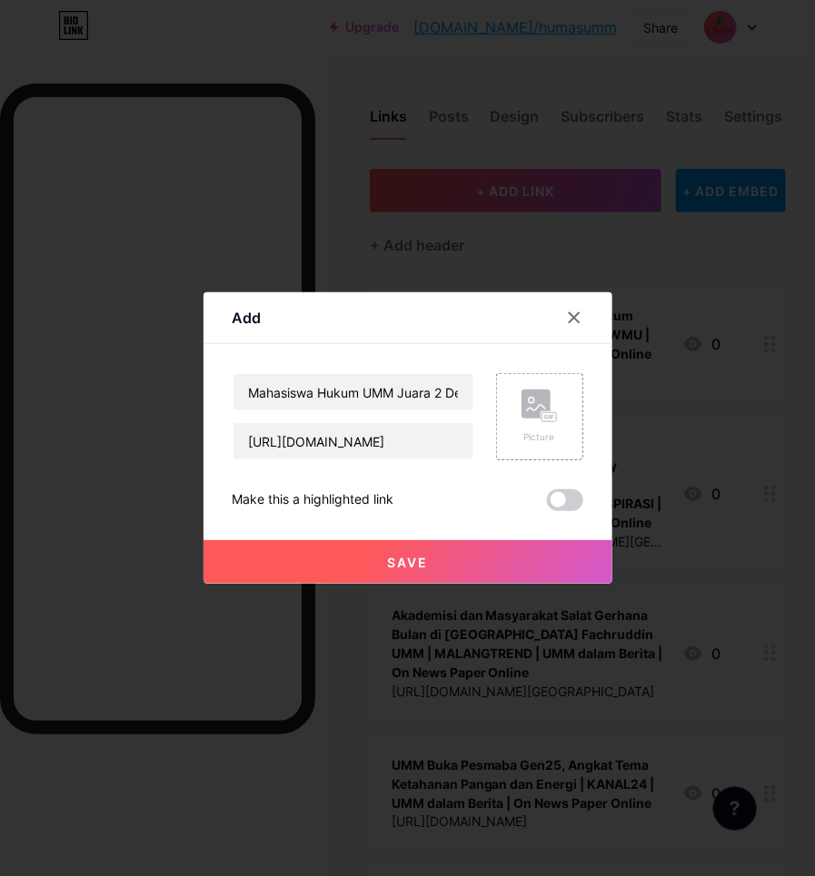
scroll to position [0, 0]
click at [332, 528] on div "Save" at bounding box center [407, 547] width 409 height 73
click at [338, 551] on button "Save" at bounding box center [407, 562] width 409 height 44
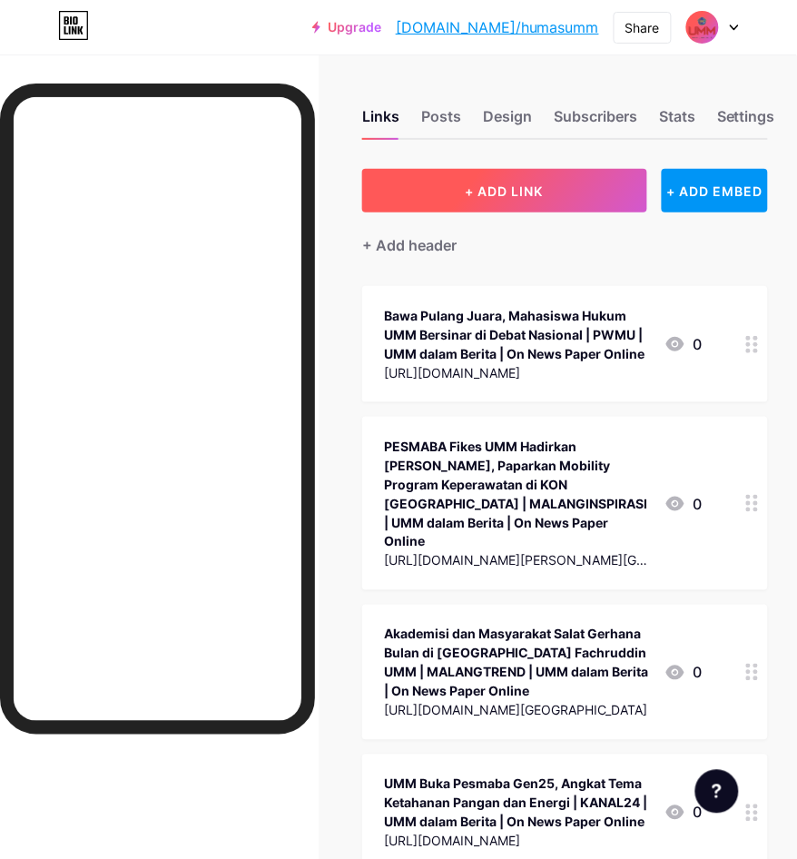
click at [529, 192] on span "+ ADD LINK" at bounding box center [505, 190] width 78 height 15
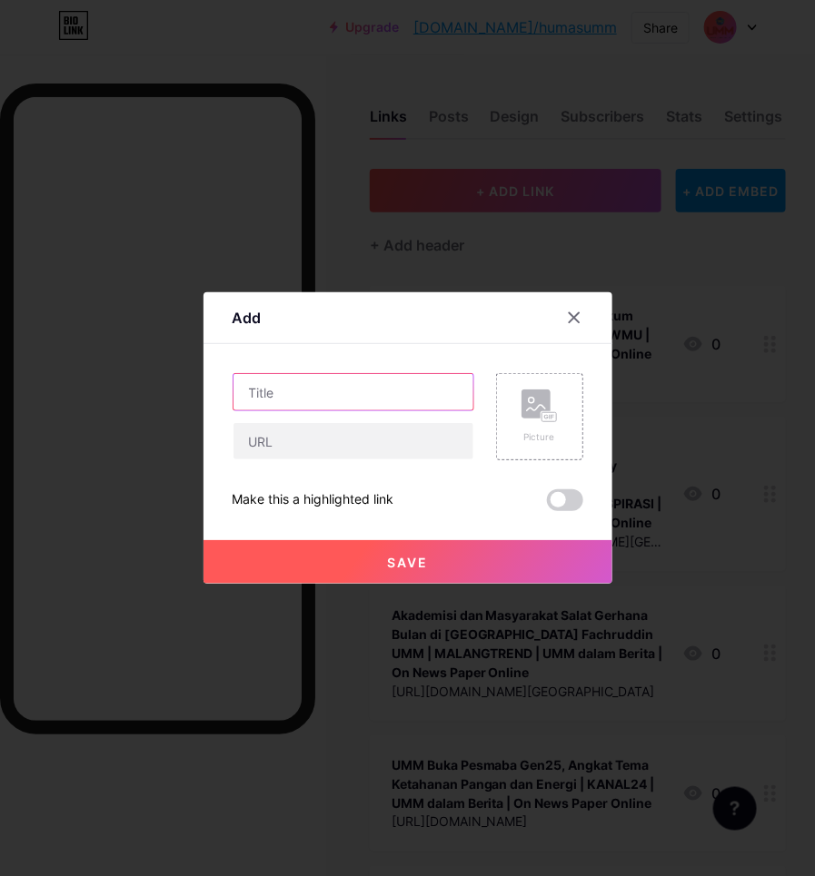
click at [420, 383] on input "text" at bounding box center [353, 392] width 240 height 36
paste input "[URL][DOMAIN_NAME]"
type input "[URL][DOMAIN_NAME]"
drag, startPoint x: 450, startPoint y: 382, endPoint x: 141, endPoint y: 420, distance: 311.0
click at [141, 420] on div "Add Content YouTube Play YouTube video without leaving your page. ADD Vimeo Pla…" at bounding box center [407, 438] width 815 height 876
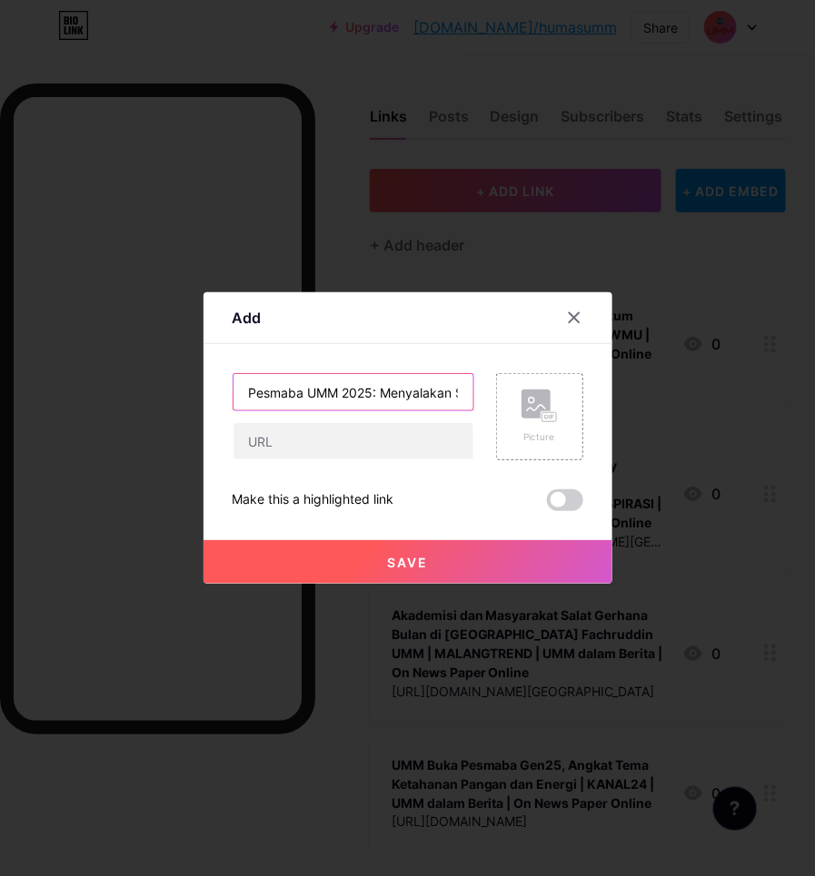
click at [337, 389] on input "Pesmaba UMM 2025: Menyalakan Semangat Generasi Ketahanan Pangan dan Energi" at bounding box center [353, 392] width 240 height 36
click at [372, 396] on input "Pesmaba UMM 2025: Menyalakan Semangat Generasi Ketahanan Pangan dan Energi | MA…" at bounding box center [353, 392] width 240 height 36
paste input "UMM dalam Berita | On News Paper Online"
type input "Pesmaba UMM 2025: Menyalakan Semangat Generasi Ketahanan Pangan dan Energi | MA…"
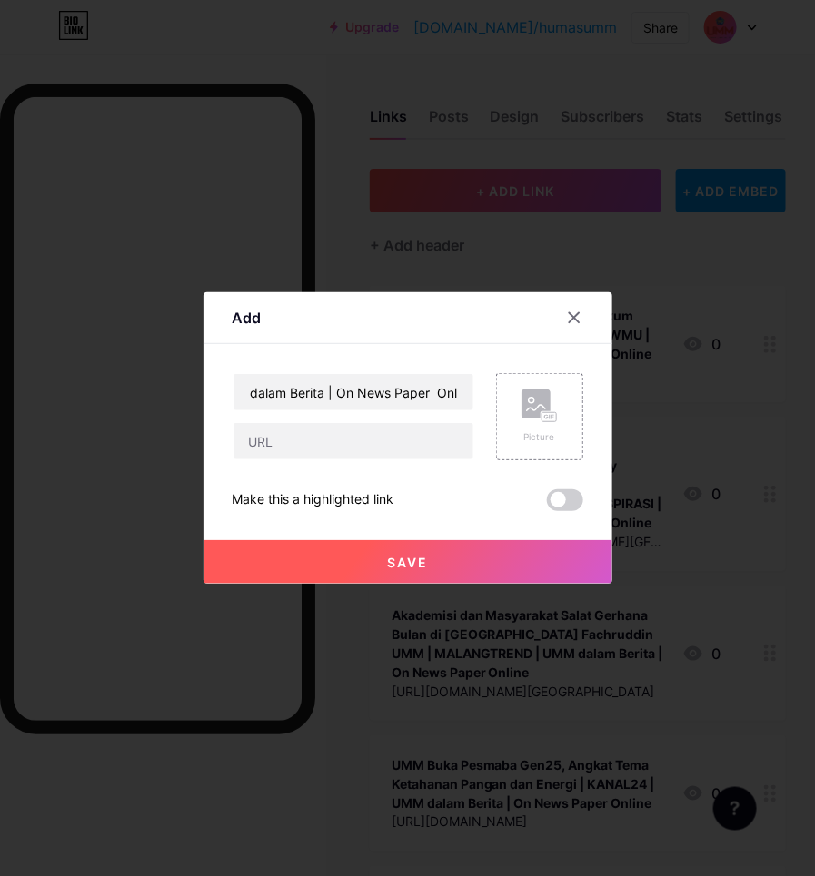
scroll to position [0, 0]
click at [355, 422] on div at bounding box center [353, 441] width 242 height 38
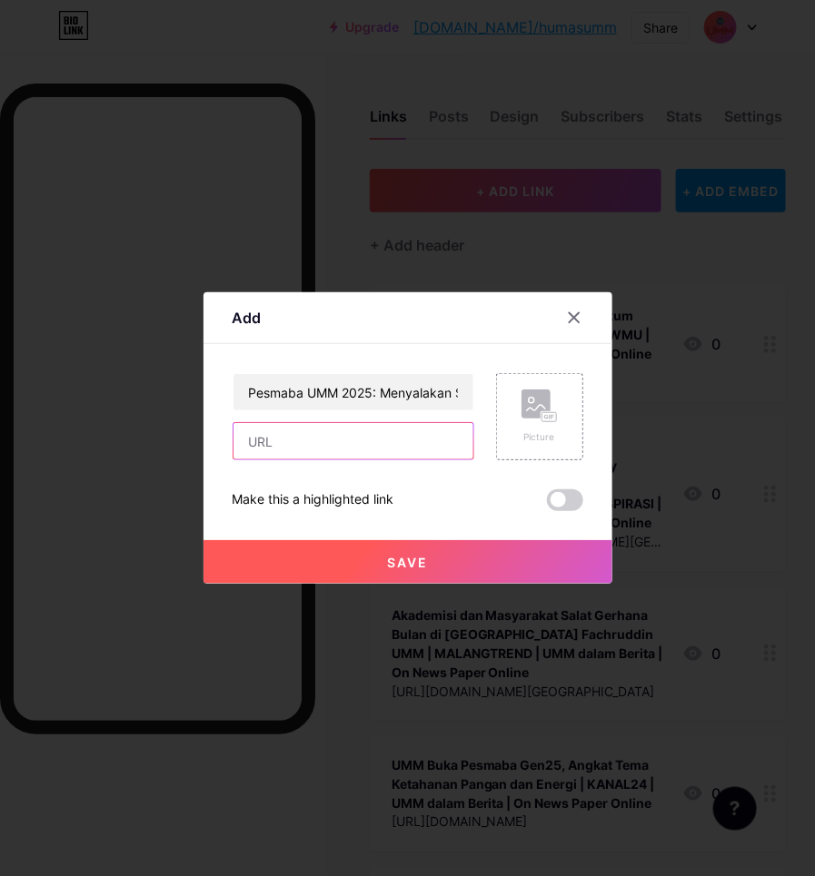
click at [355, 430] on input "text" at bounding box center [353, 441] width 240 height 36
paste input "[URL][DOMAIN_NAME]"
type input "[URL][DOMAIN_NAME]"
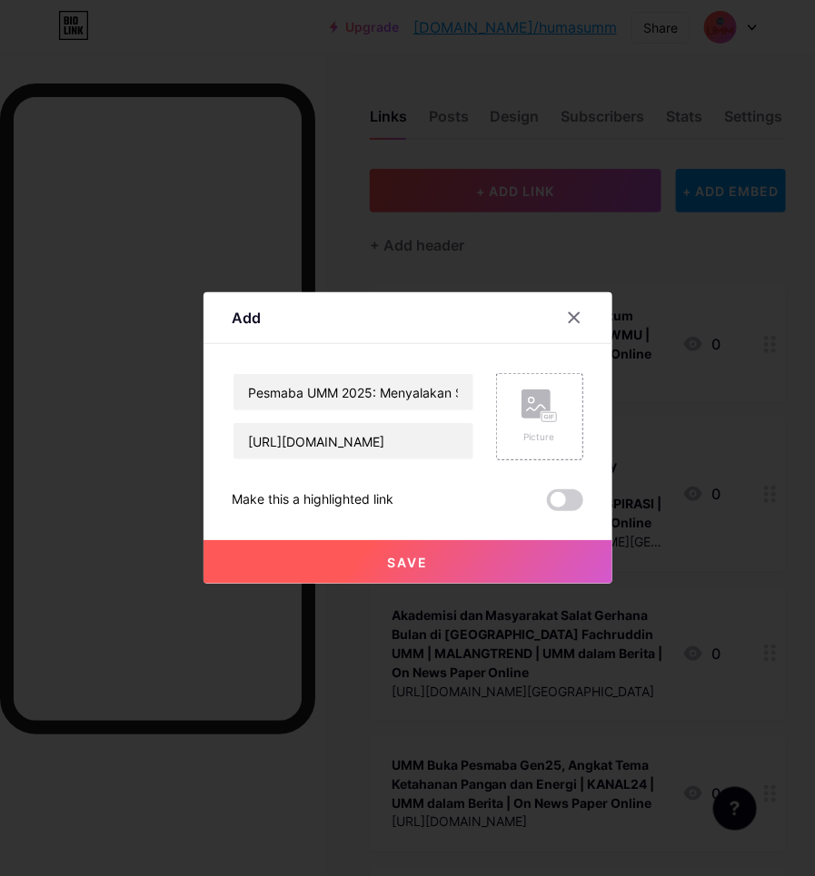
scroll to position [0, 0]
click at [427, 559] on span "Save" at bounding box center [407, 562] width 41 height 15
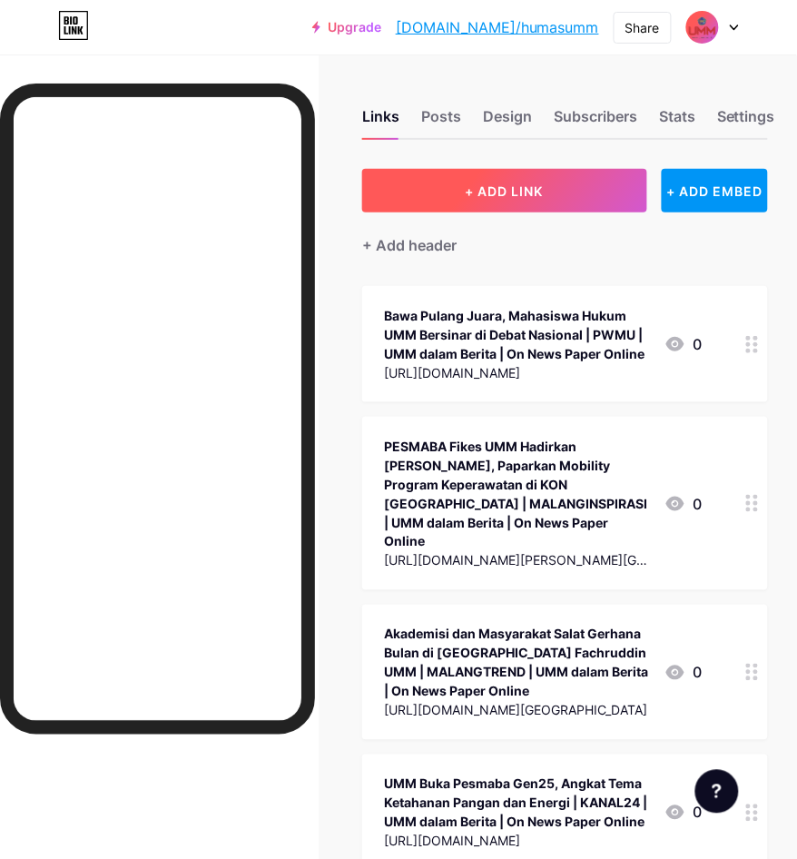
click at [555, 193] on button "+ ADD LINK" at bounding box center [504, 191] width 284 height 44
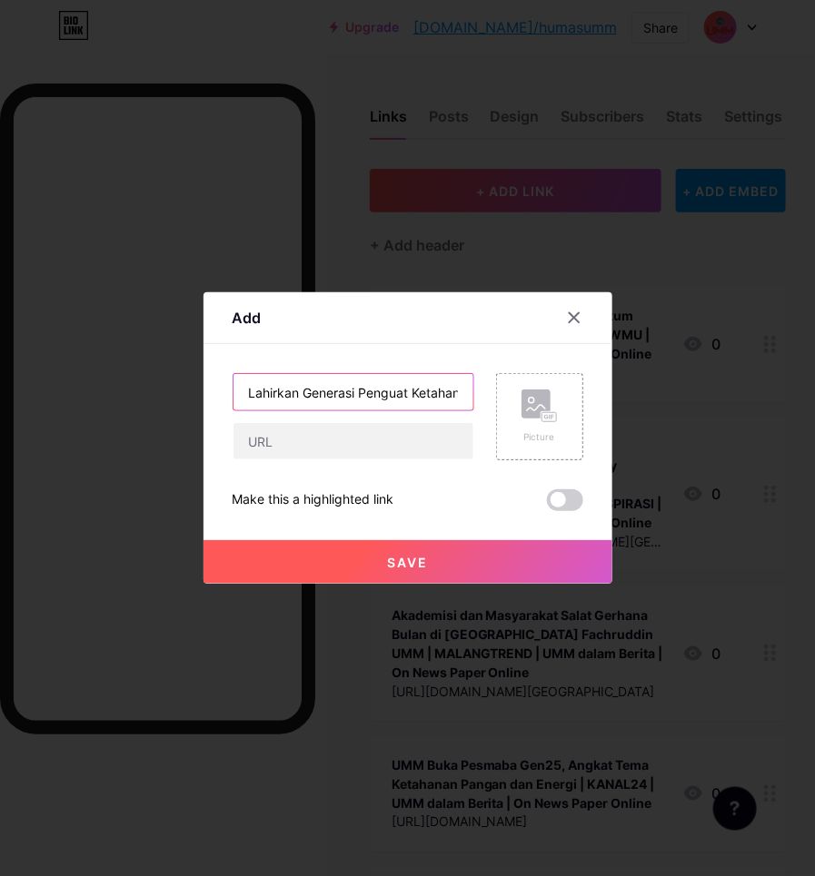
click at [304, 378] on input "Lahirkan Generasi Penguat Ketahanan Pangan dan Energi Negeri, UMM Gelar Pesmaba…" at bounding box center [353, 392] width 240 height 36
click at [451, 389] on input "Lahirkan Generasi Penguat Ketahanan Pangan dan Energi Negeri, UMM Gelar Pesmaba…" at bounding box center [353, 392] width 240 height 36
paste input "UMM dalam Berita | On News Paper Online"
type input "Lahirkan Generasi Penguat Ketahanan Pangan dan Energi Negeri, UMM Gelar Pesmaba…"
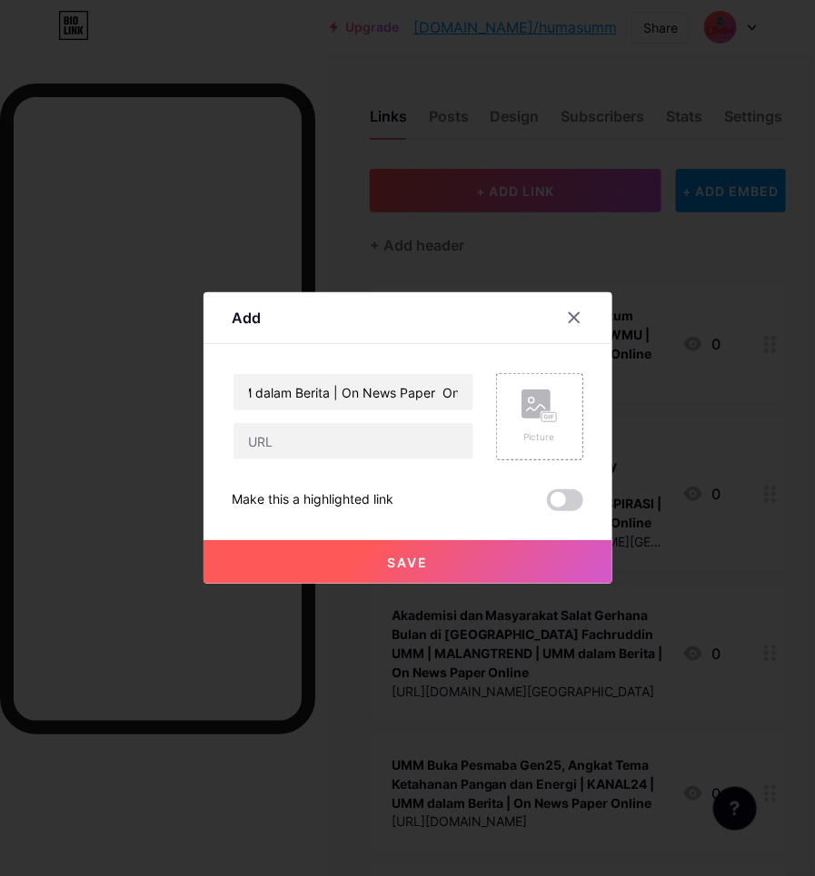
scroll to position [0, 0]
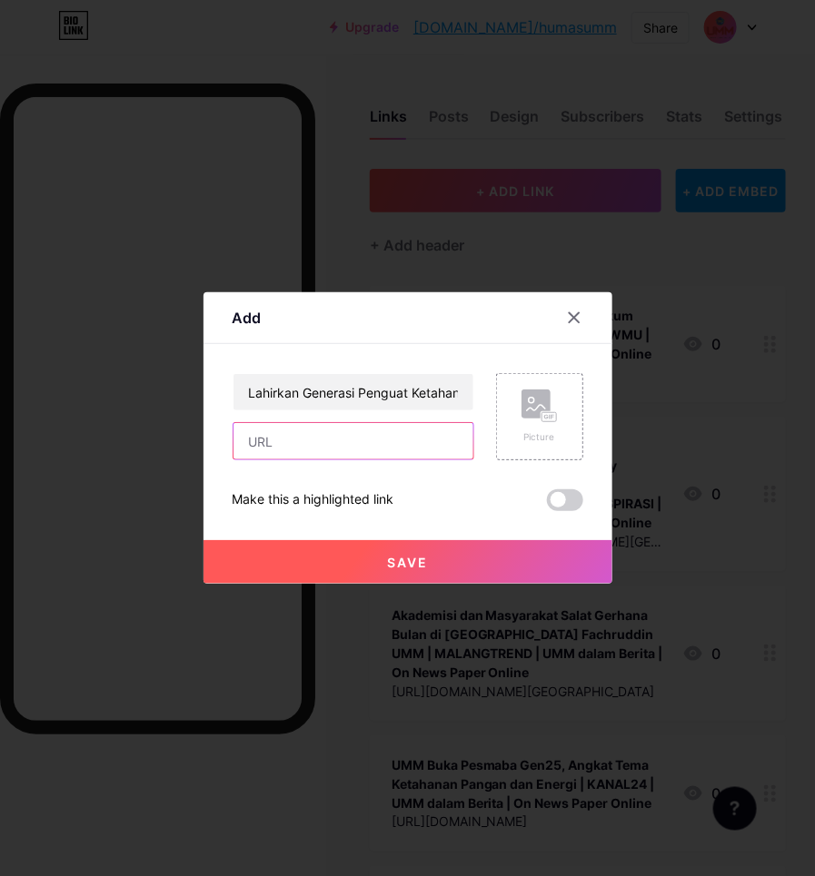
click at [398, 431] on input "text" at bounding box center [353, 441] width 240 height 36
paste input "[URL][DOMAIN_NAME]"
type input "[URL][DOMAIN_NAME]"
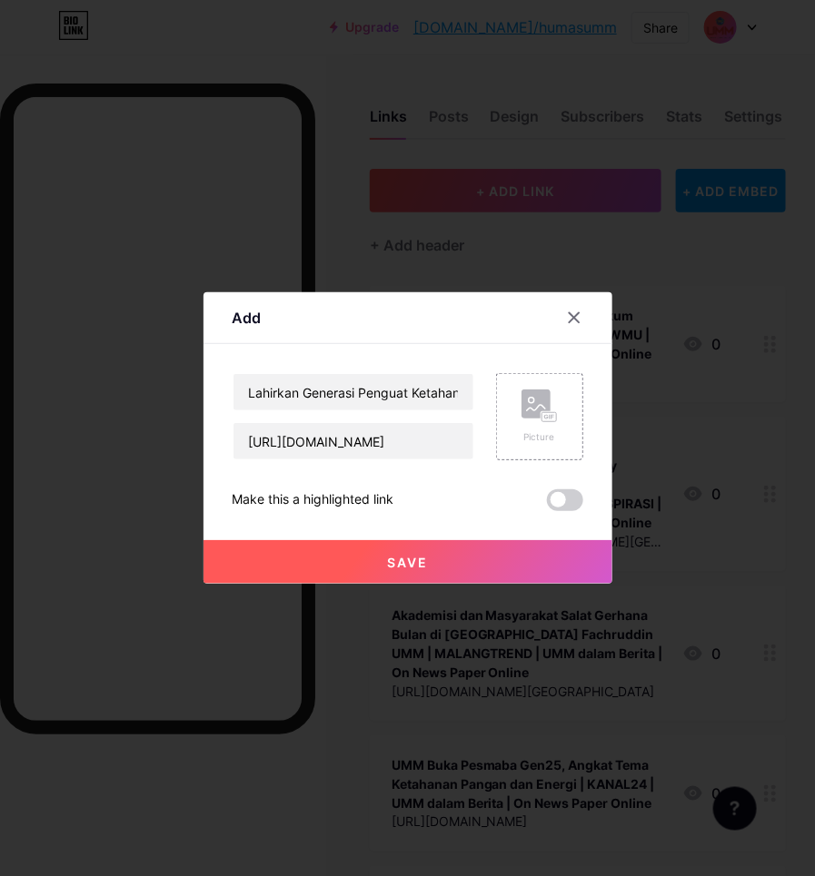
click at [442, 556] on button "Save" at bounding box center [407, 562] width 409 height 44
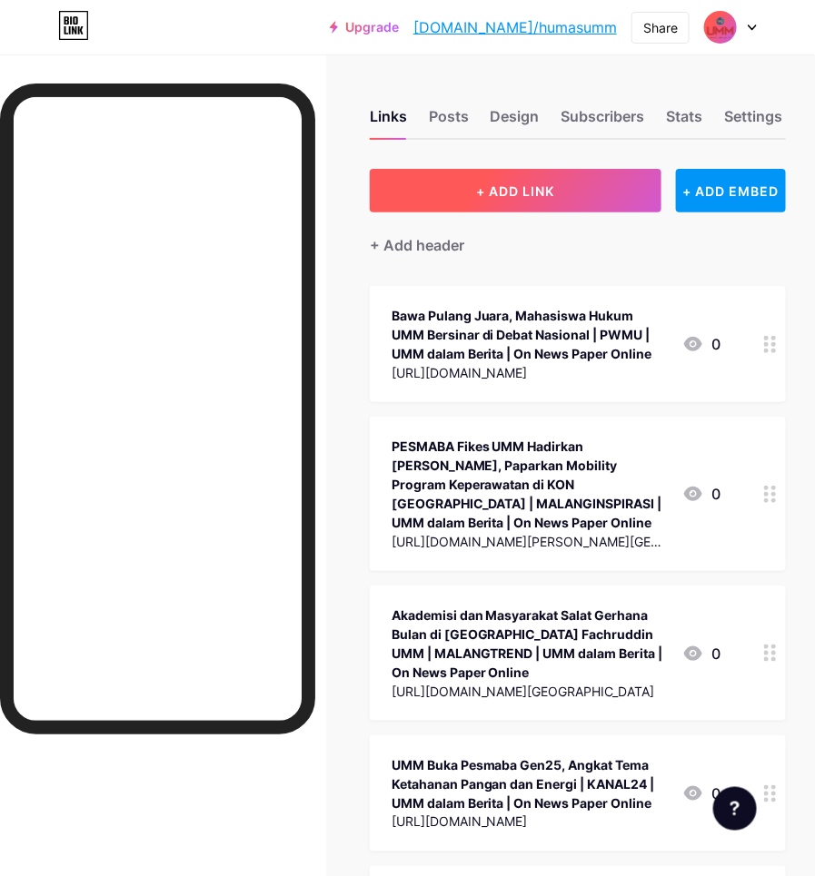
click at [525, 206] on button "+ ADD LINK" at bounding box center [516, 191] width 292 height 44
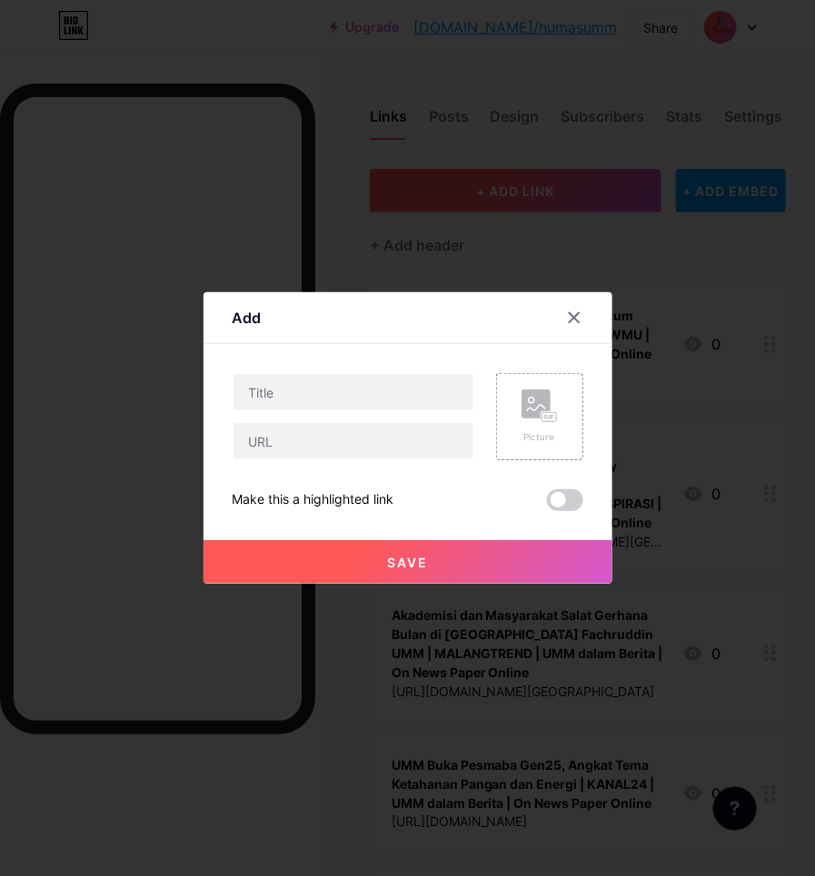
click at [329, 401] on input "text" at bounding box center [353, 392] width 240 height 36
click at [356, 390] on input "Laser Show dan Flashlight Mob Sambut Ribuan Mahasiswa Baru UMM | RADARMALANG |" at bounding box center [353, 392] width 240 height 36
paste input "UMM dalam Berita | On News Paper Online"
type input "Laser Show dan Flashlight Mob Sambut Ribuan Mahasiswa Baru UMM | RADARMALANG | …"
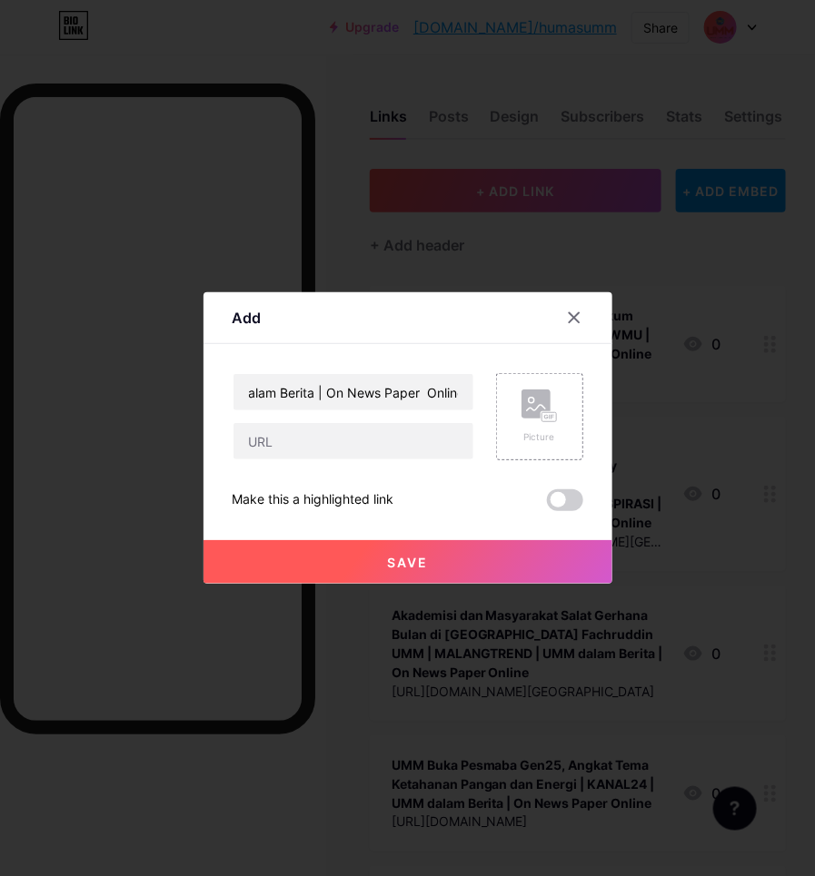
scroll to position [0, 0]
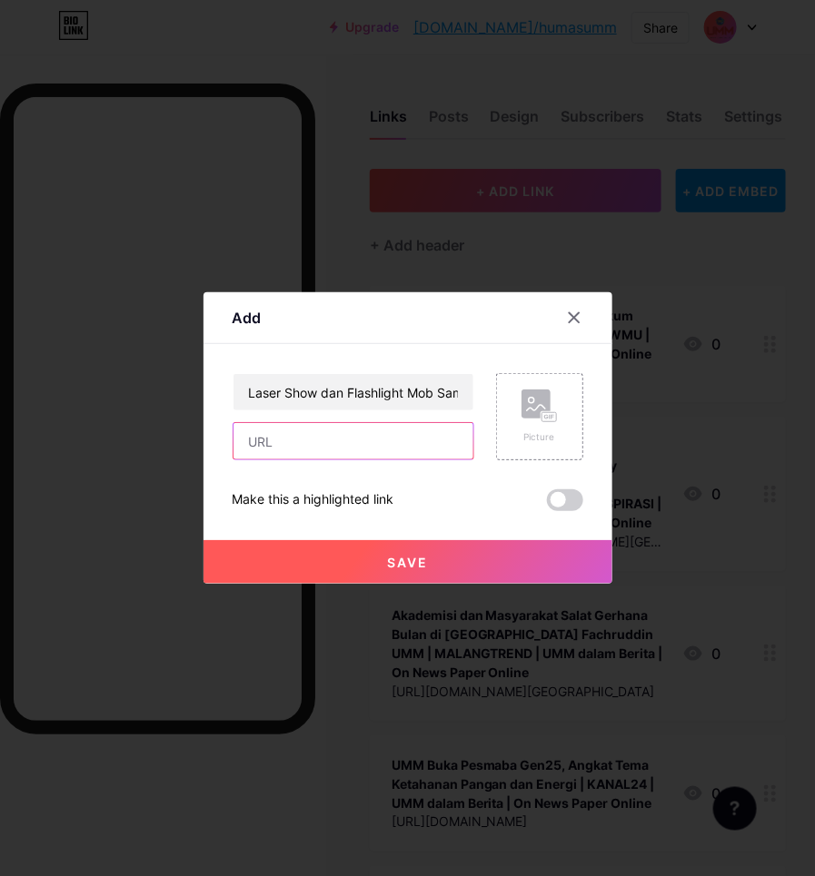
click at [302, 437] on input "text" at bounding box center [353, 441] width 240 height 36
paste input "[URL][DOMAIN_NAME]"
type input "[URL][DOMAIN_NAME]"
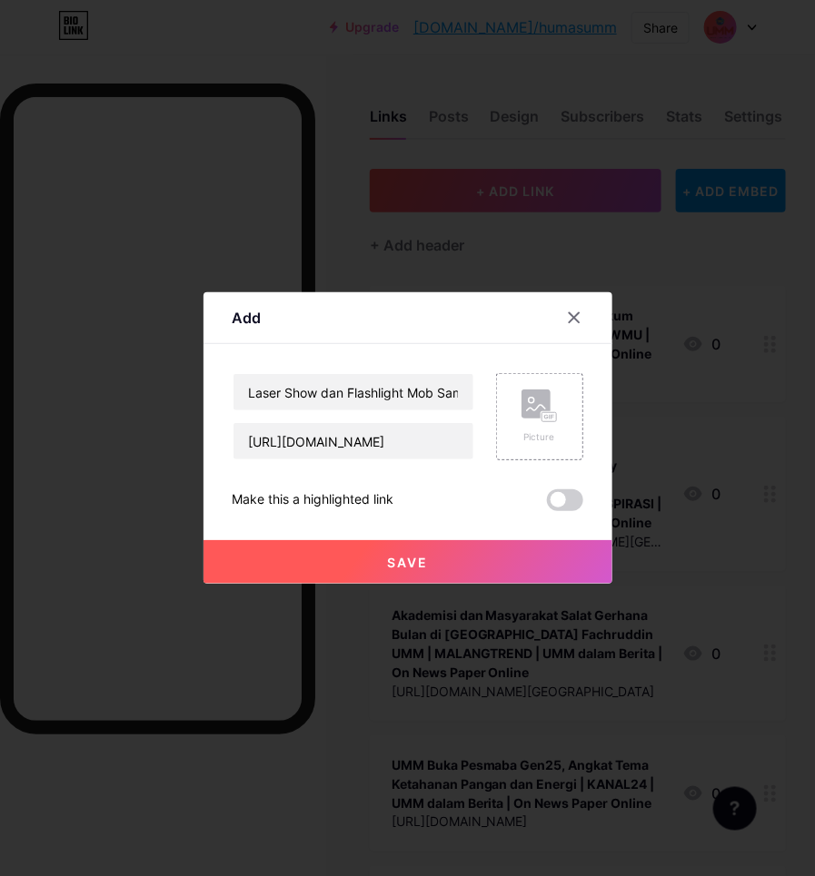
click at [389, 561] on span "Save" at bounding box center [407, 562] width 41 height 15
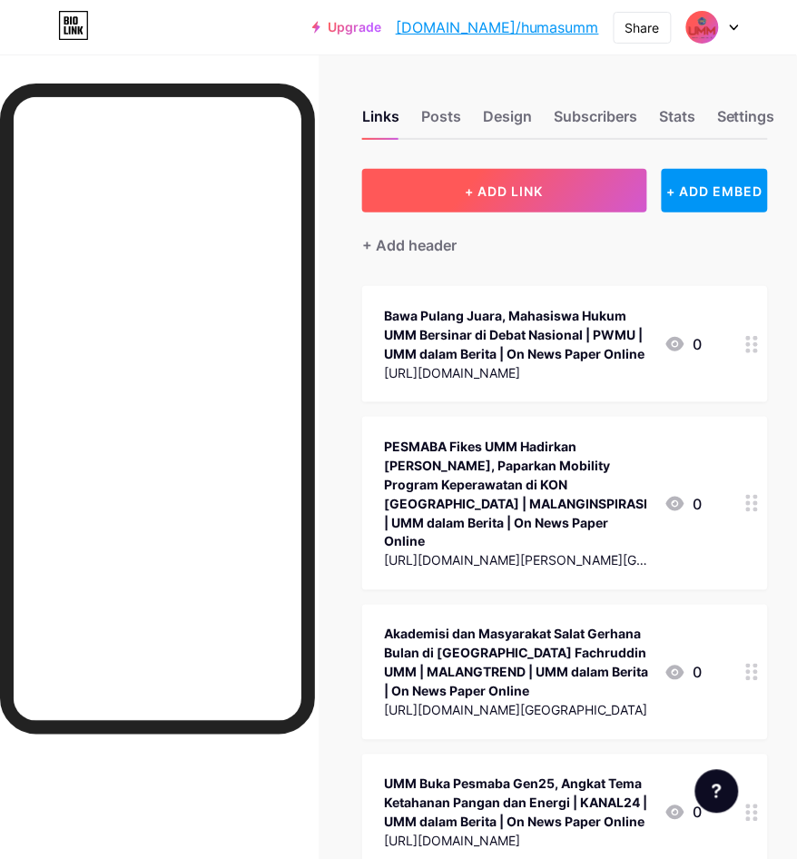
click at [538, 193] on span "+ ADD LINK" at bounding box center [505, 190] width 78 height 15
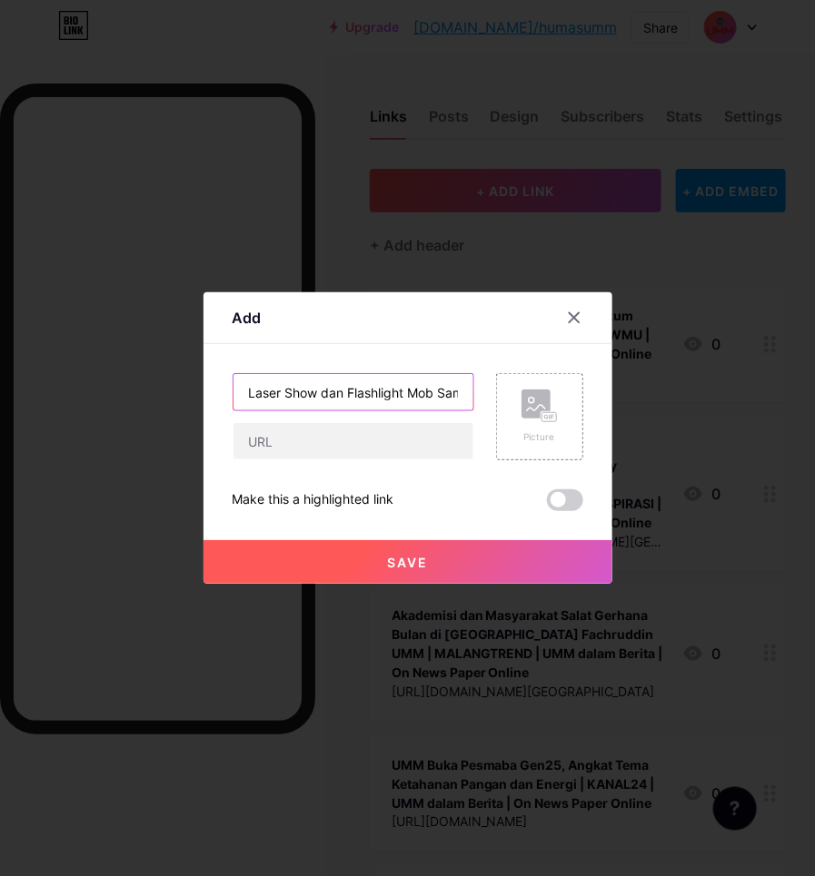
click at [361, 386] on input "Laser Show dan Flashlight Mob Sambut Ribuan Mahasiswa Baru UMM" at bounding box center [353, 392] width 240 height 36
click at [446, 396] on input "Laser Show dan Flashlight Mob Sambut Ribuan Mahasiswa Baru UMM | RADARMALANG |" at bounding box center [353, 392] width 240 height 36
paste input "UMM dalam Berita | On News Paper Online"
type input "Laser Show dan Flashlight Mob Sambut Ribuan Mahasiswa Baru UMM | RADARMALANG | …"
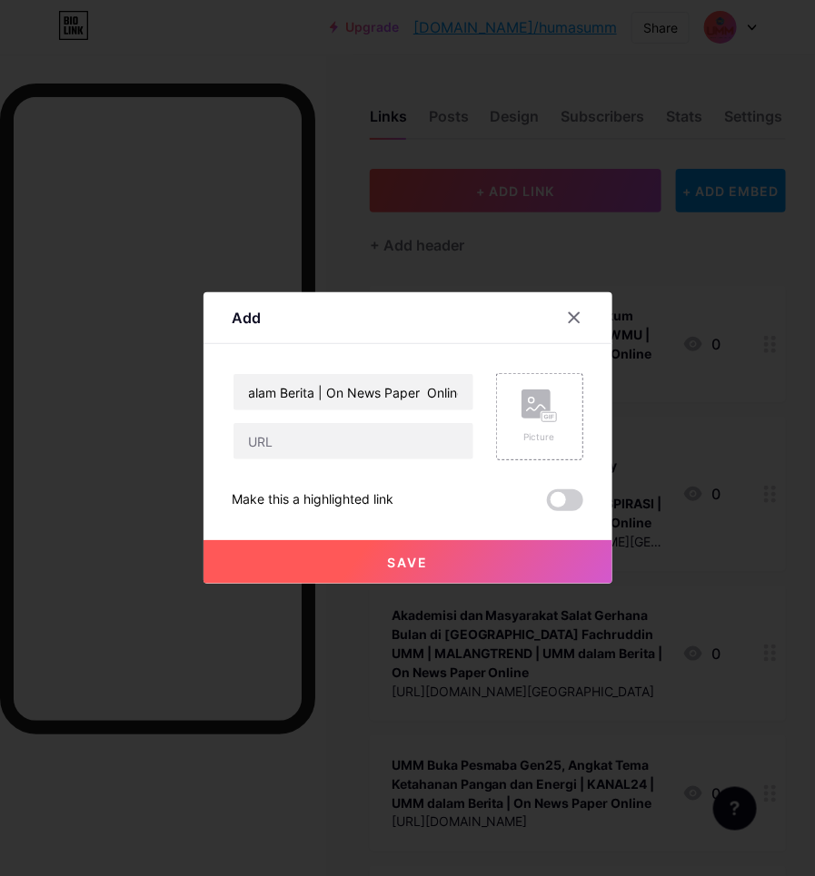
scroll to position [0, 0]
click at [306, 460] on div "Laser Show dan Flashlight Mob Sambut Ribuan Mahasiswa Baru UMM | RADARMALANG | …" at bounding box center [407, 442] width 351 height 138
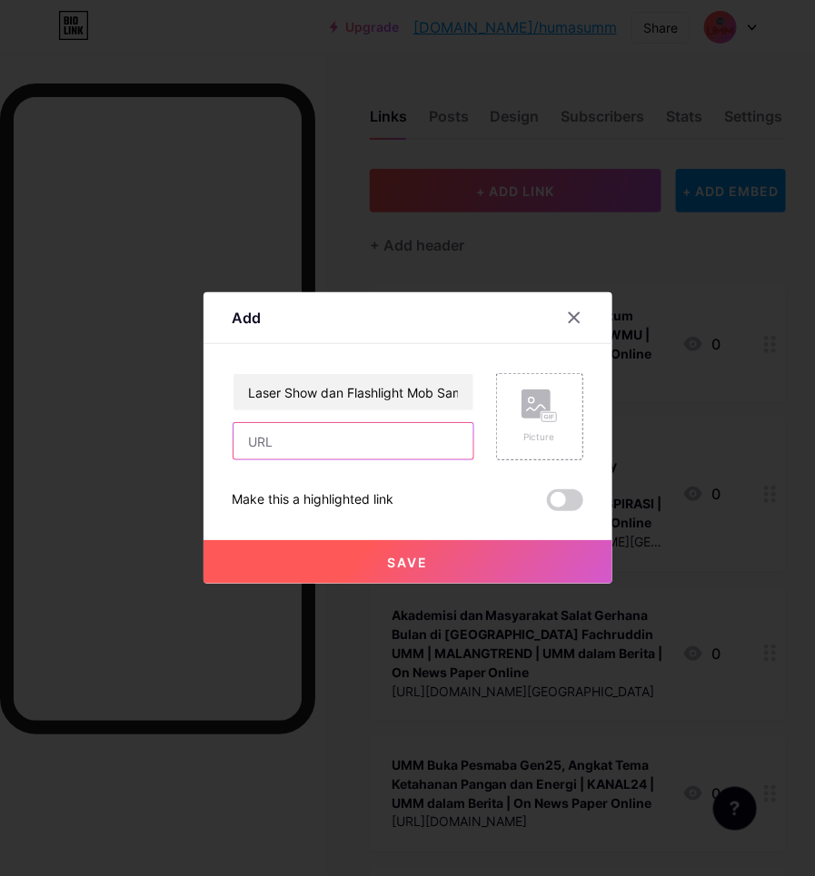
click at [311, 443] on input "text" at bounding box center [353, 441] width 240 height 36
paste input "[URL][DOMAIN_NAME]"
type input "[URL][DOMAIN_NAME]"
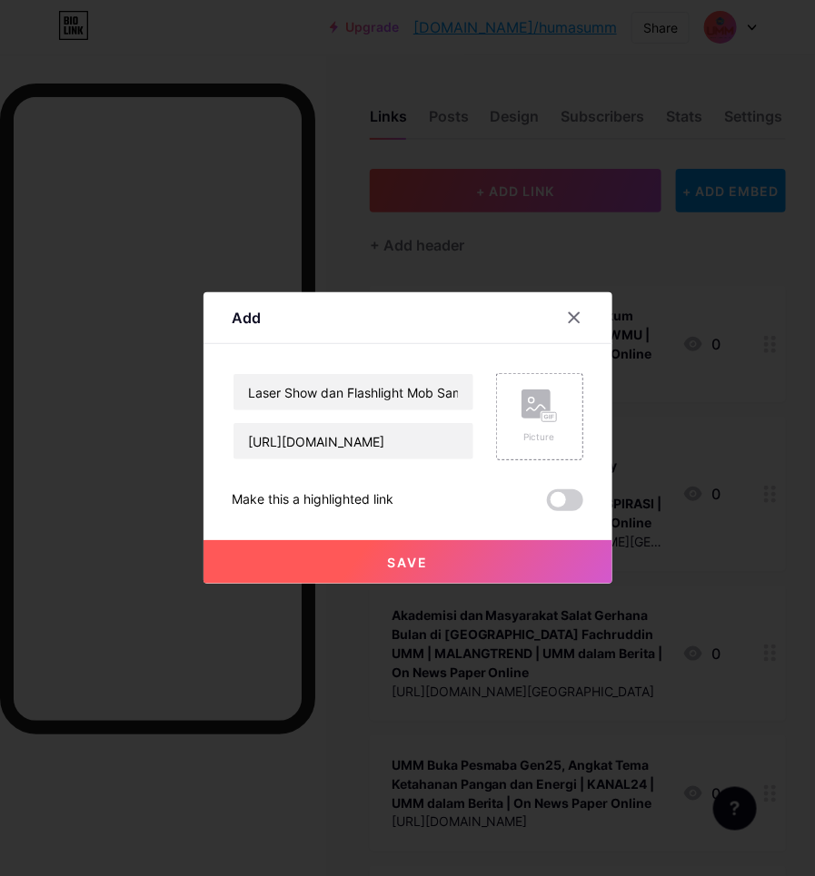
click at [382, 564] on button "Save" at bounding box center [407, 562] width 409 height 44
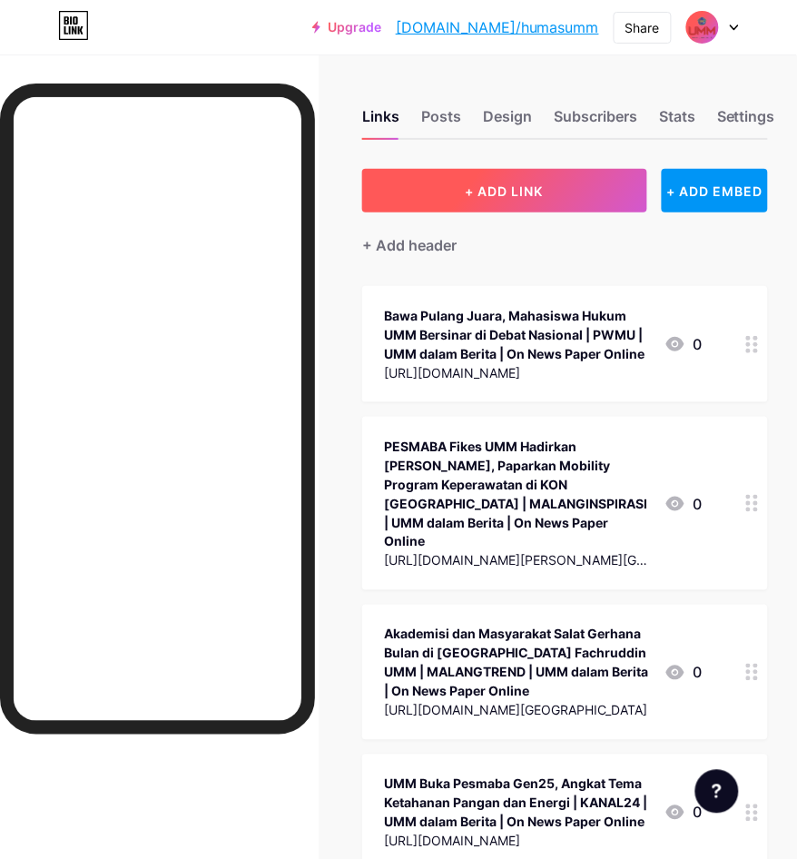
click at [547, 201] on button "+ ADD LINK" at bounding box center [504, 191] width 284 height 44
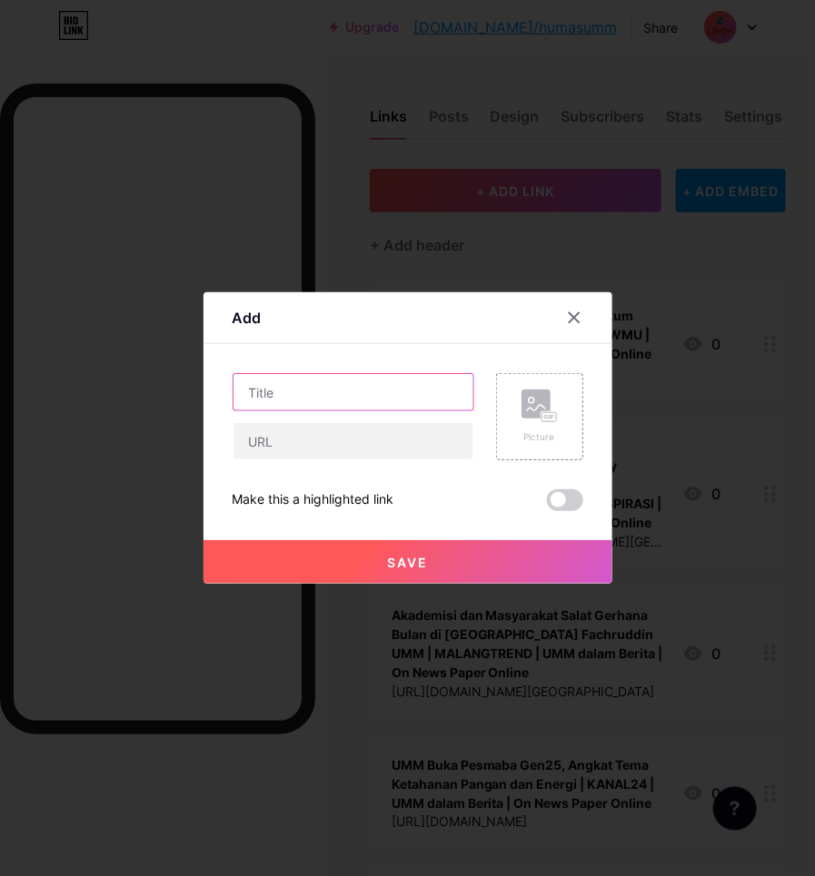
click at [378, 390] on input "text" at bounding box center [353, 392] width 240 height 36
paste input "Kaji UU TNI, Tim Ki Hadjar Dewantara Menangi Kompetisi Debat Nasional"
click at [368, 379] on input "Kaji UU TNI, Tim Ki Hadjar Dewantara Menangi Kompetisi Debat Nasional | KLIKMU |" at bounding box center [353, 392] width 240 height 36
paste input "UMM dalam Berita | On News Paper Online"
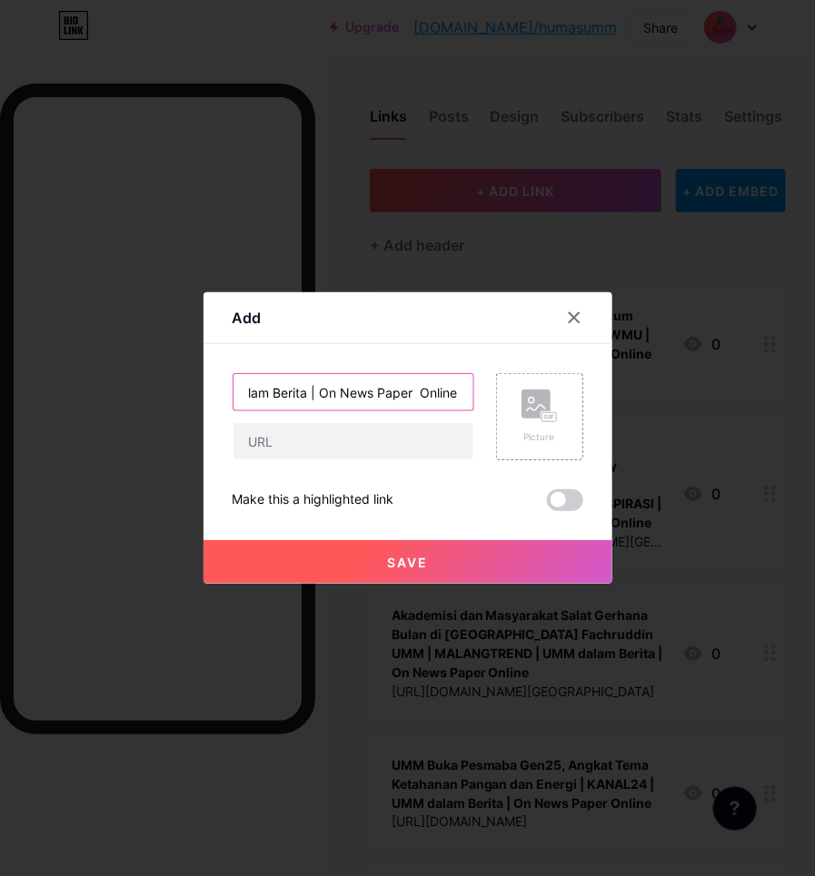
type input "Kaji UU TNI, [PERSON_NAME] Menangi Kompetisi Debat Nasional | KLIKMU | UMM dala…"
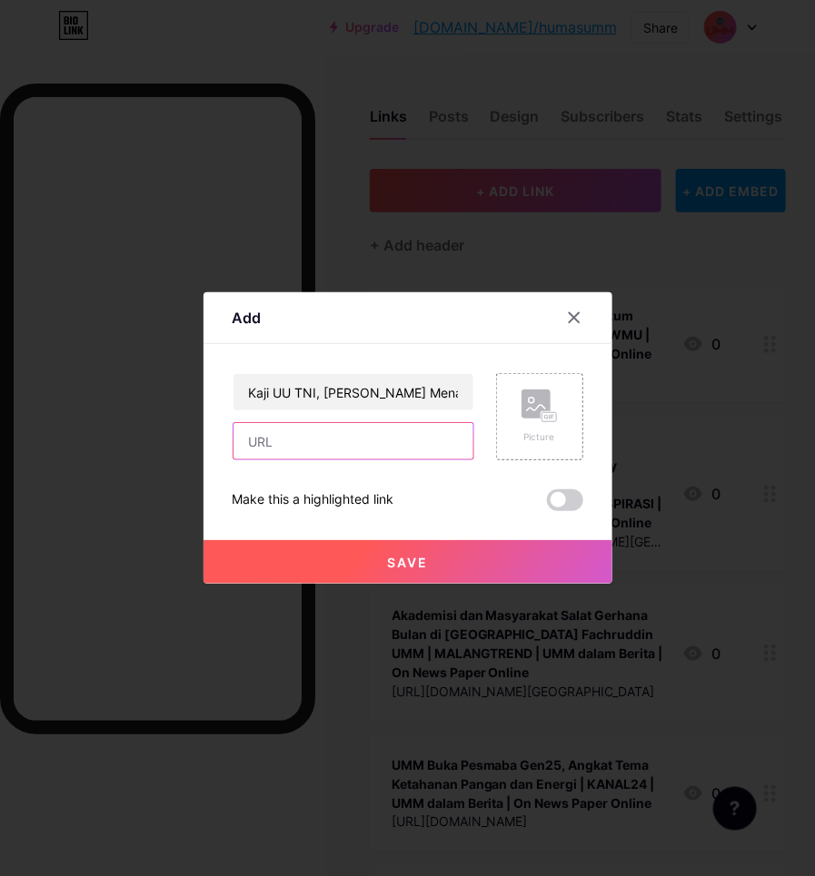
click at [377, 430] on input "text" at bounding box center [353, 441] width 240 height 36
paste input "[URL][DOMAIN_NAME][PERSON_NAME]"
type input "[URL][DOMAIN_NAME][PERSON_NAME]"
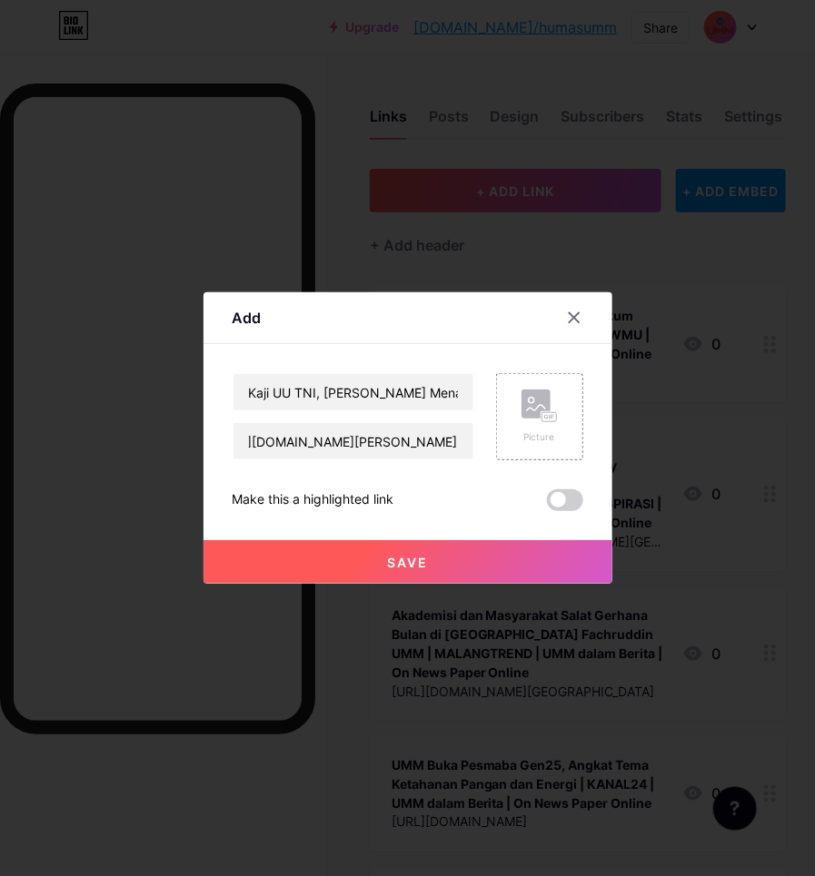
scroll to position [0, 0]
click at [425, 558] on span "Save" at bounding box center [407, 562] width 41 height 15
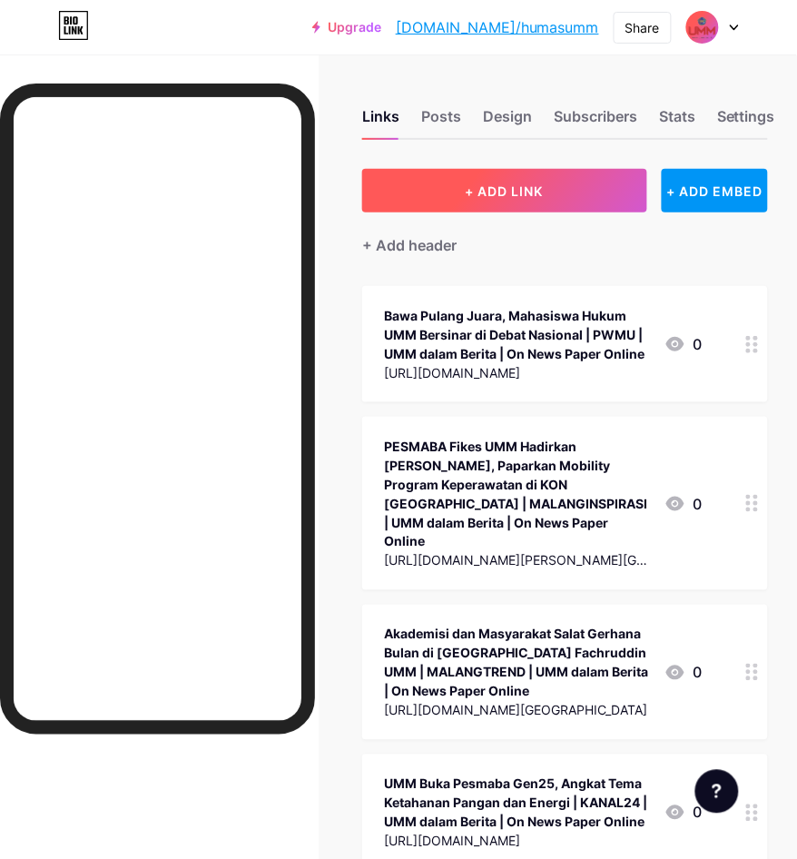
click at [456, 187] on button "+ ADD LINK" at bounding box center [504, 191] width 284 height 44
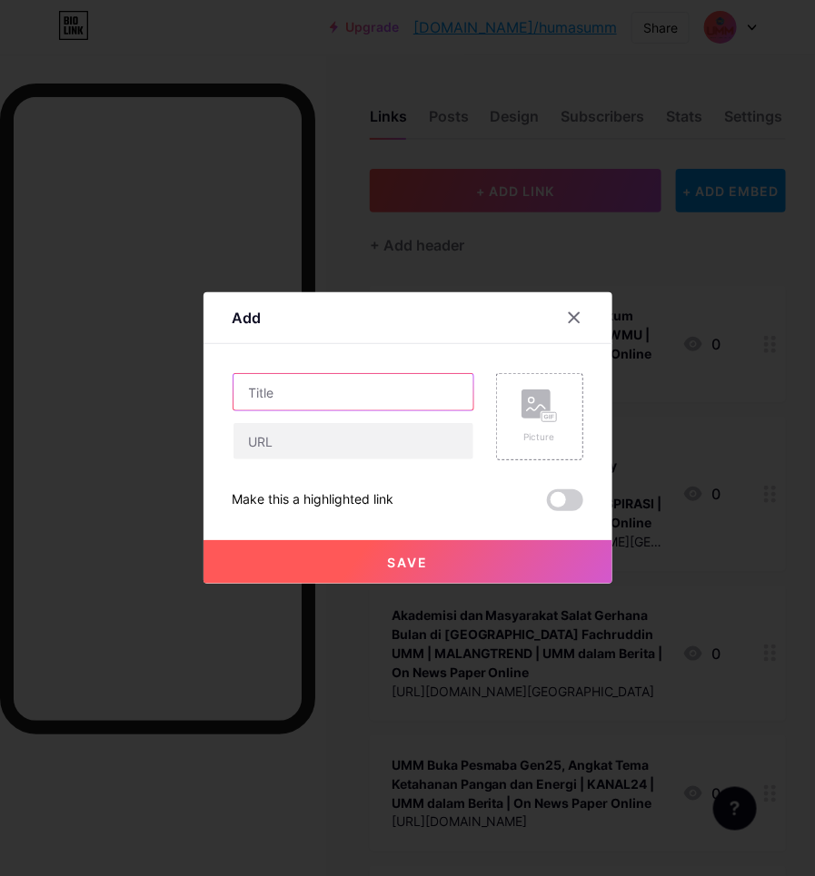
click at [286, 387] on input "text" at bounding box center [353, 392] width 240 height 36
paste input "Cerita Maba dari Tangerang hingga Lombok: Pesmaba UMM Tinggalkan Kesan Tak Terl…"
click at [354, 386] on input "Cerita Maba dari Tangerang hingga Lombok: Pesmaba UMM Tinggalkan Kesan Tak Terl…" at bounding box center [353, 392] width 240 height 36
paste input "UMM dalam Berita | On News Paper Online"
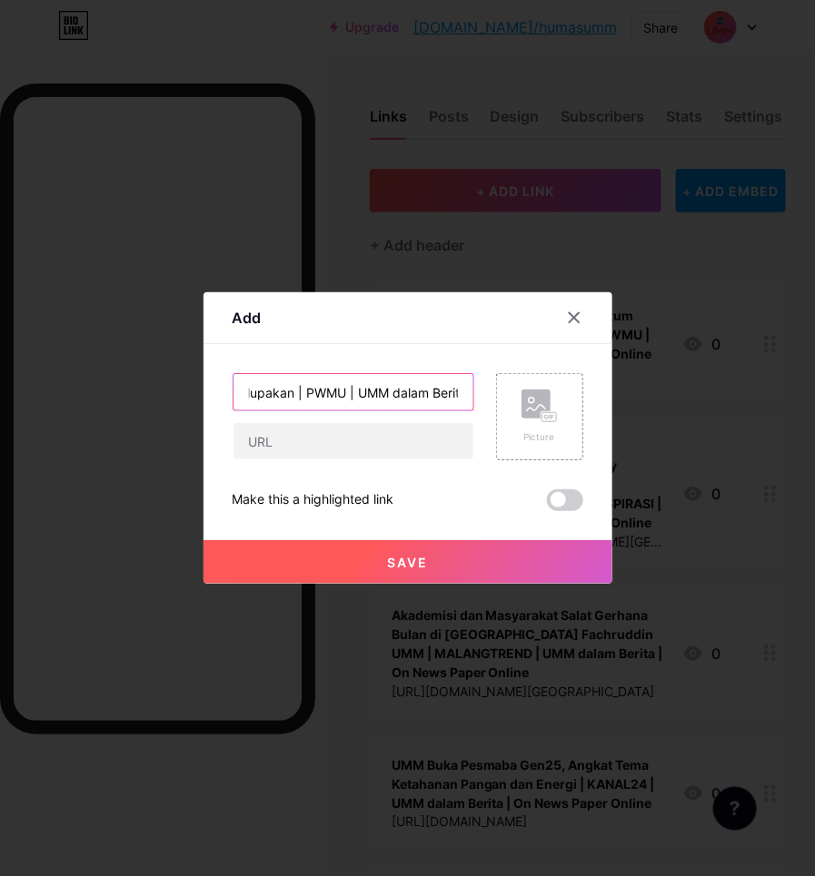
type input "Cerita Maba dari [GEOGRAPHIC_DATA] hingga [GEOGRAPHIC_DATA]: Pesmaba UMM Tingga…"
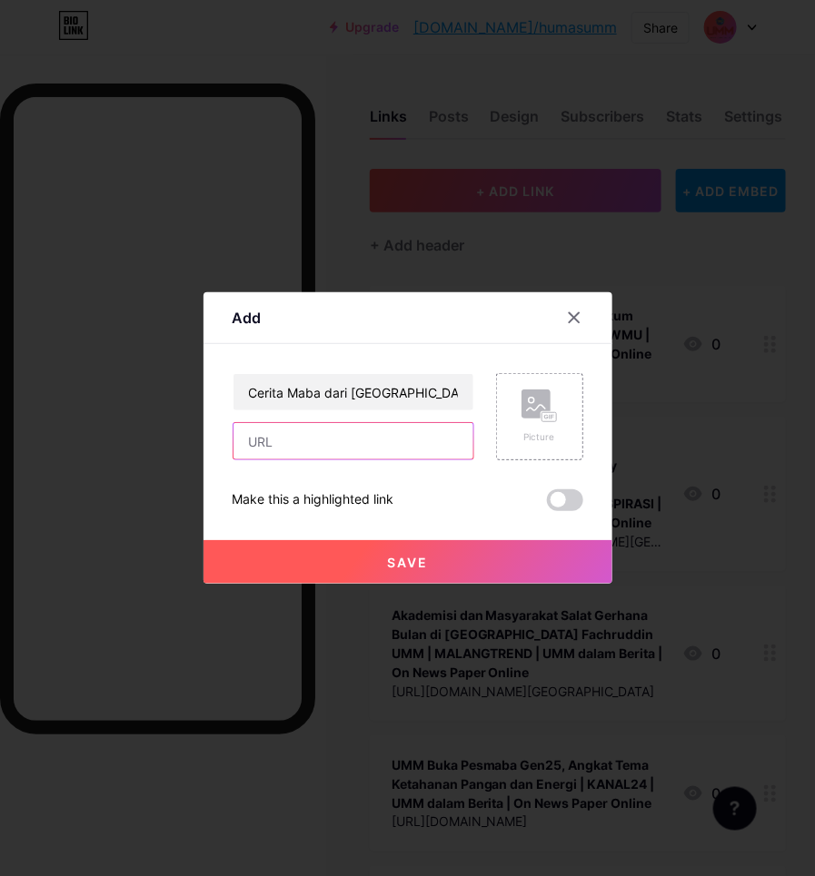
click at [322, 446] on input "text" at bounding box center [353, 441] width 240 height 36
paste input "[URL][DOMAIN_NAME][GEOGRAPHIC_DATA][GEOGRAPHIC_DATA][GEOGRAPHIC_DATA][GEOGRAPHI…"
type input "[URL][DOMAIN_NAME][GEOGRAPHIC_DATA][GEOGRAPHIC_DATA][GEOGRAPHIC_DATA][GEOGRAPHI…"
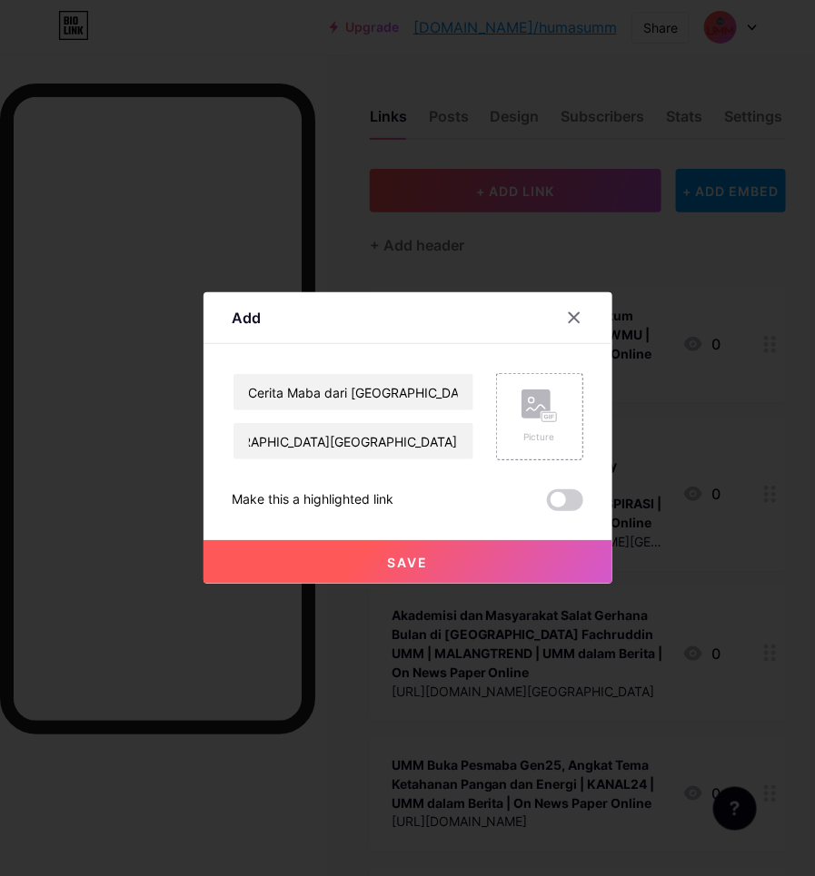
click at [404, 568] on span "Save" at bounding box center [407, 562] width 41 height 15
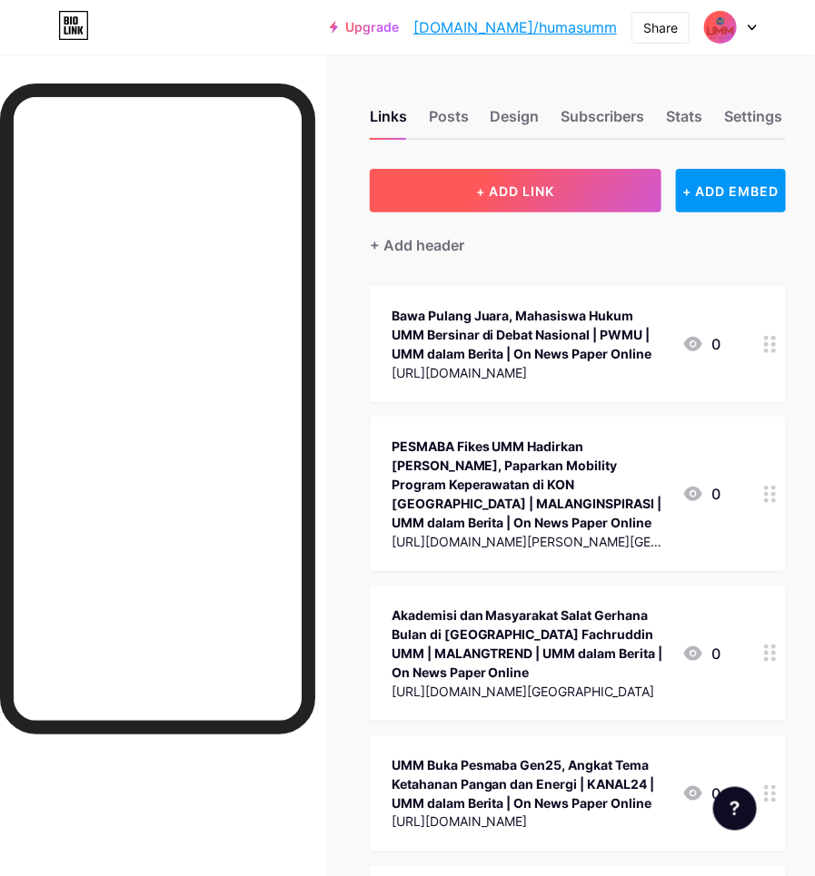
click at [497, 175] on button "+ ADD LINK" at bounding box center [516, 191] width 292 height 44
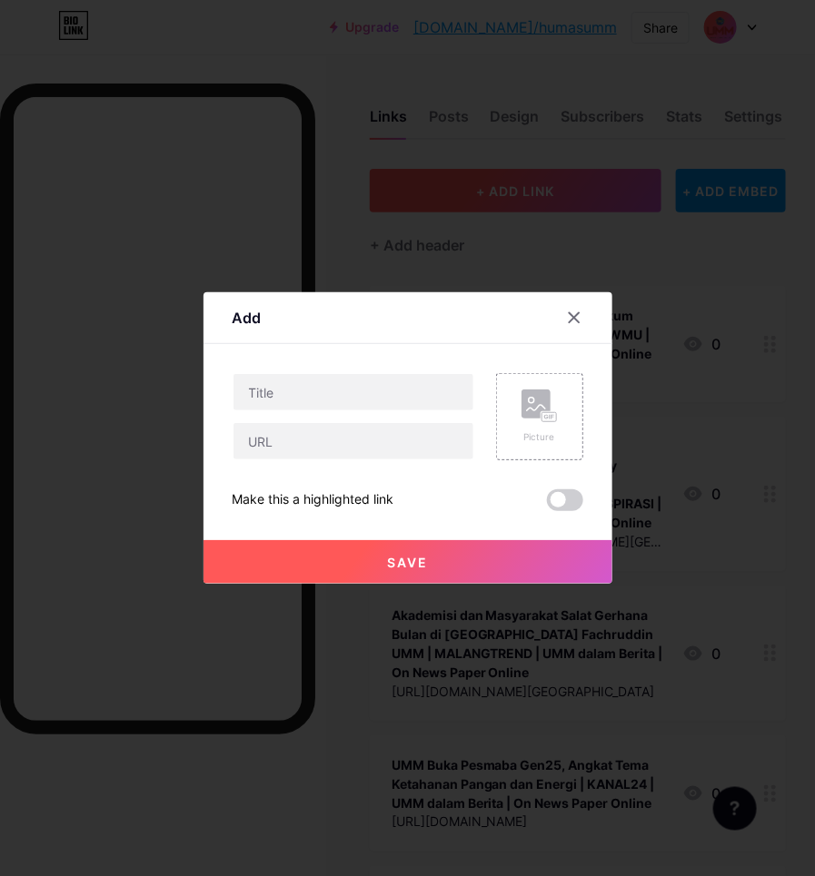
click at [341, 379] on input "text" at bounding box center [353, 392] width 240 height 36
click at [450, 391] on input "Pesmaba FISIP UMM Malang, Potret Pengenalan Kehidupan Akademik | HARIANJATIM |" at bounding box center [353, 392] width 240 height 36
paste input "UMM dalam Berita | On News Paper Online"
type input "Pesmaba FISIP UMM Malang, Potret Pengenalan Kehidupan Akademik | HARIANJATIM | …"
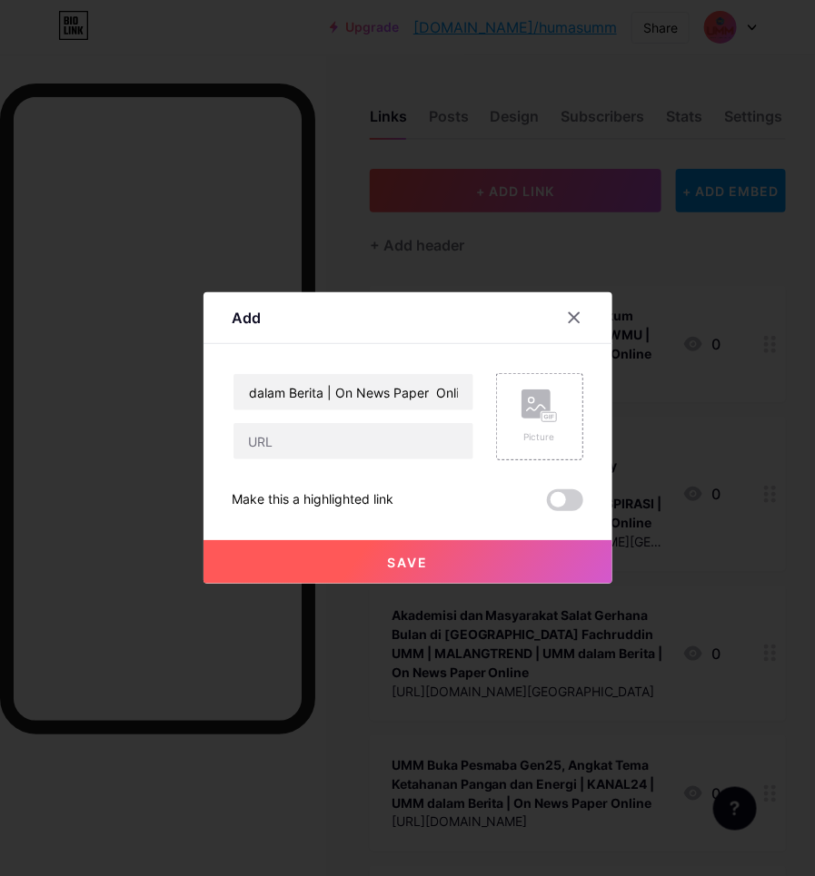
scroll to position [0, 0]
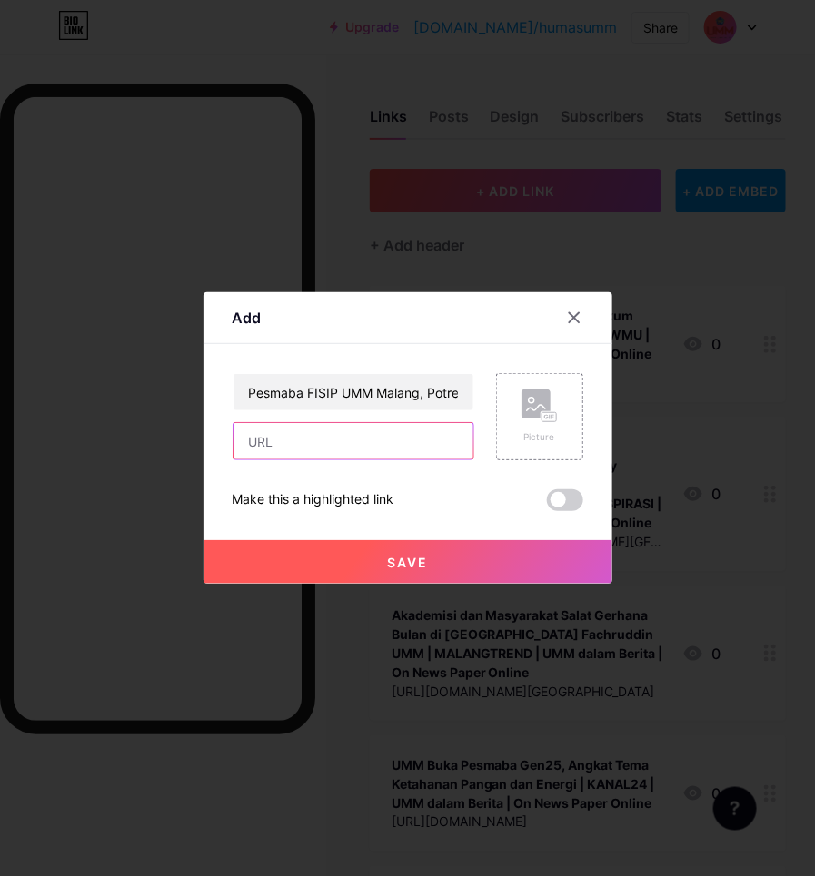
click at [342, 431] on input "text" at bounding box center [353, 441] width 240 height 36
paste input "[URL][DOMAIN_NAME]"
type input "[URL][DOMAIN_NAME]"
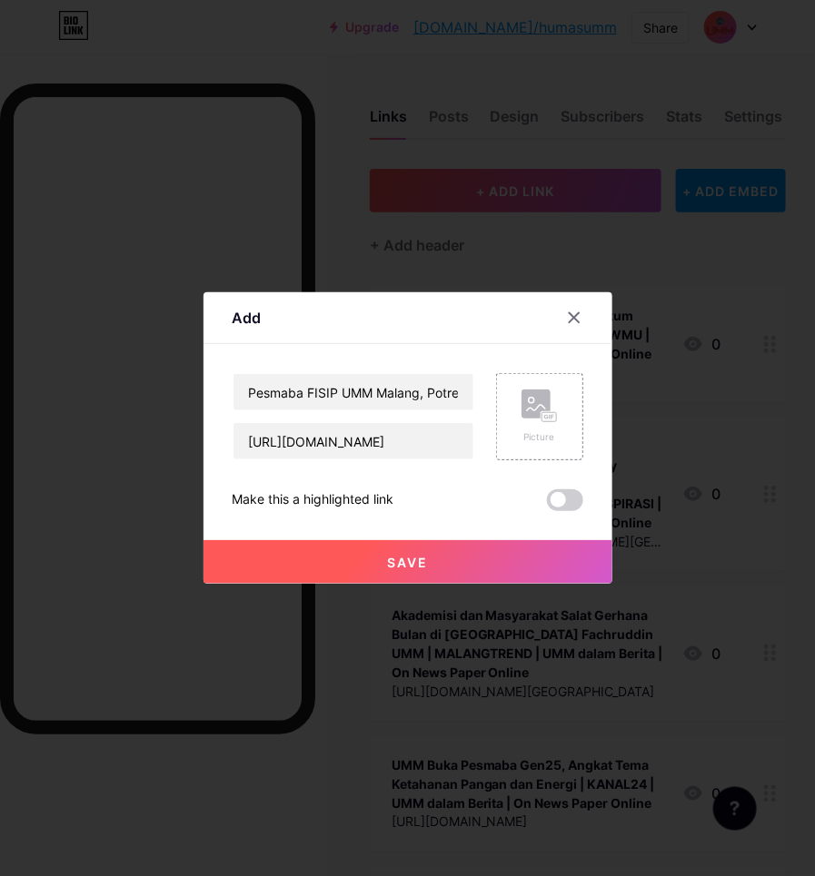
click at [405, 556] on span "Save" at bounding box center [407, 562] width 41 height 15
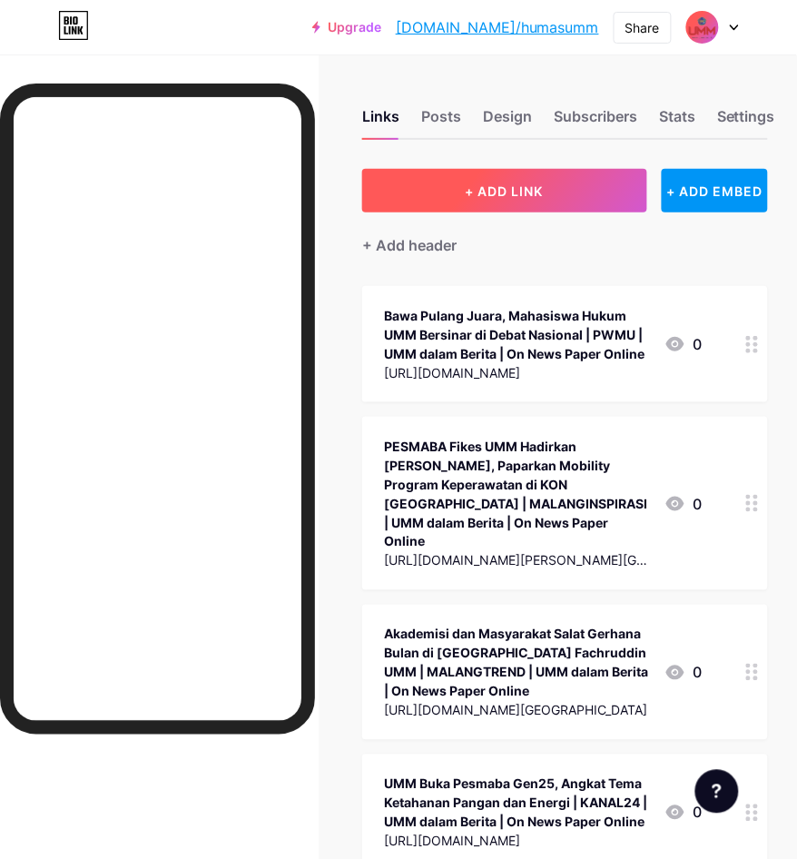
click at [524, 178] on button "+ ADD LINK" at bounding box center [504, 191] width 284 height 44
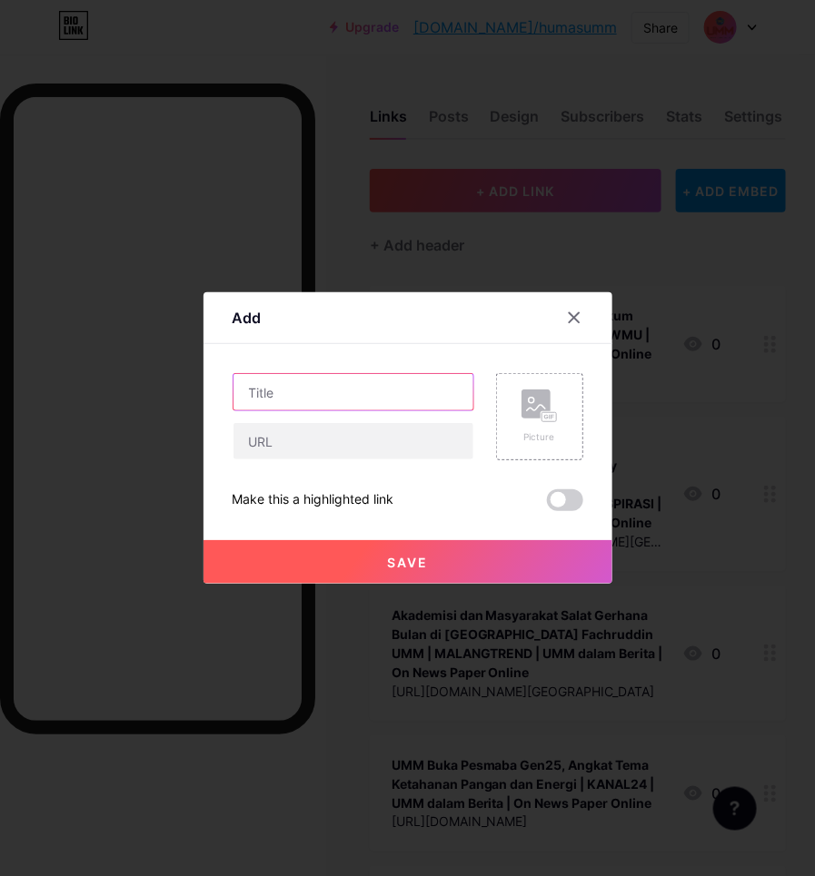
click at [383, 379] on input "text" at bounding box center [353, 392] width 240 height 36
paste input "UMM Misi Lahirkan Generasi Ketahanan Pangan-Energi"
click at [432, 402] on input "UMM Misi Lahirkan Generasi Ketahanan Pangan-Energi | BERITAJATIM |" at bounding box center [353, 392] width 240 height 36
paste input "UMM dalam Berita | On News Paper Online"
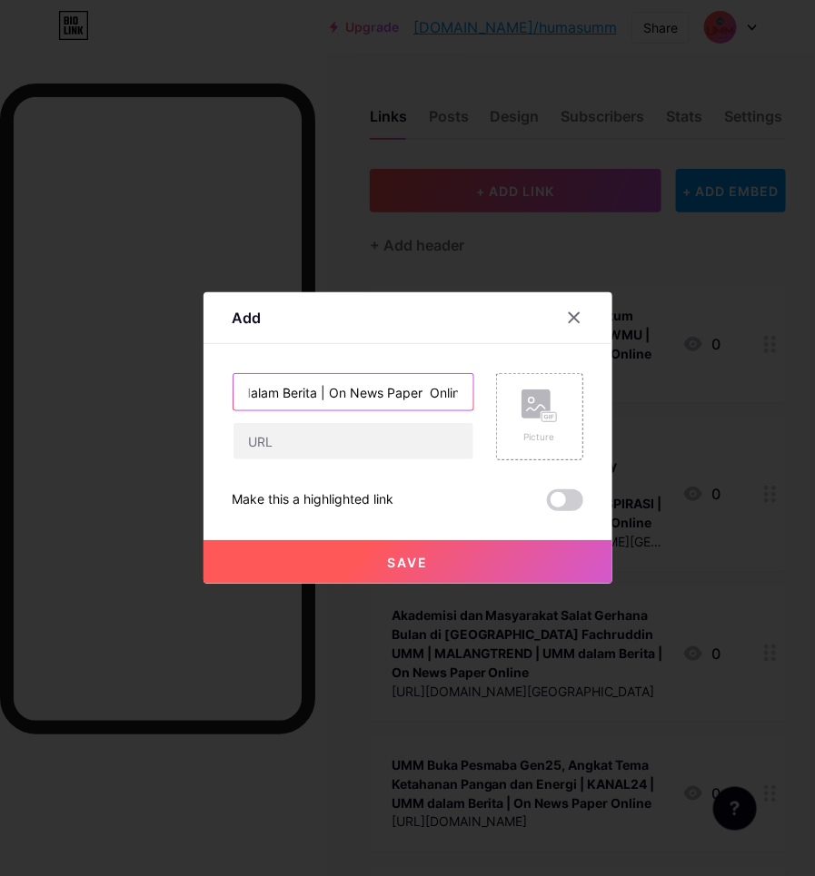
type input "UMM Misi Lahirkan Generasi Ketahanan Pangan-Energi | BERITAJATIM | UMM dalam Be…"
click at [368, 460] on div "UMM Misi Lahirkan Generasi Ketahanan Pangan-Energi | BERITAJATIM | UMM dalam Be…" at bounding box center [407, 442] width 351 height 138
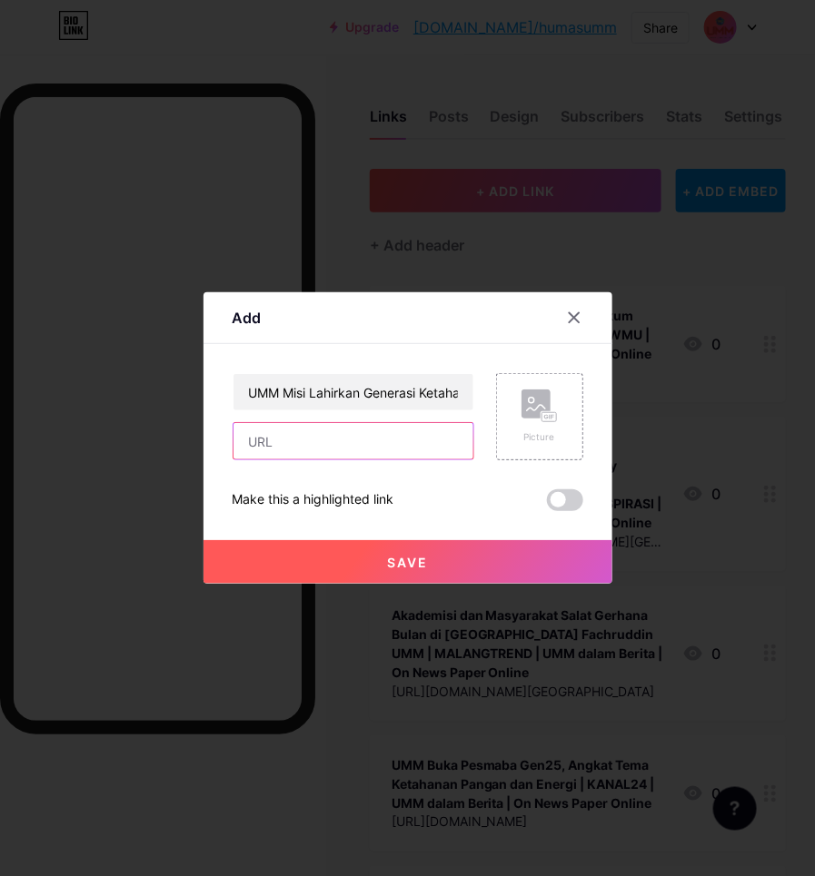
click at [366, 450] on input "text" at bounding box center [353, 441] width 240 height 36
paste input "[URL][DOMAIN_NAME]"
type input "[URL][DOMAIN_NAME]"
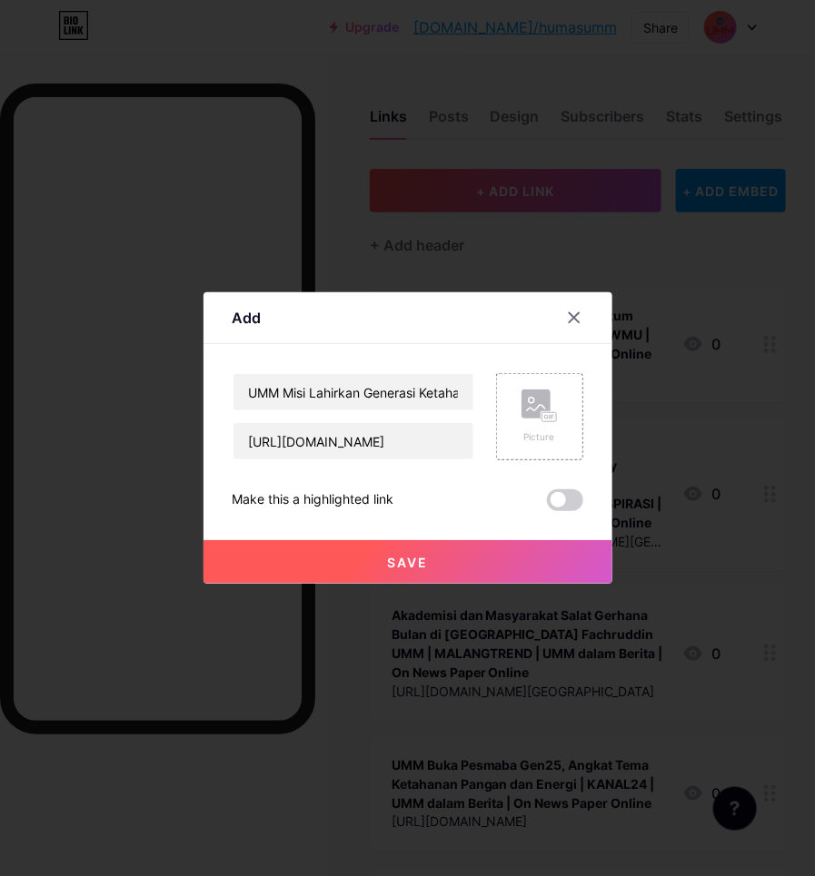
click at [420, 560] on span "Save" at bounding box center [407, 562] width 41 height 15
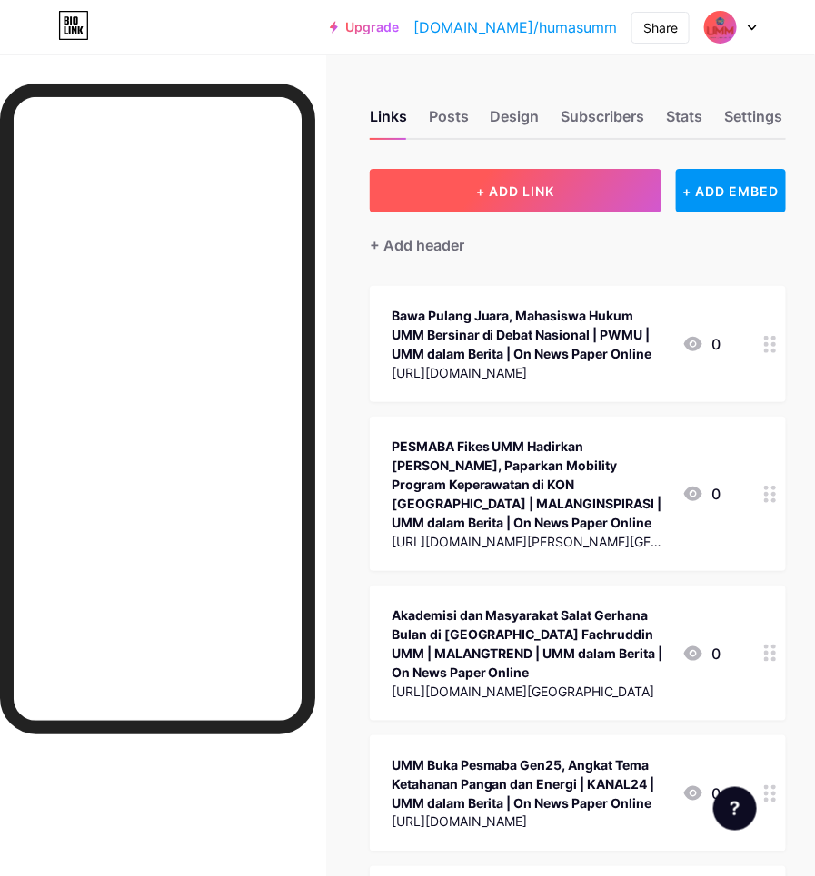
click at [555, 187] on button "+ ADD LINK" at bounding box center [516, 191] width 292 height 44
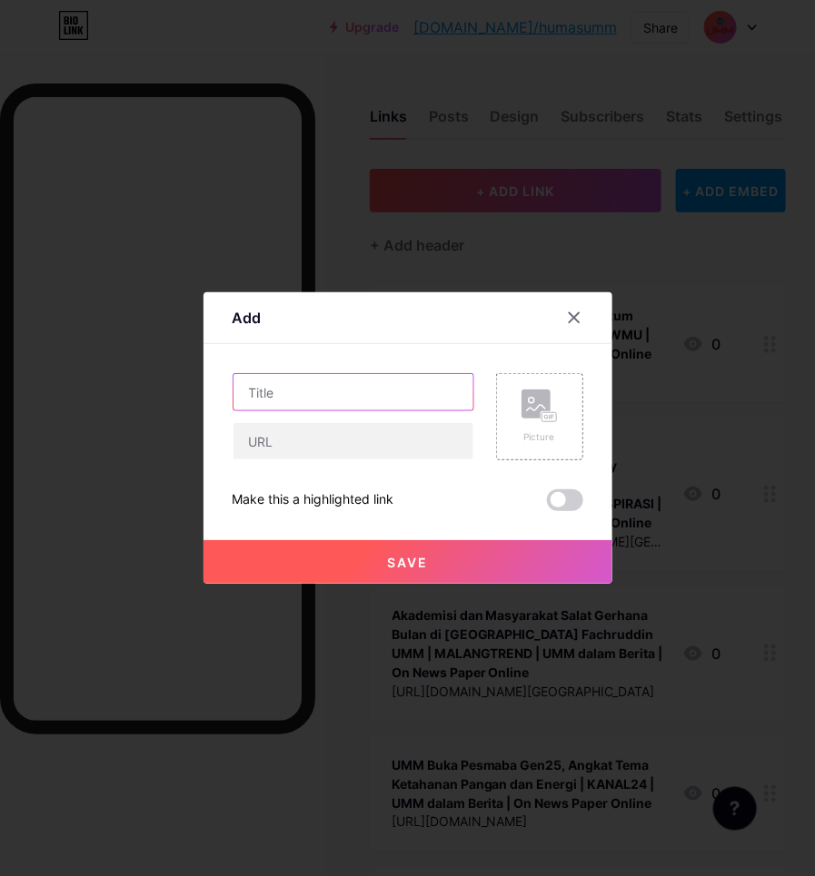
click at [309, 398] on input "text" at bounding box center [353, 392] width 240 height 36
paste input "Mahasiswa Hukum UMM Borong Prestasi, Juara 2 Debat Nasional Law Fest 2025"
click at [459, 378] on input "Mahasiswa Hukum UMM Borong Prestasi, Juara 2 Debat Nasional Law Fest 2025 | BER…" at bounding box center [353, 392] width 240 height 36
paste input "UMM dalam Berita | On News Paper Online"
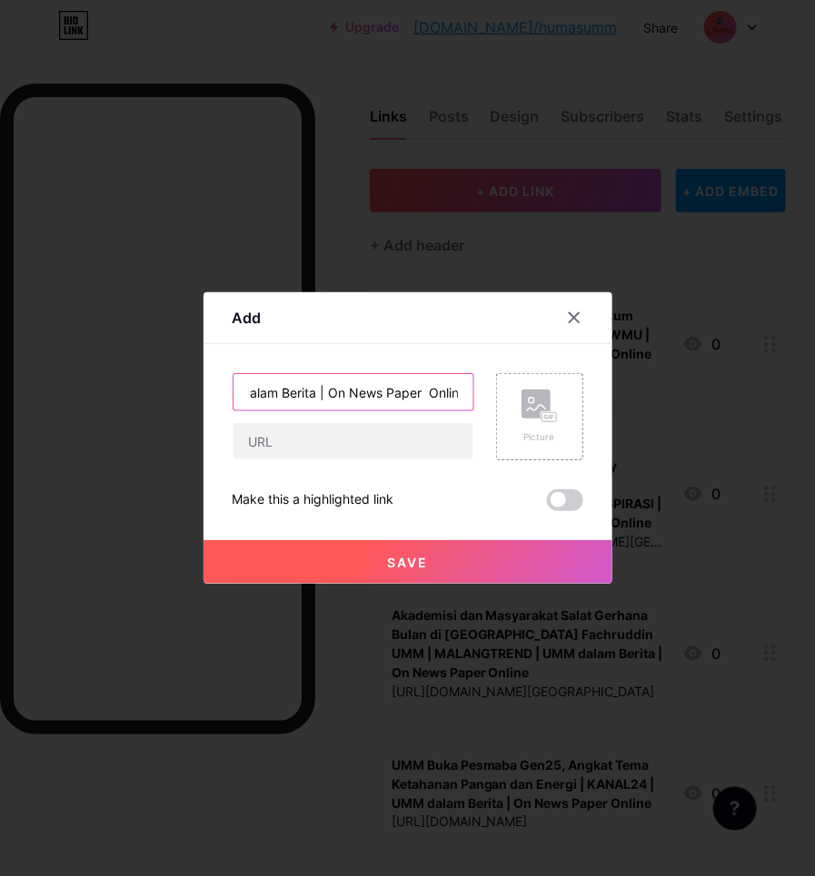
type input "Mahasiswa Hukum UMM Borong Prestasi, Juara 2 Debat Nasional Law Fest 2025 | BER…"
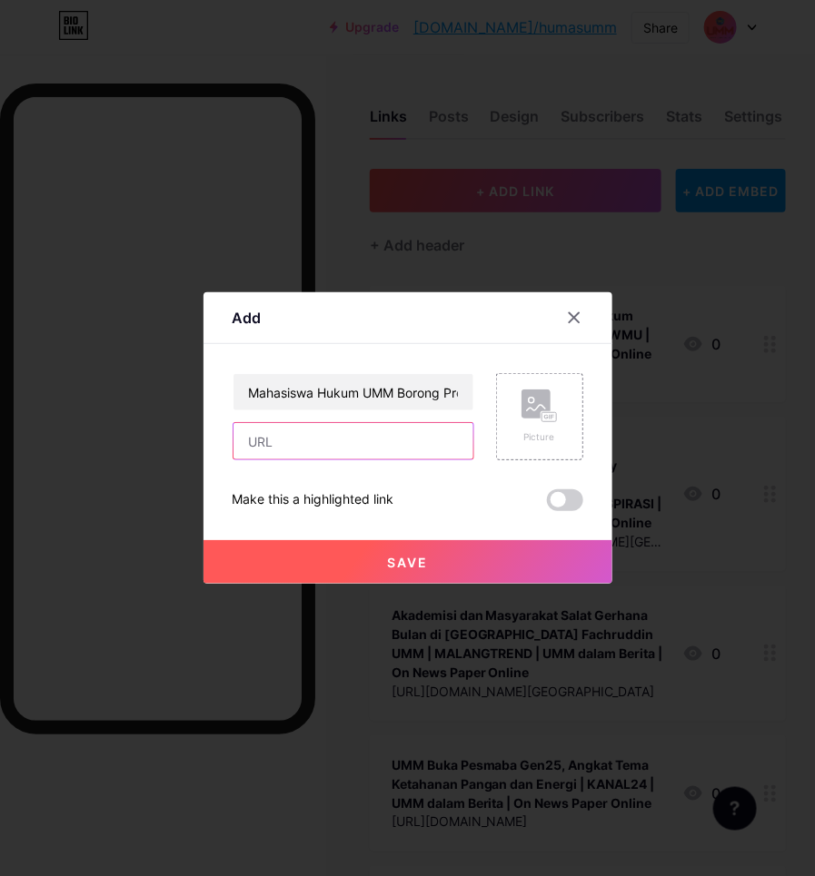
click at [237, 432] on input "text" at bounding box center [353, 441] width 240 height 36
paste input "[URL][DOMAIN_NAME]"
type input "[URL][DOMAIN_NAME]"
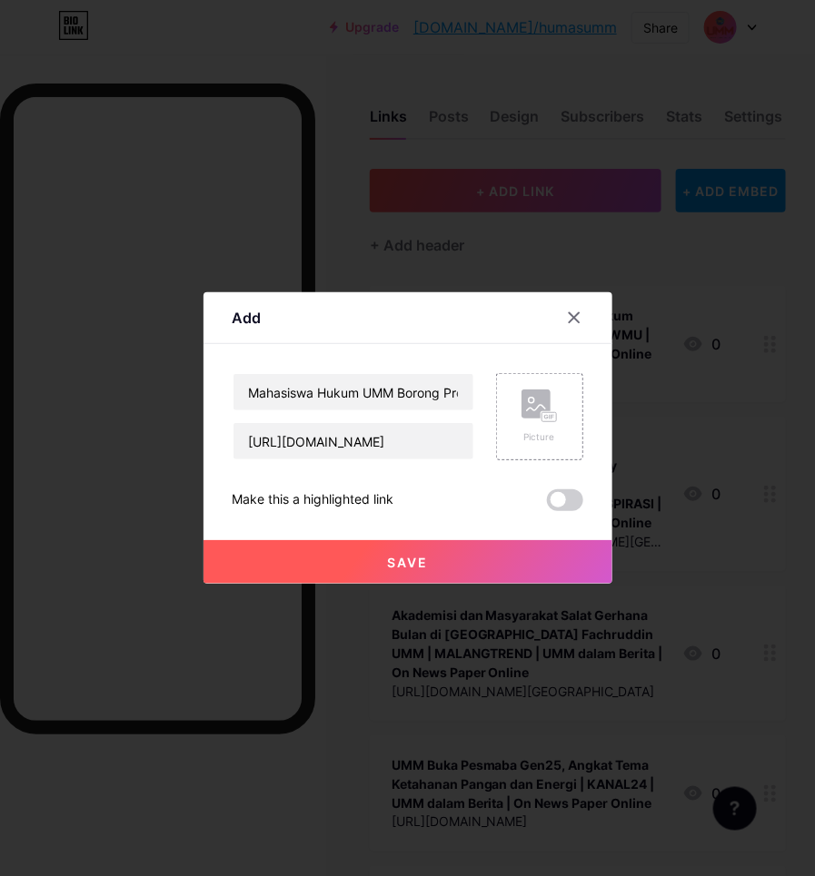
click at [365, 559] on button "Save" at bounding box center [407, 562] width 409 height 44
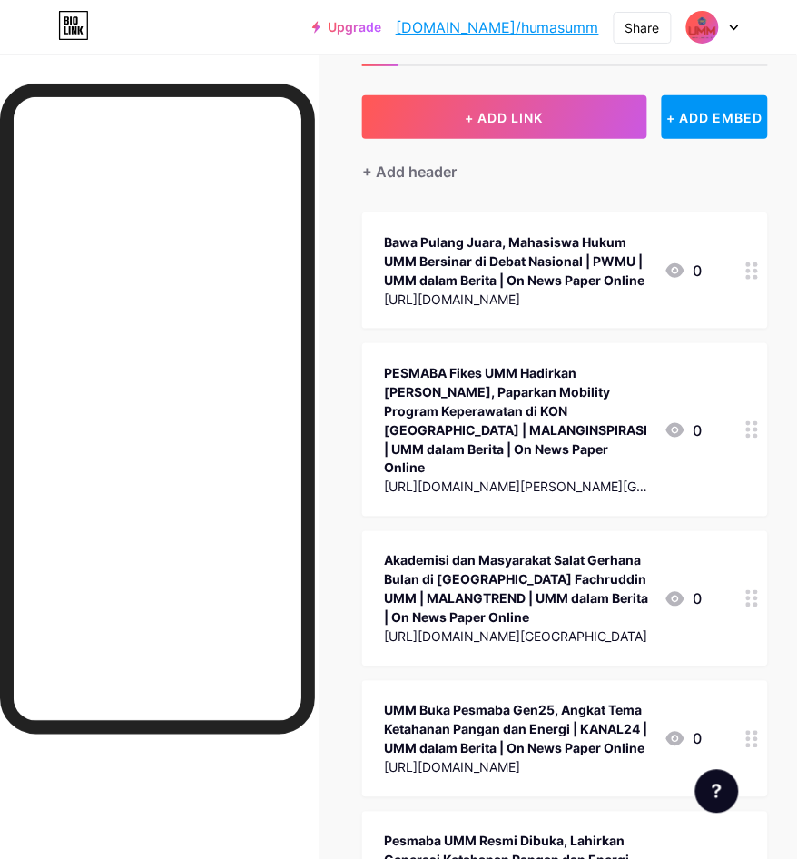
scroll to position [0, 16]
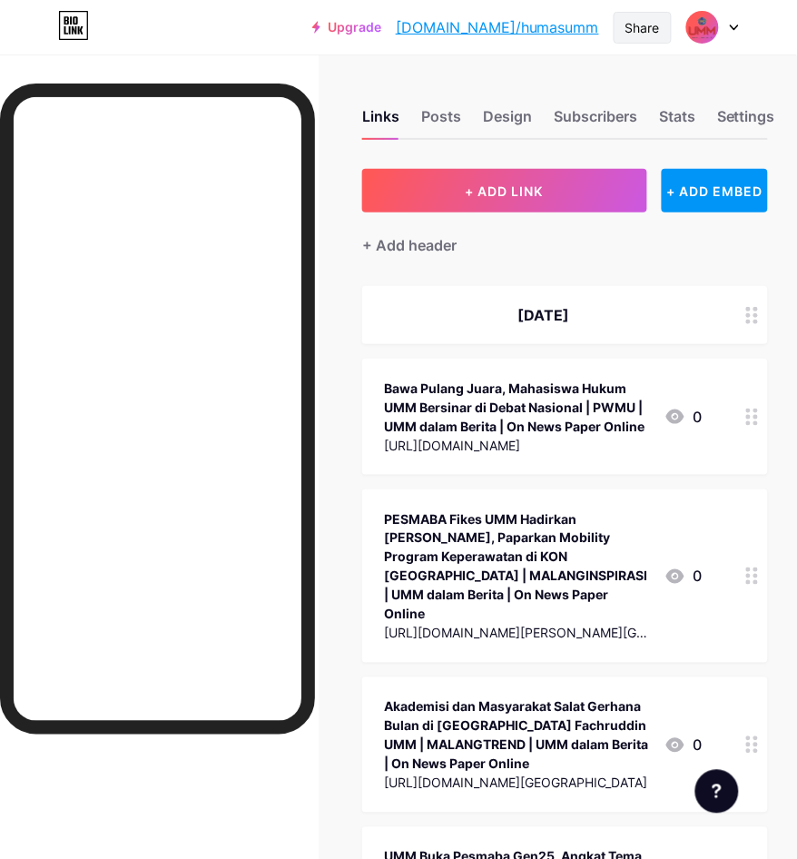
click at [647, 25] on div "Share" at bounding box center [643, 27] width 35 height 19
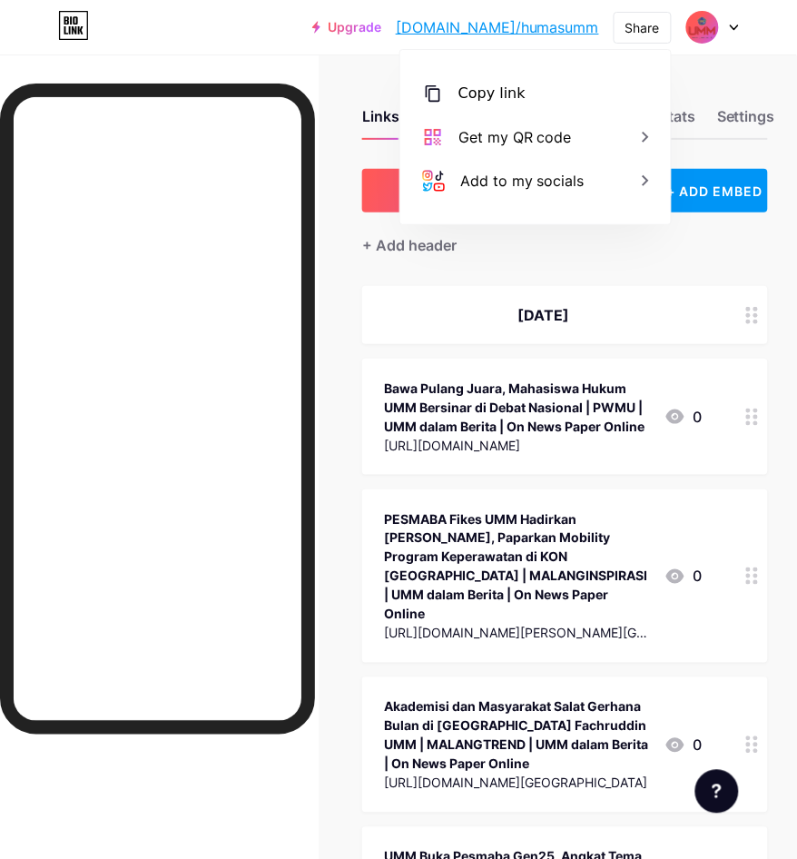
click at [561, 92] on div "Copy link" at bounding box center [535, 94] width 271 height 44
click at [246, 35] on div "Upgrade bio.link/humasu... bio.link/humasumm Share Copied https://bio.link/huma…" at bounding box center [398, 27] width 797 height 33
click at [246, 44] on div "Upgrade bio.link/humasu... bio.link/humasumm Share Copied https://bio.link/huma…" at bounding box center [398, 27] width 797 height 54
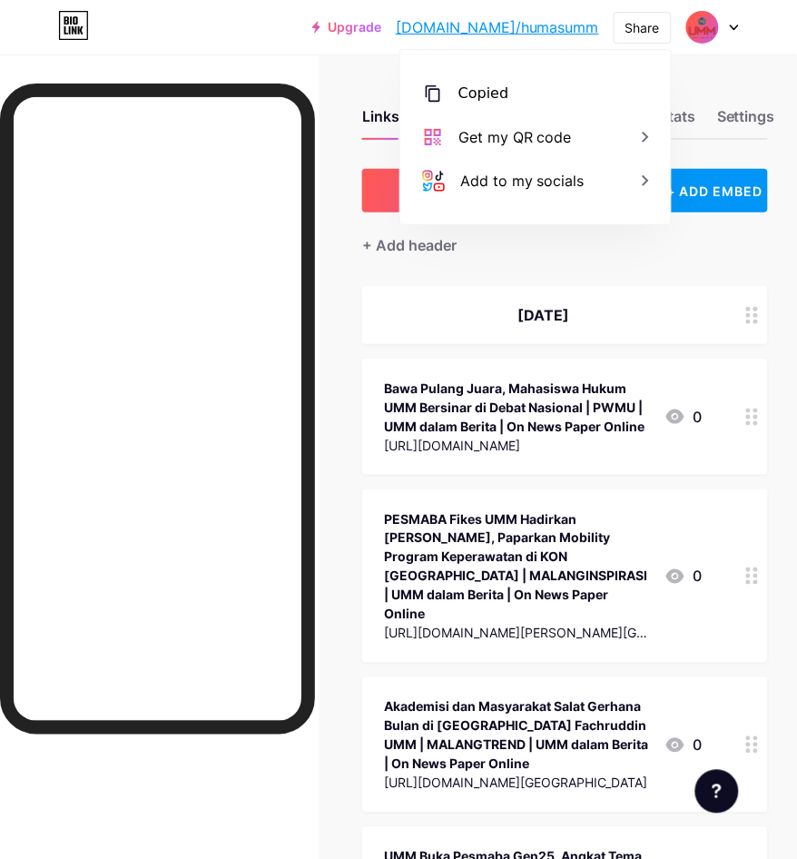
click at [246, 44] on div "Upgrade bio.link/humasu... bio.link/humasumm Share Copied https://bio.link/huma…" at bounding box center [398, 27] width 797 height 54
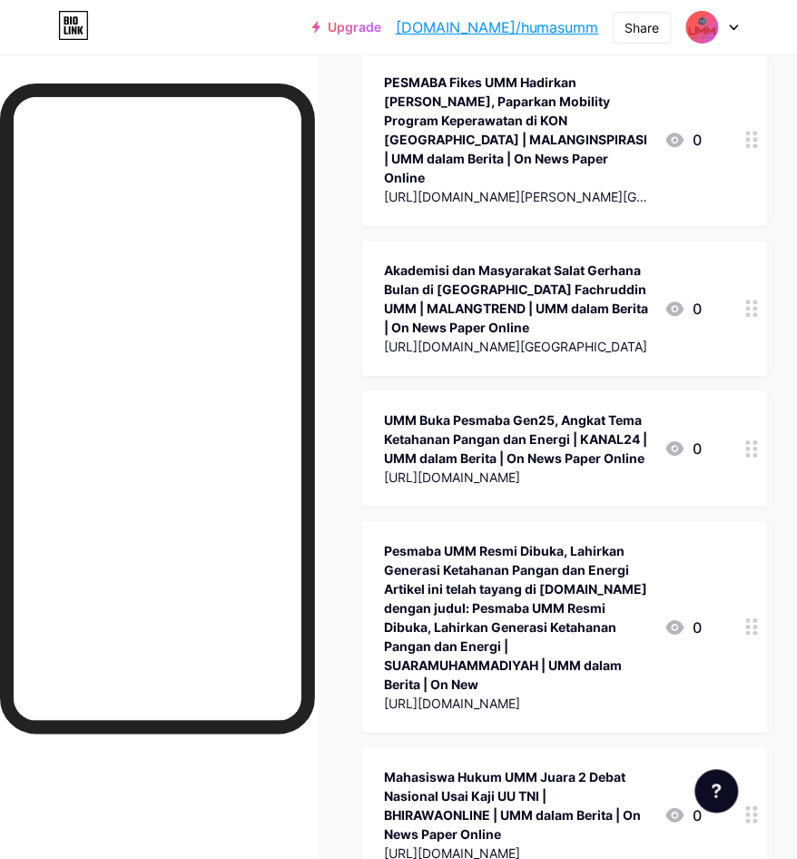
scroll to position [114, 16]
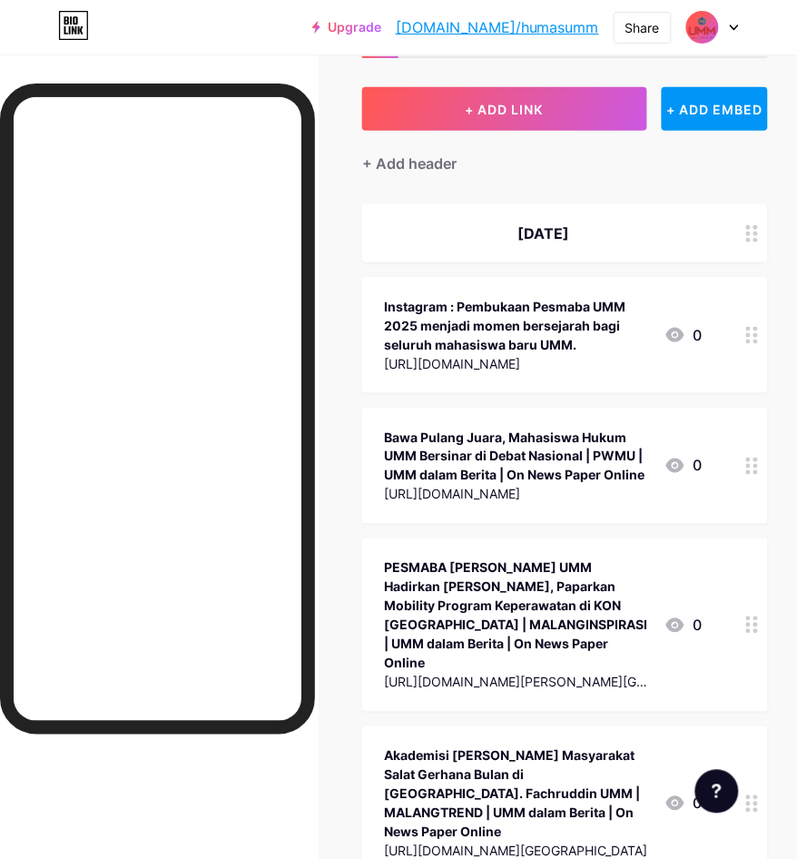
scroll to position [0, 16]
